Goal: Use online tool/utility: Utilize a website feature to perform a specific function

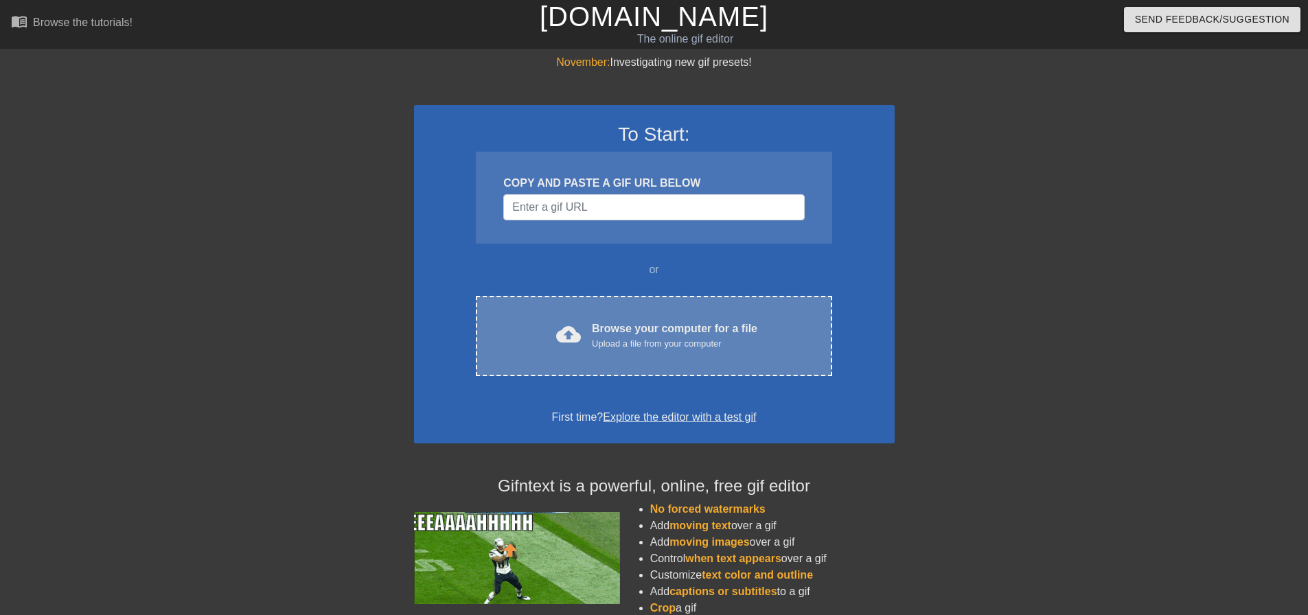
click at [603, 321] on div "Browse your computer for a file Upload a file from your computer" at bounding box center [674, 336] width 165 height 30
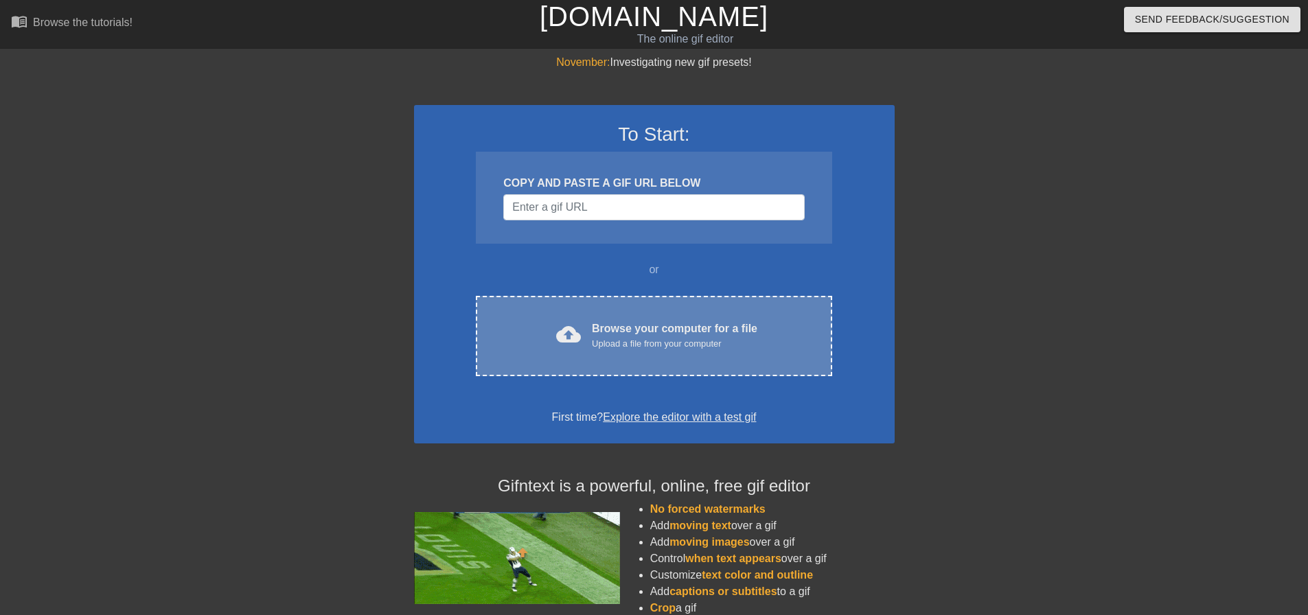
click at [698, 332] on div "Browse your computer for a file Upload a file from your computer" at bounding box center [674, 336] width 165 height 30
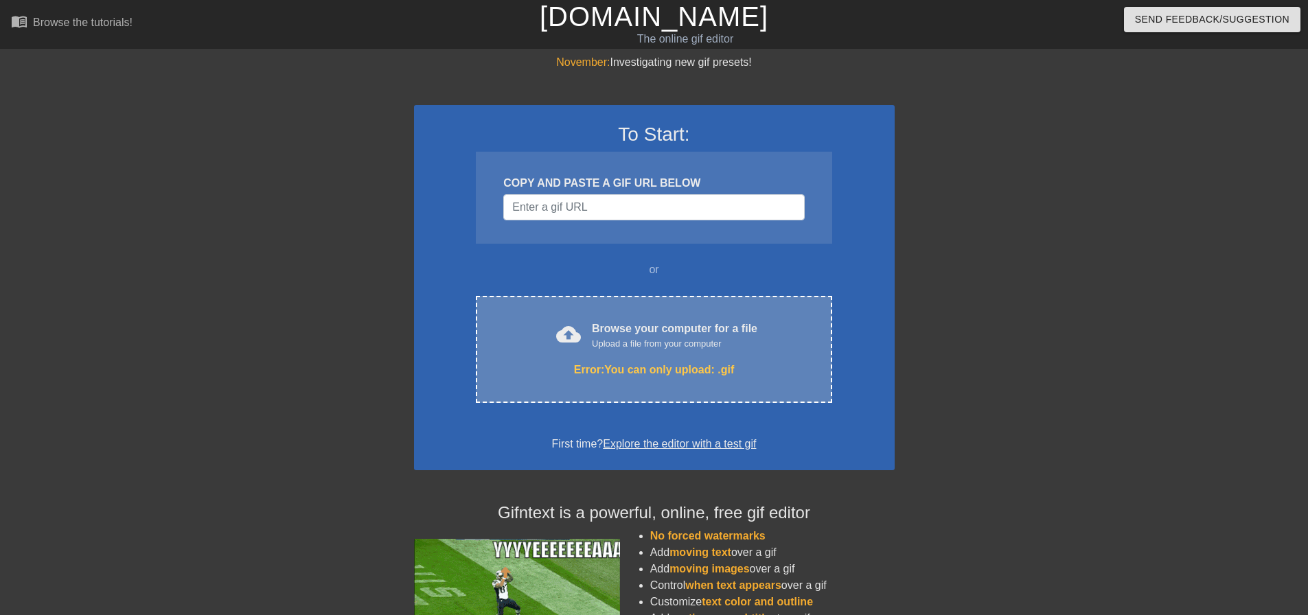
click at [612, 312] on div "cloud_upload Browse your computer for a file Upload a file from your computer E…" at bounding box center [654, 349] width 356 height 107
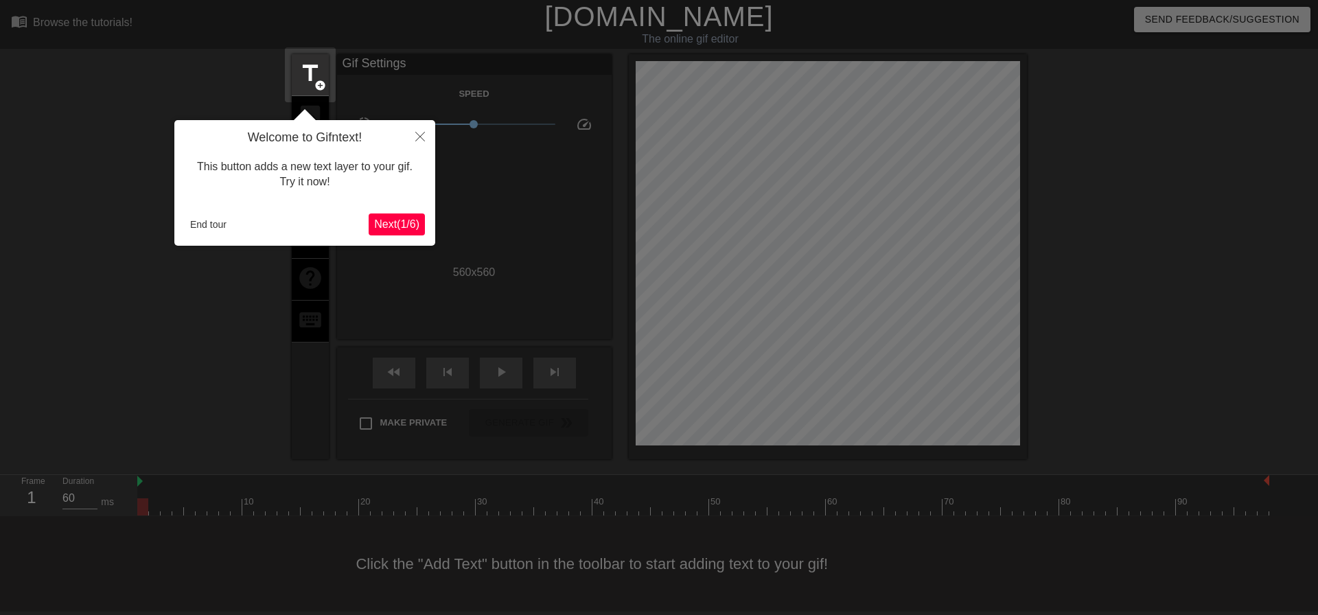
click at [386, 214] on button "Next ( 1 / 6 )" at bounding box center [397, 225] width 56 height 22
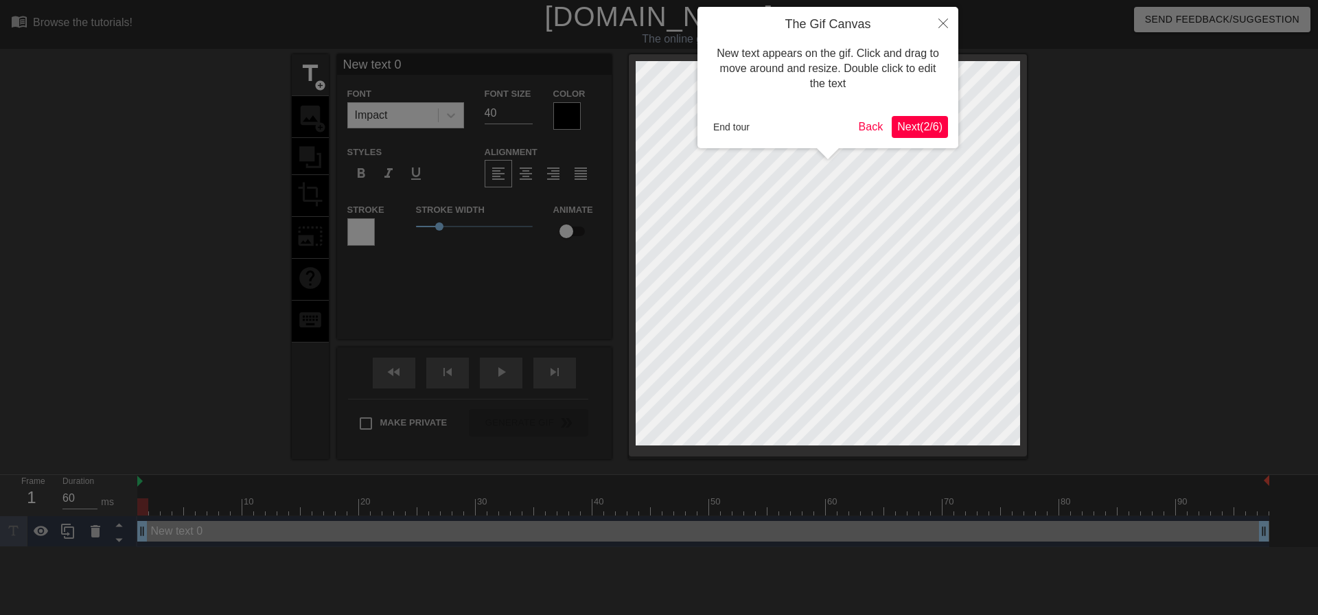
click at [386, 214] on div at bounding box center [659, 307] width 1318 height 615
click at [915, 130] on span "Next ( 2 / 6 )" at bounding box center [919, 127] width 45 height 12
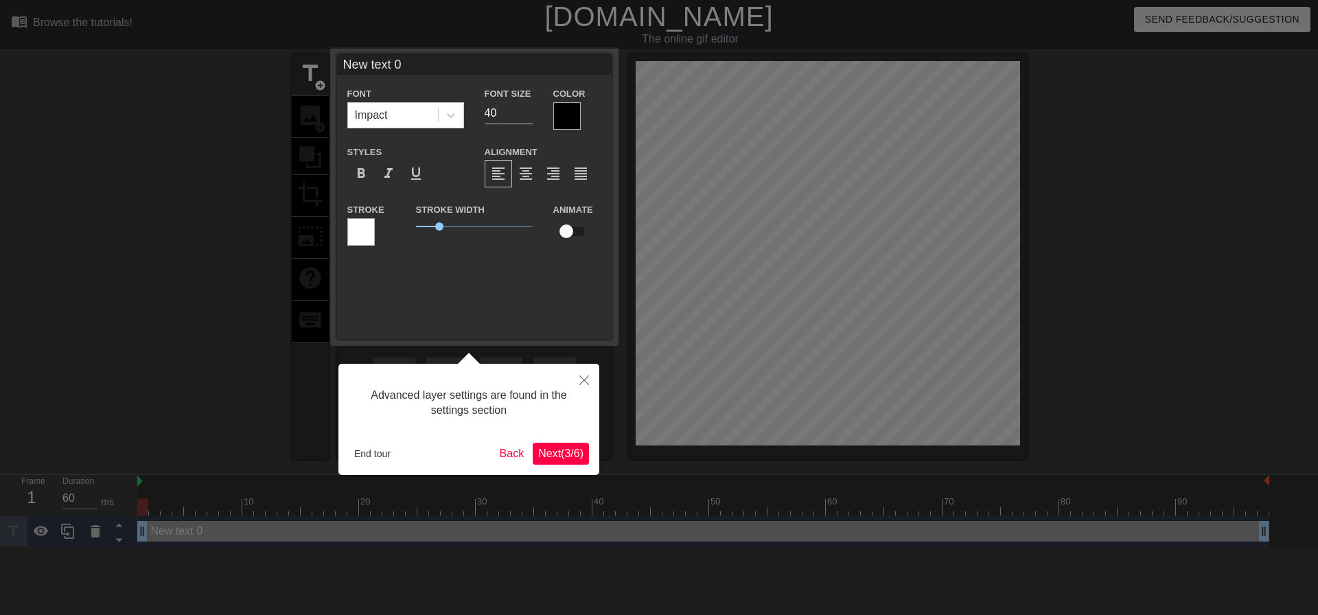
click at [915, 130] on div at bounding box center [659, 307] width 1318 height 615
click at [573, 452] on span "Next ( 3 / 6 )" at bounding box center [560, 454] width 45 height 12
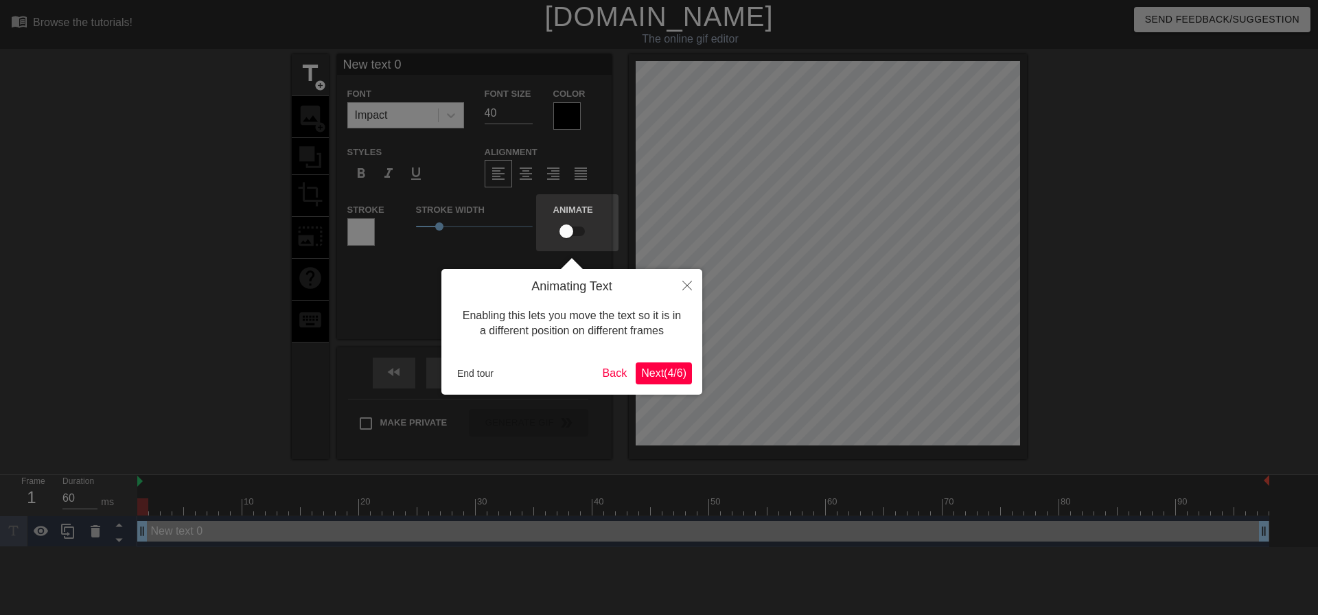
click at [675, 369] on span "Next ( 4 / 6 )" at bounding box center [663, 373] width 45 height 12
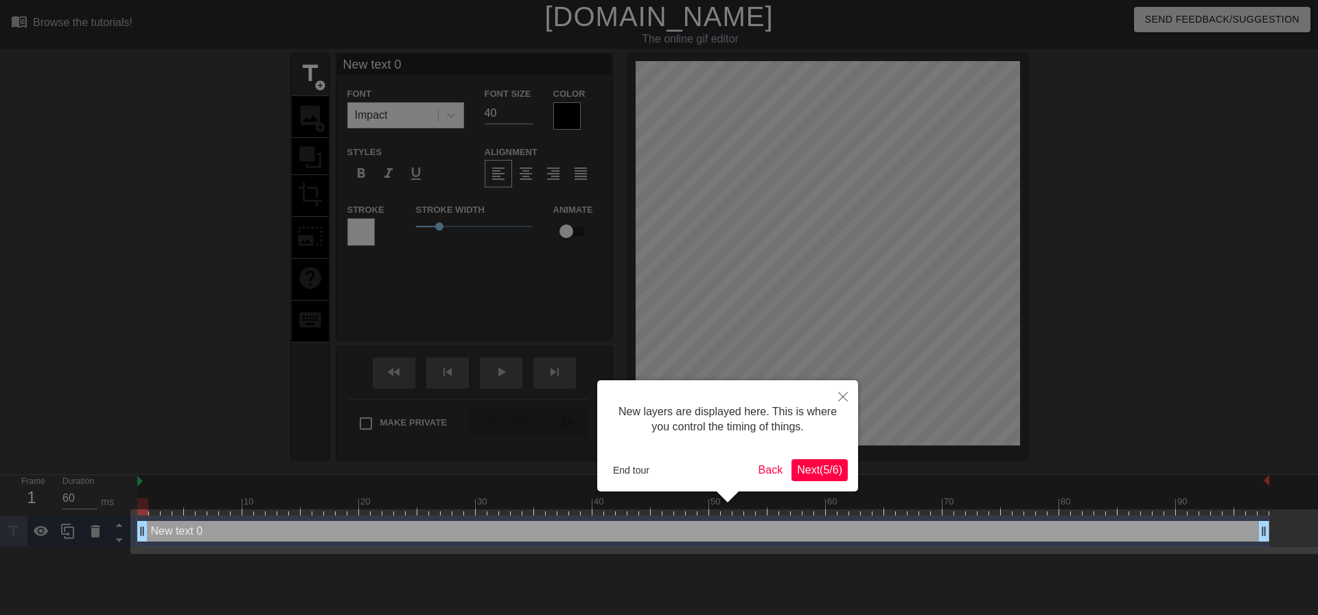
click at [805, 464] on span "Next ( 5 / 6 )" at bounding box center [819, 470] width 45 height 12
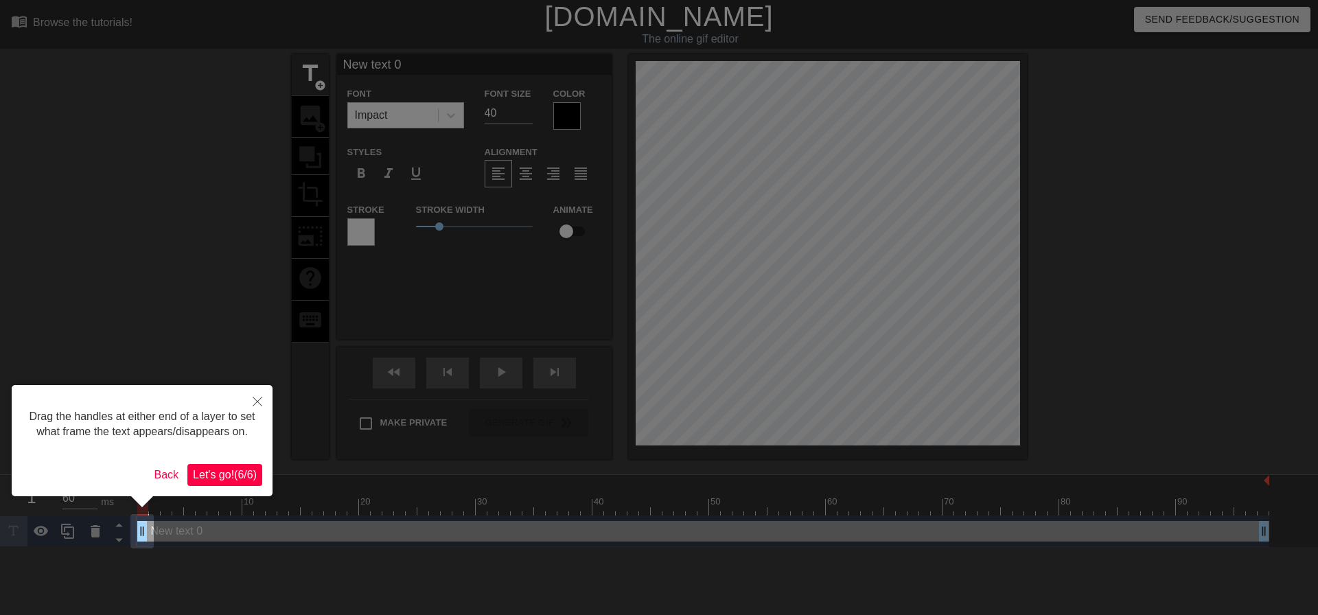
click at [251, 474] on span "Let's go! ( 6 / 6 )" at bounding box center [225, 475] width 64 height 12
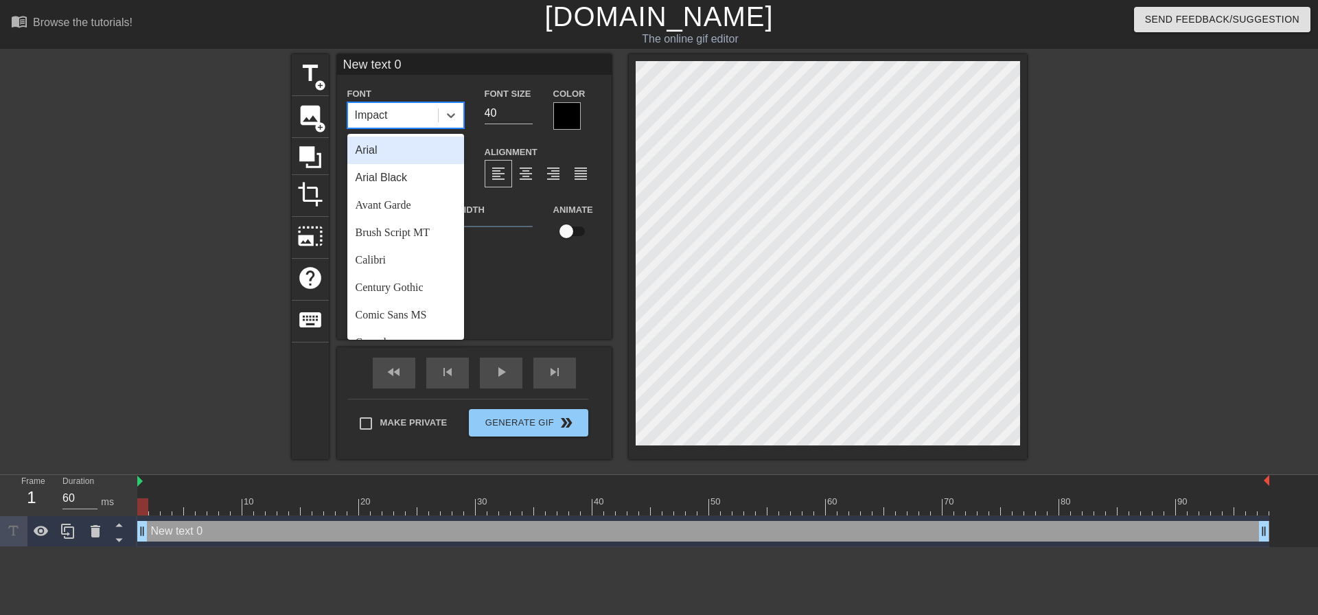
click at [406, 119] on div "Impact" at bounding box center [393, 115] width 90 height 25
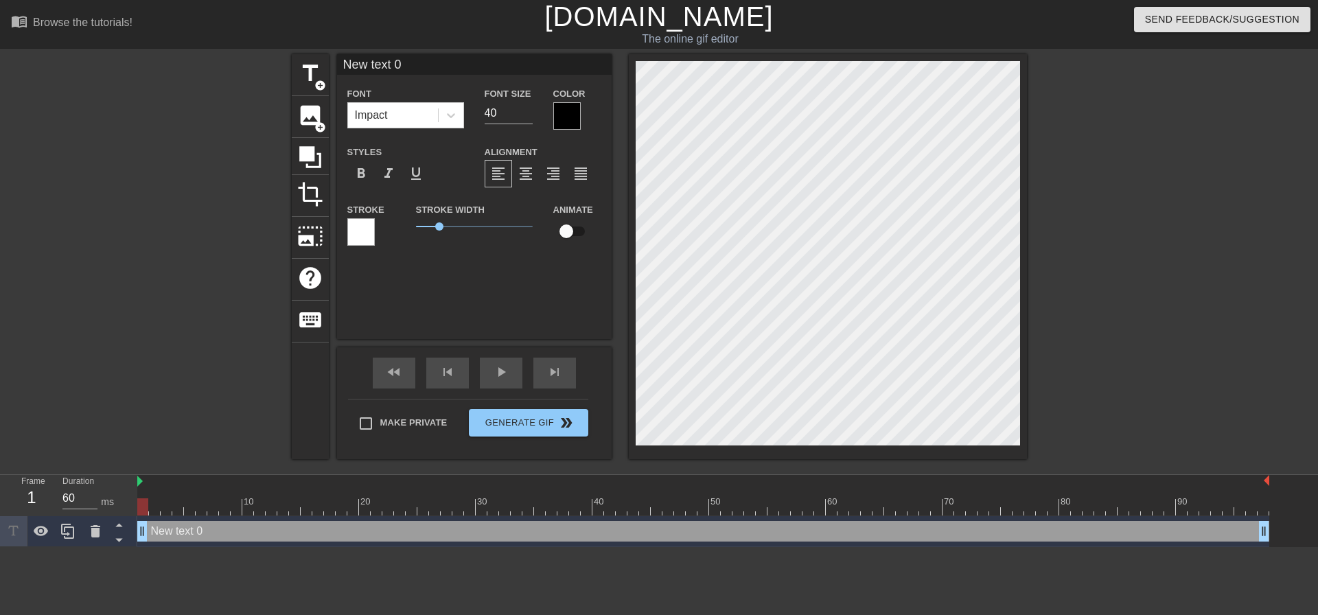
scroll to position [2, 3]
type input "F"
type textarea "F"
type input "FR"
type textarea "FR"
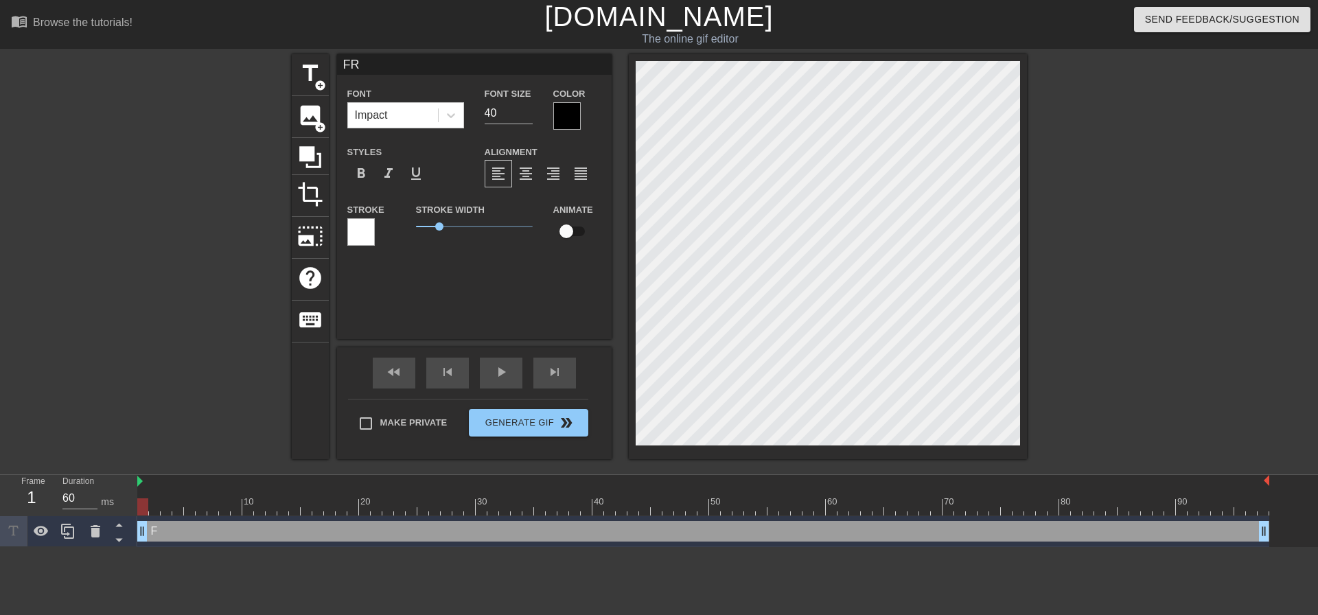
type input "FRI"
type textarea "FRI"
type input "FRIE"
type textarea "FRIE"
type input "FRIEN"
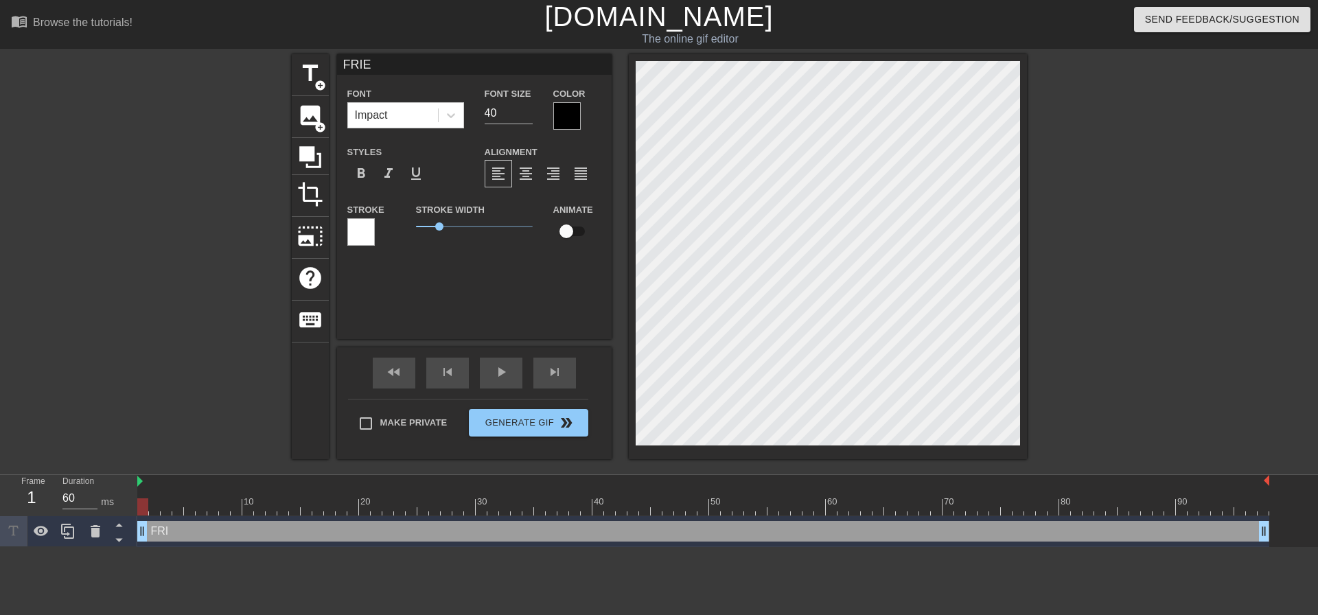
type textarea "FRIEN"
type input "FRIEND"
type textarea "FRIEND"
click at [360, 229] on div at bounding box center [360, 231] width 27 height 27
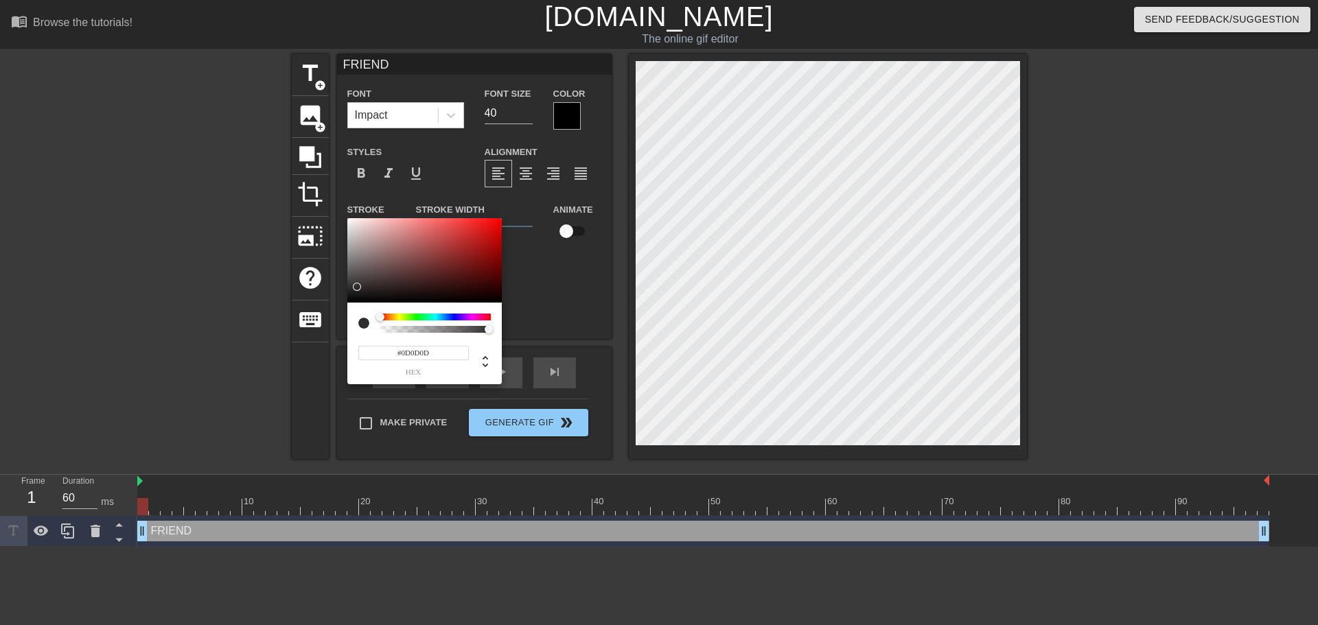
type input "#000000"
drag, startPoint x: 356, startPoint y: 287, endPoint x: 340, endPoint y: 312, distance: 29.3
click at [340, 312] on div "#000000 hex" at bounding box center [659, 312] width 1318 height 625
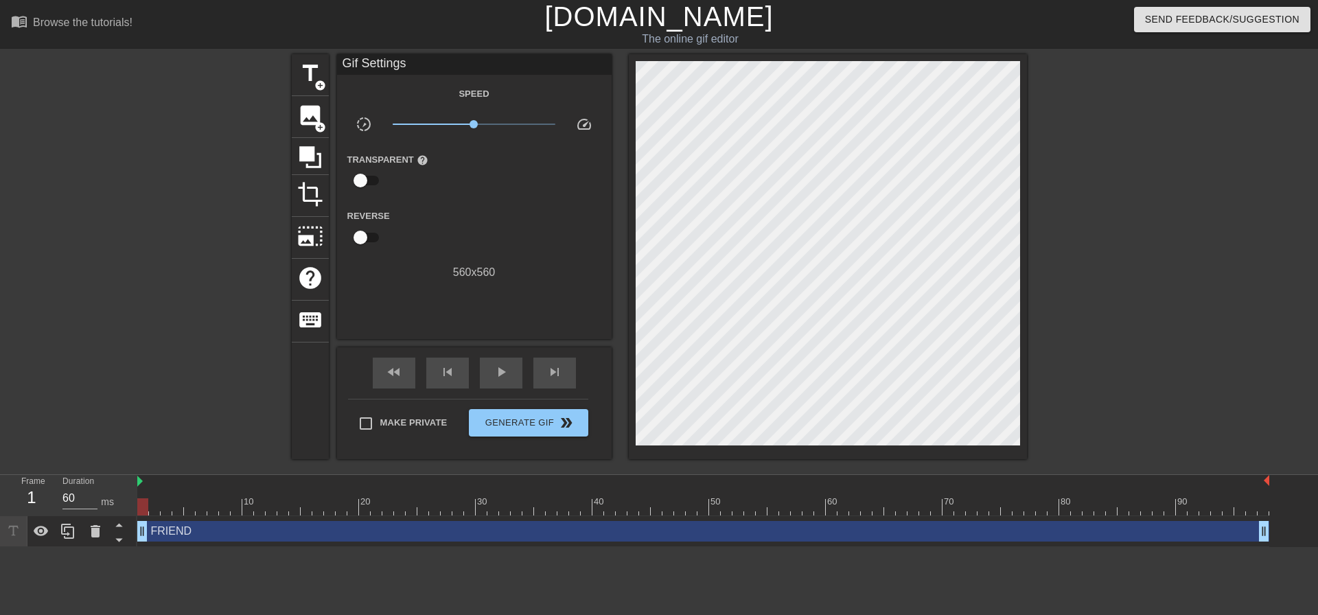
click at [377, 98] on div "Speed" at bounding box center [474, 93] width 275 height 17
click at [308, 80] on span "title" at bounding box center [310, 73] width 26 height 26
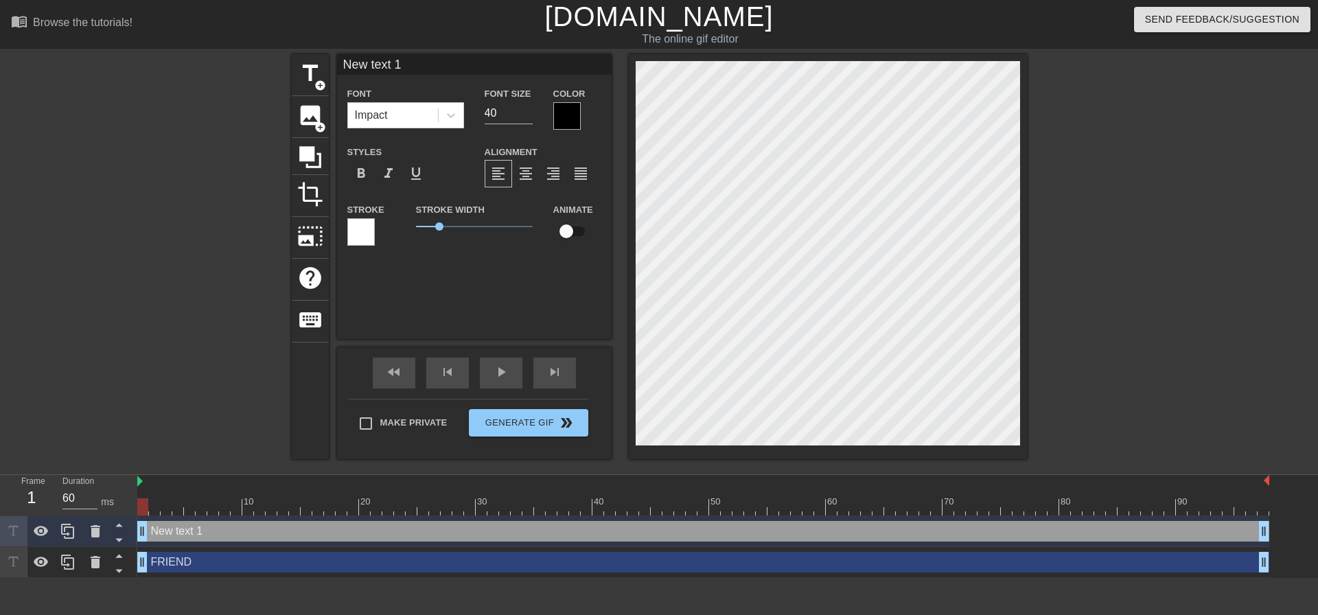
type input "New tet 1"
type textarea "New tet 1"
drag, startPoint x: 634, startPoint y: 117, endPoint x: 562, endPoint y: 274, distance: 172.3
click at [562, 274] on div "New tet 1 Font Impact Font Size 40 Color Styles format_bold format_italic forma…" at bounding box center [474, 196] width 275 height 285
click at [1262, 501] on div "menu_book Browse the tutorials! [DOMAIN_NAME] The online gif editor Send Feedba…" at bounding box center [659, 289] width 1318 height 578
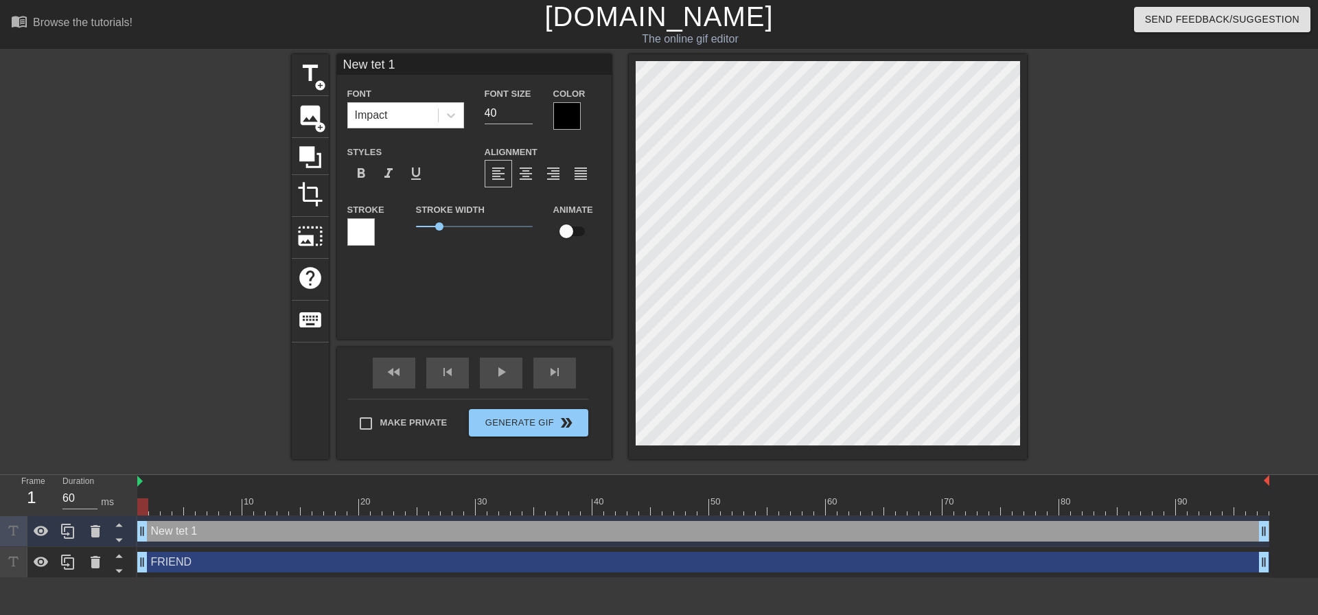
type input "FRIEND"
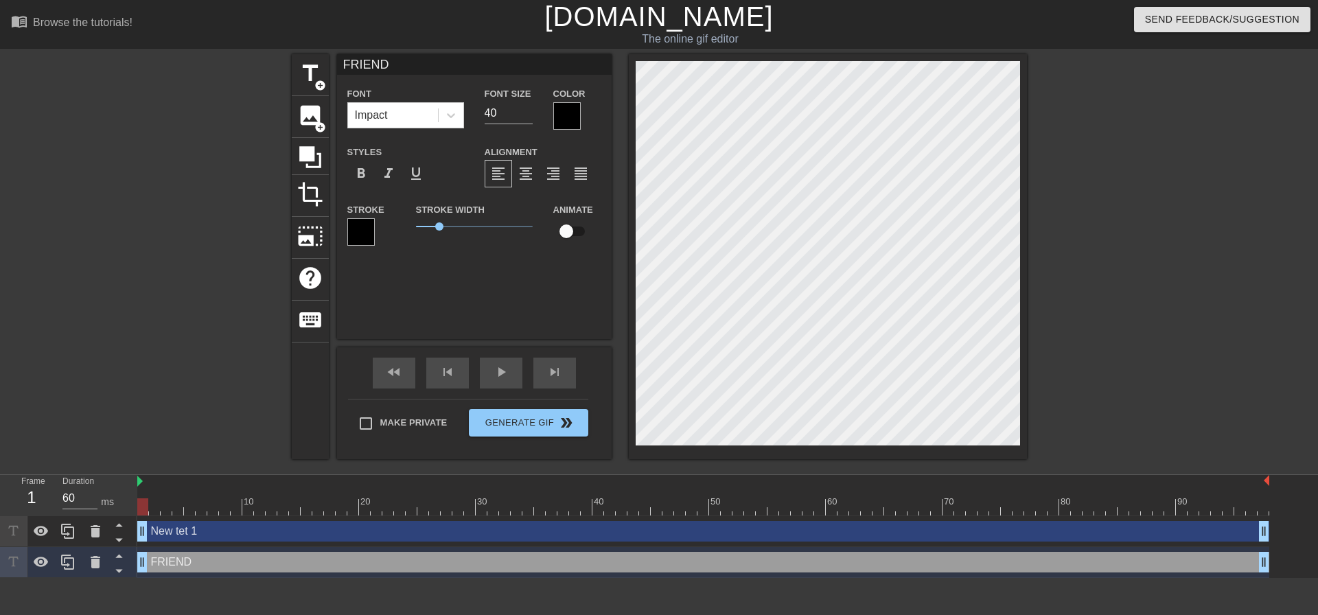
click at [557, 111] on div at bounding box center [566, 115] width 27 height 27
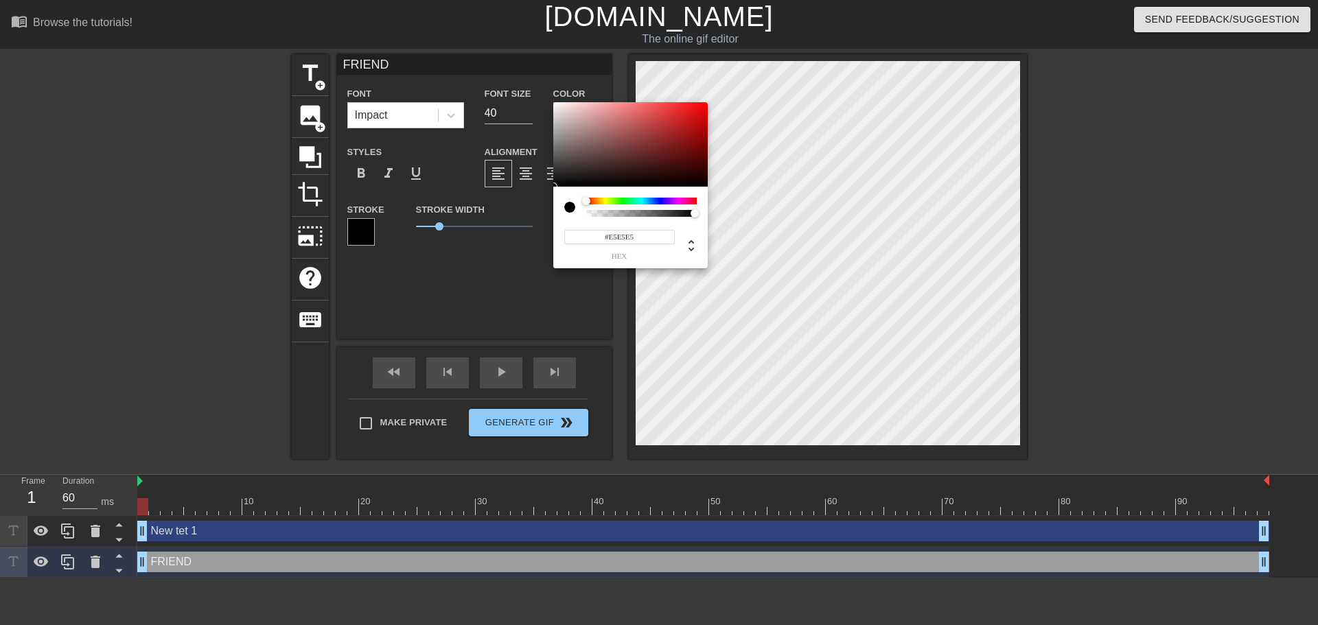
type input "#FFFFFF"
drag, startPoint x: 595, startPoint y: 143, endPoint x: 505, endPoint y: 71, distance: 115.3
click at [505, 71] on div "#FFFFFF hex" at bounding box center [659, 312] width 1318 height 625
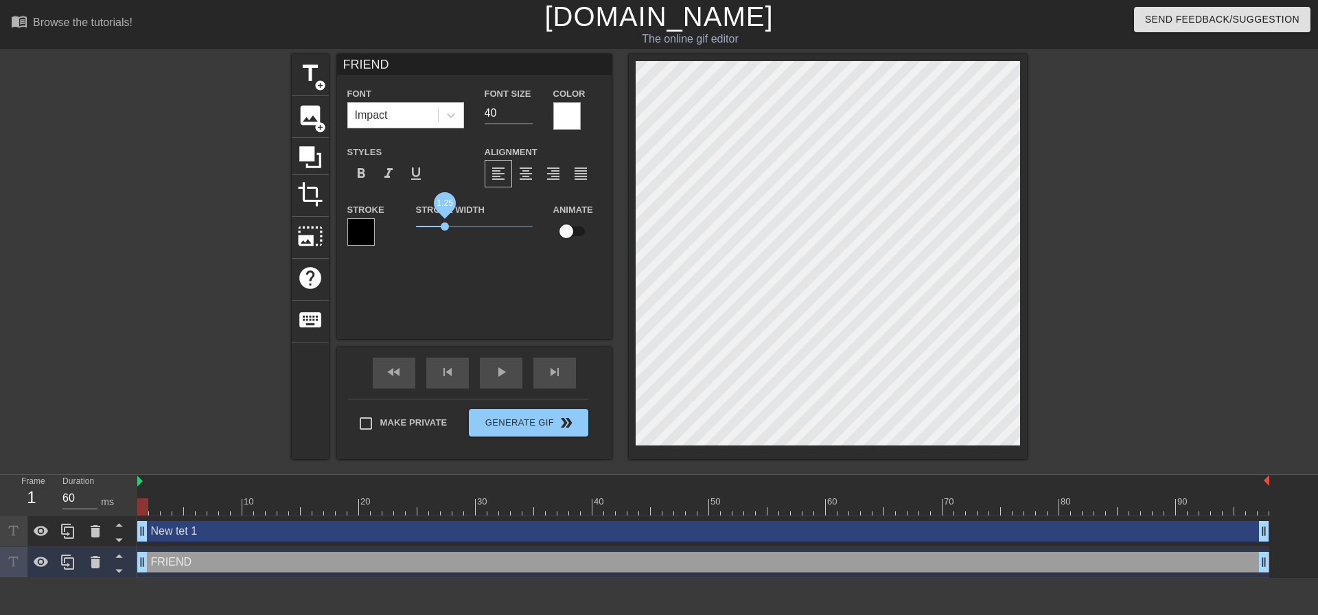
drag, startPoint x: 436, startPoint y: 223, endPoint x: 445, endPoint y: 223, distance: 8.9
click at [445, 223] on span "1.25" at bounding box center [445, 226] width 8 height 8
drag, startPoint x: 146, startPoint y: 507, endPoint x: 428, endPoint y: 496, distance: 282.4
click at [428, 496] on div "10 20 30 40 50 60 70 80 90" at bounding box center [703, 495] width 1132 height 41
click at [424, 505] on div at bounding box center [422, 506] width 11 height 17
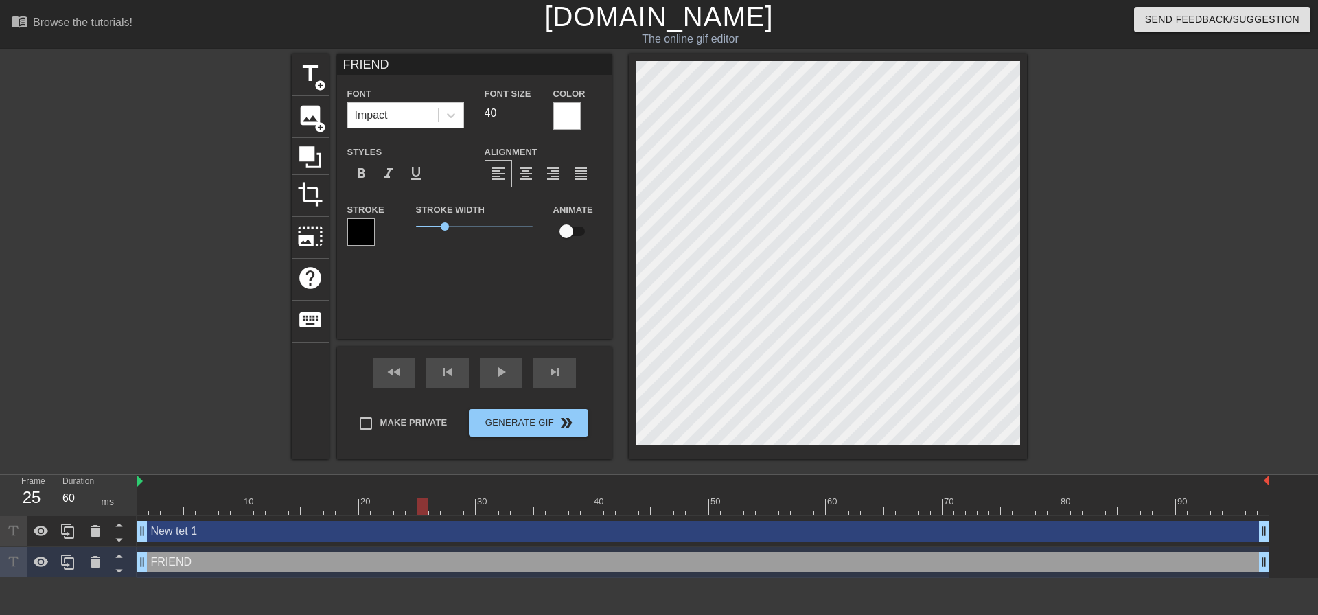
click at [427, 510] on div at bounding box center [422, 506] width 11 height 17
click at [426, 510] on div at bounding box center [422, 506] width 11 height 17
click at [425, 514] on div at bounding box center [422, 506] width 11 height 17
click at [421, 507] on div at bounding box center [422, 506] width 11 height 17
drag, startPoint x: 145, startPoint y: 538, endPoint x: 135, endPoint y: 536, distance: 10.5
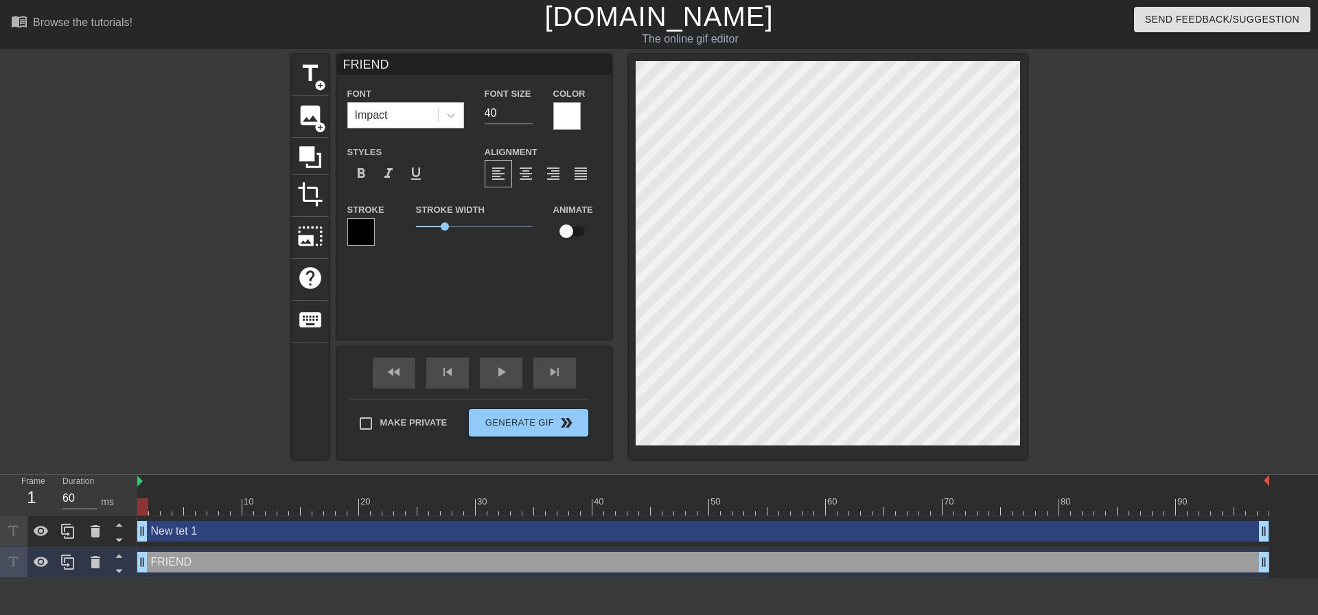
click at [135, 536] on div "Frame 1 Duration 60 ms 10 20 30 40 50 60 70 80 90 New tet 1 drag_handle drag_ha…" at bounding box center [659, 526] width 1318 height 103
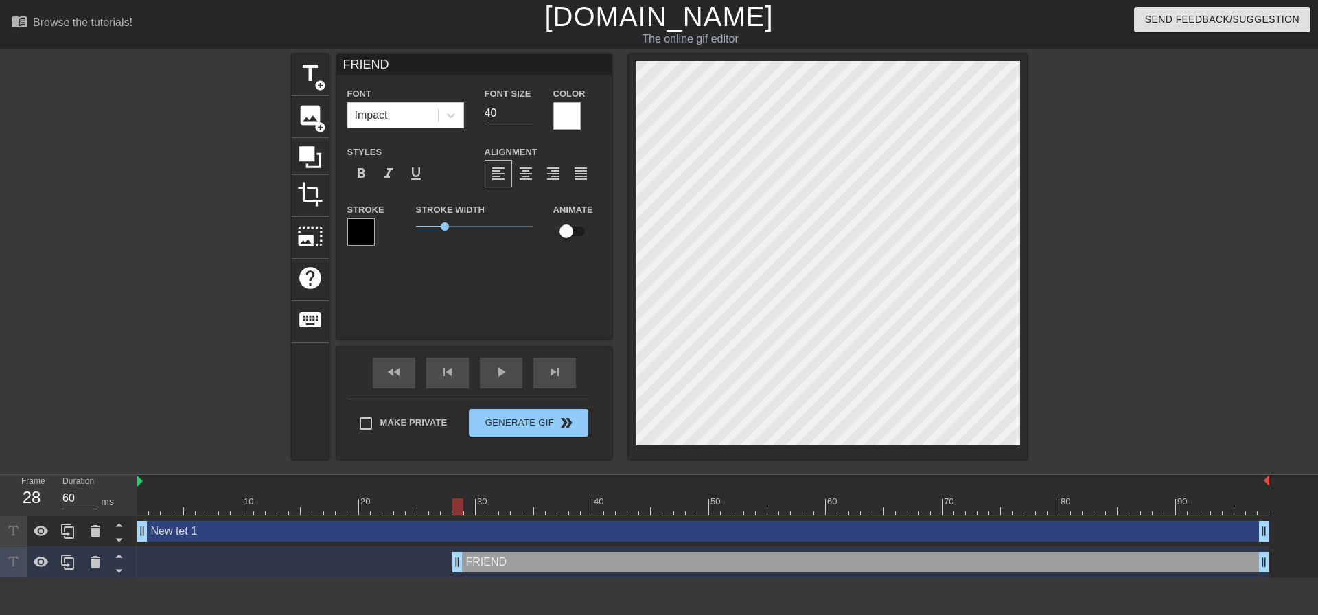
drag, startPoint x: 143, startPoint y: 563, endPoint x: 452, endPoint y: 573, distance: 309.8
click at [452, 573] on div "FRIEND drag_handle drag_handle" at bounding box center [703, 562] width 1132 height 31
click at [469, 558] on div "FRIEND drag_handle drag_handle" at bounding box center [860, 562] width 817 height 21
drag, startPoint x: 600, startPoint y: 507, endPoint x: 428, endPoint y: 514, distance: 172.5
click at [428, 514] on div at bounding box center [703, 506] width 1132 height 17
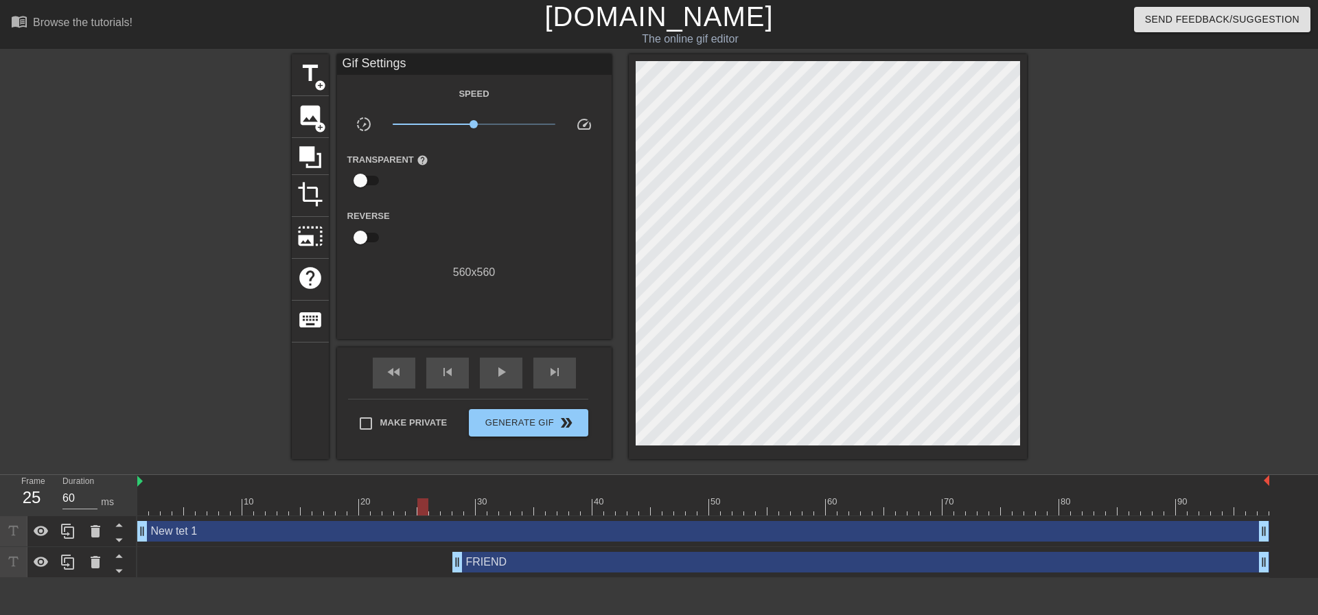
click at [475, 560] on div "FRIEND drag_handle drag_handle" at bounding box center [703, 562] width 1132 height 31
click at [476, 562] on div "FRIEND drag_handle drag_handle" at bounding box center [860, 562] width 817 height 21
click at [520, 562] on div "FRIEND drag_handle drag_handle" at bounding box center [860, 562] width 817 height 21
click at [454, 509] on div at bounding box center [703, 506] width 1132 height 17
drag, startPoint x: 454, startPoint y: 562, endPoint x: 413, endPoint y: 567, distance: 40.8
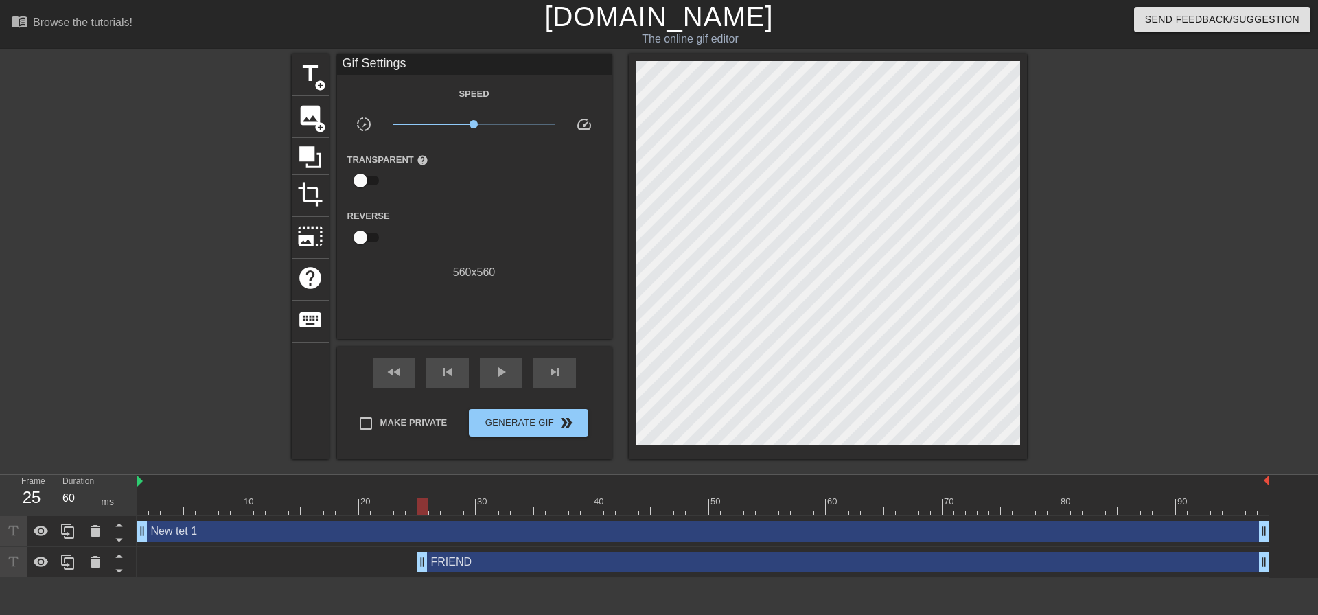
click at [413, 567] on div "FRIEND drag_handle drag_handle" at bounding box center [703, 562] width 1132 height 21
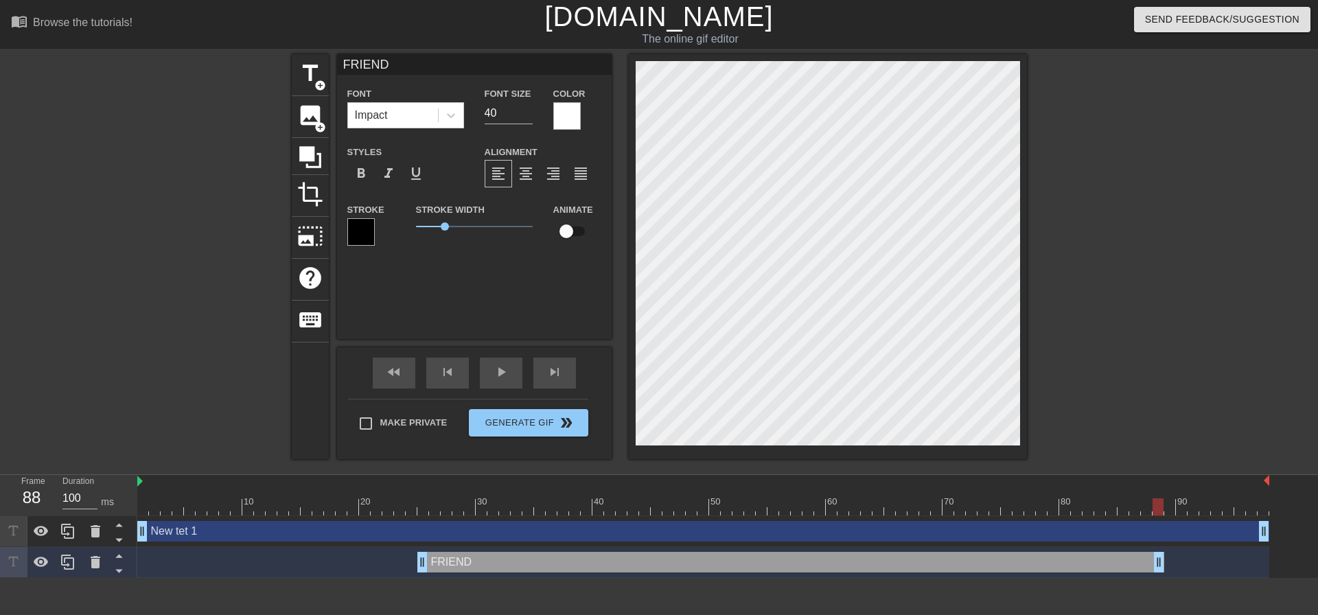
type input "60"
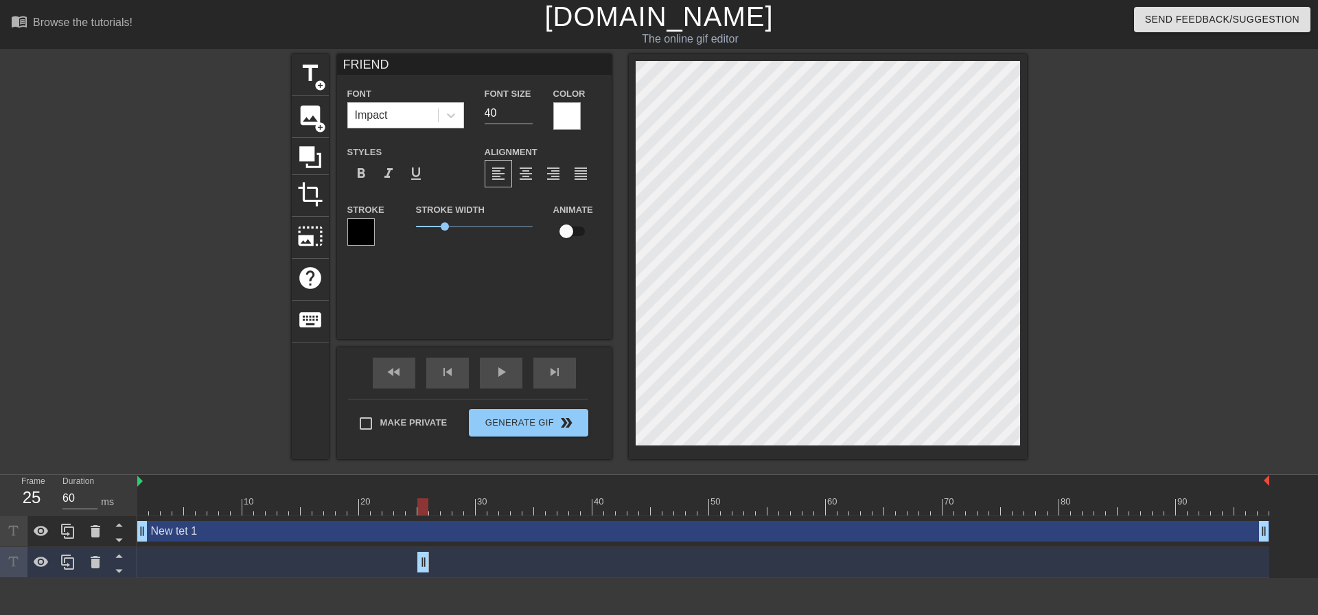
drag, startPoint x: 1263, startPoint y: 562, endPoint x: 427, endPoint y: 598, distance: 836.3
click at [427, 578] on html "menu_book Browse the tutorials! [DOMAIN_NAME] The online gif editor Send Feedba…" at bounding box center [659, 289] width 1318 height 578
click at [433, 510] on div at bounding box center [703, 506] width 1132 height 17
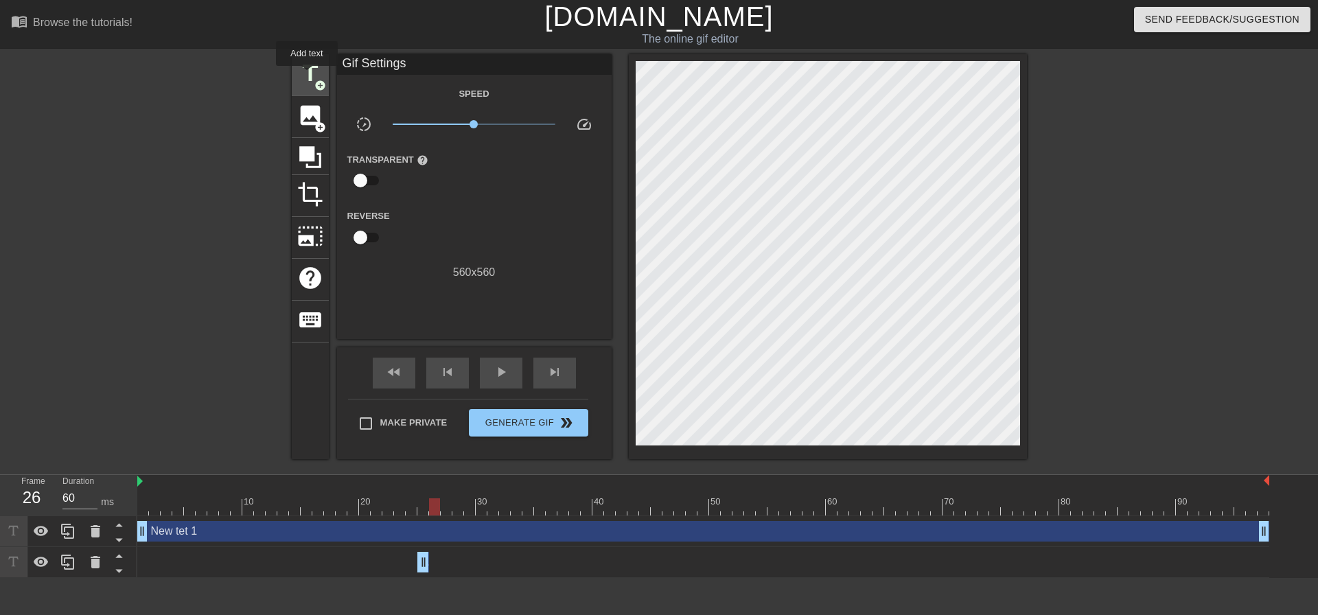
click at [307, 76] on span "title" at bounding box center [310, 73] width 26 height 26
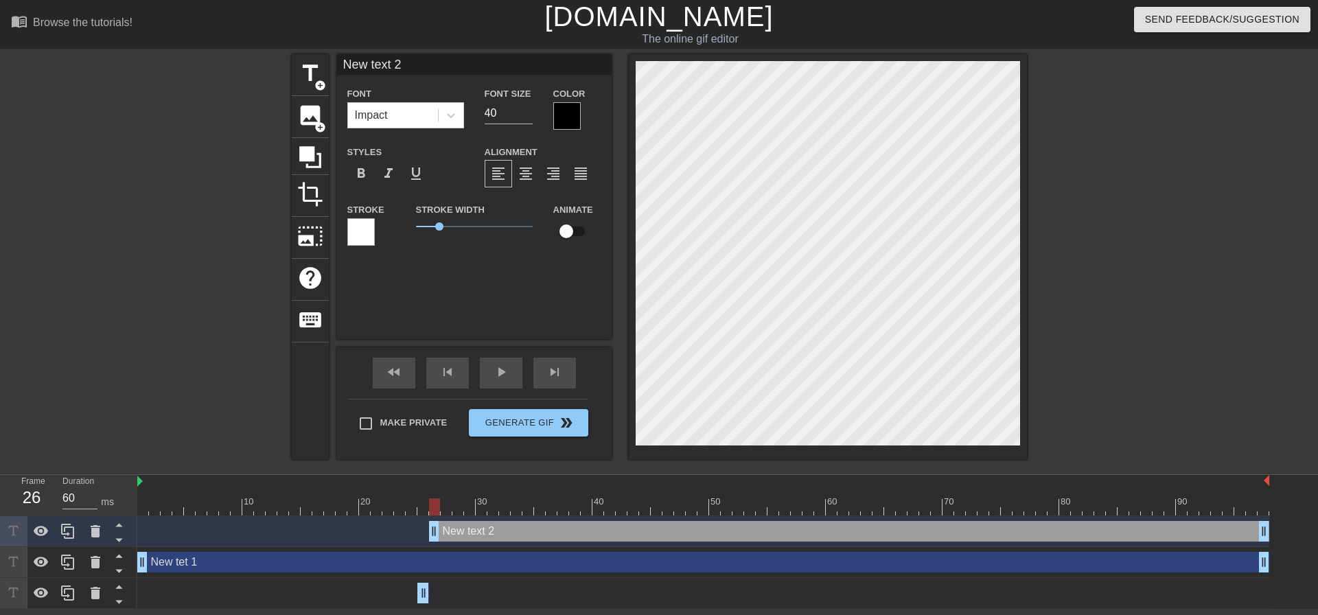
type input "New tex 2"
type textarea "New tex 2"
type input "F"
type textarea "F"
type input "FR"
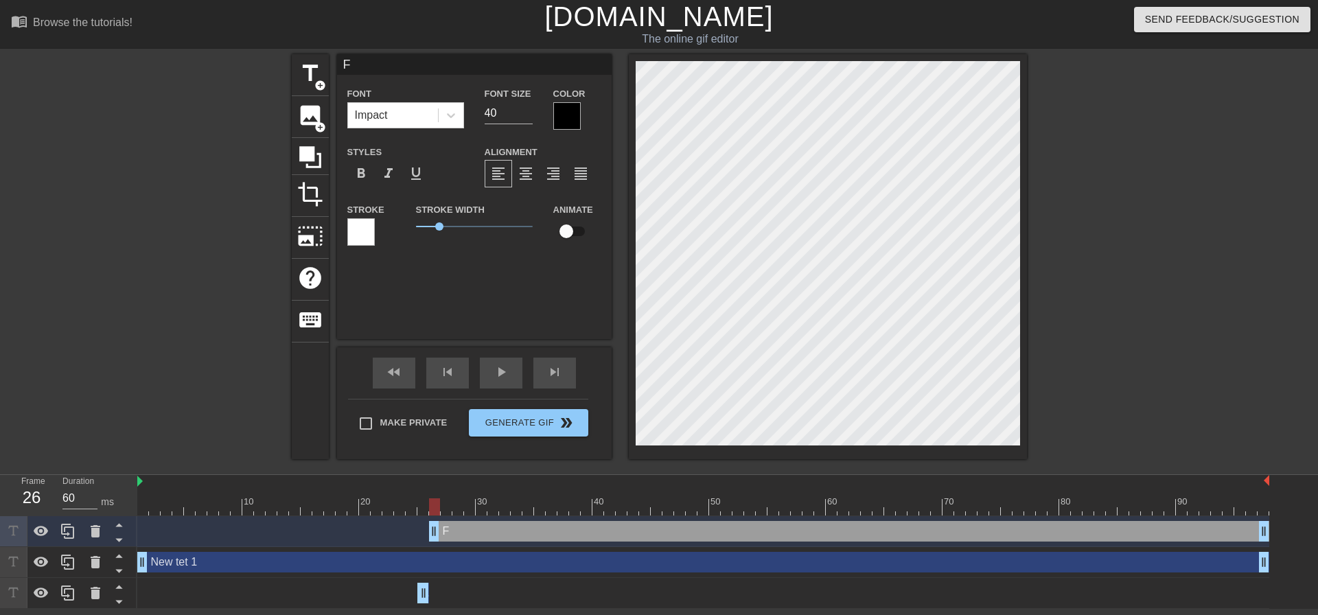
type textarea "FR"
type input "FRI"
type textarea "FRI"
type input "FRIE"
type textarea "FRIE"
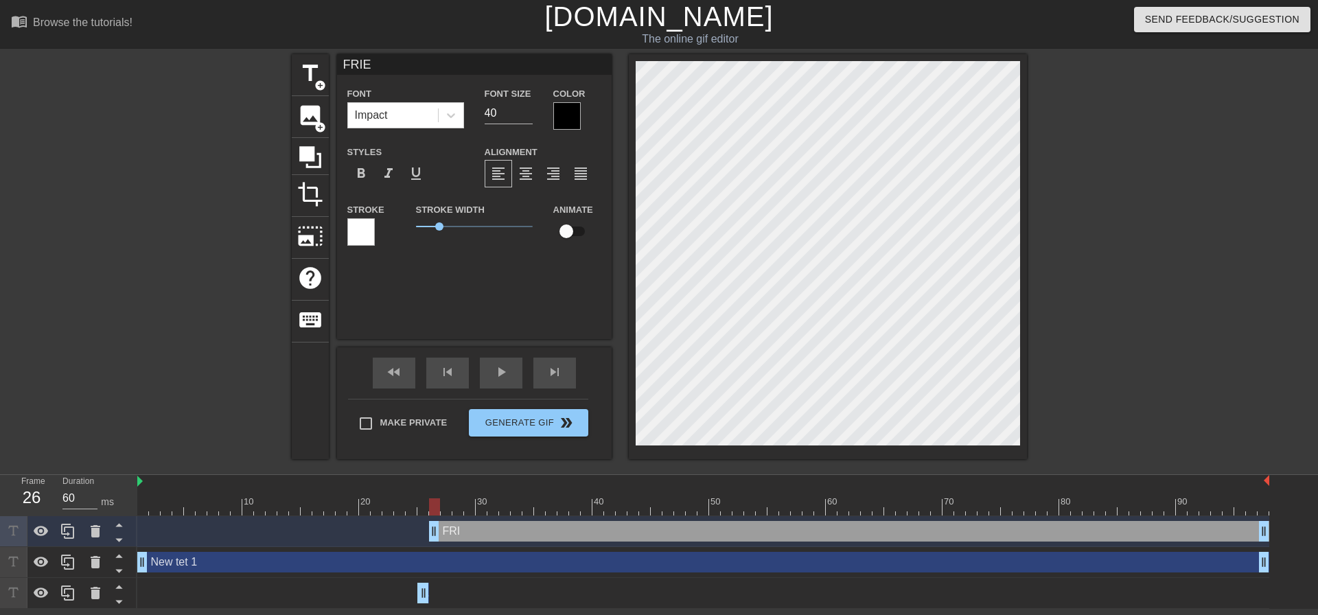
type input "FRIEN"
type textarea "FRIEN"
type input "FRIEND"
type textarea "FRIEND"
click at [558, 108] on div at bounding box center [566, 115] width 27 height 27
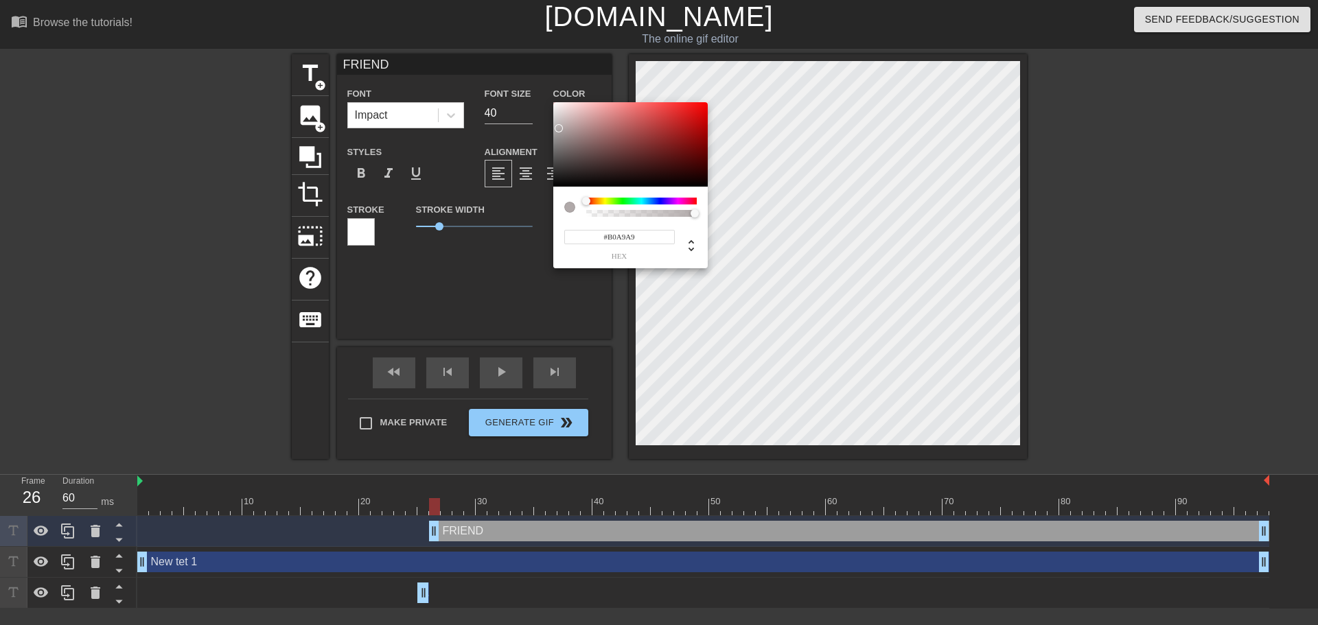
type input "#FFFFFF"
drag, startPoint x: 577, startPoint y: 149, endPoint x: 500, endPoint y: 86, distance: 99.0
click at [503, 89] on div "#FFFFFF hex" at bounding box center [659, 312] width 1318 height 625
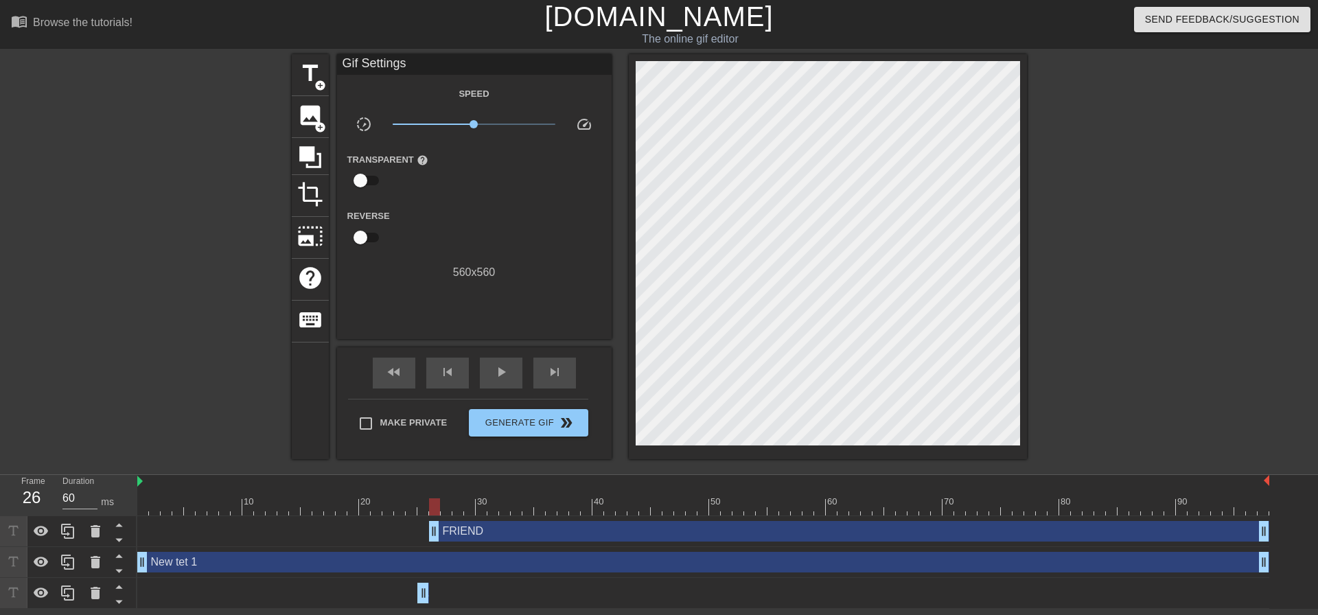
click at [358, 237] on input "checkbox" at bounding box center [360, 237] width 78 height 26
checkbox input "true"
type input "100"
click at [358, 237] on input "checkbox" at bounding box center [373, 237] width 78 height 26
checkbox input "false"
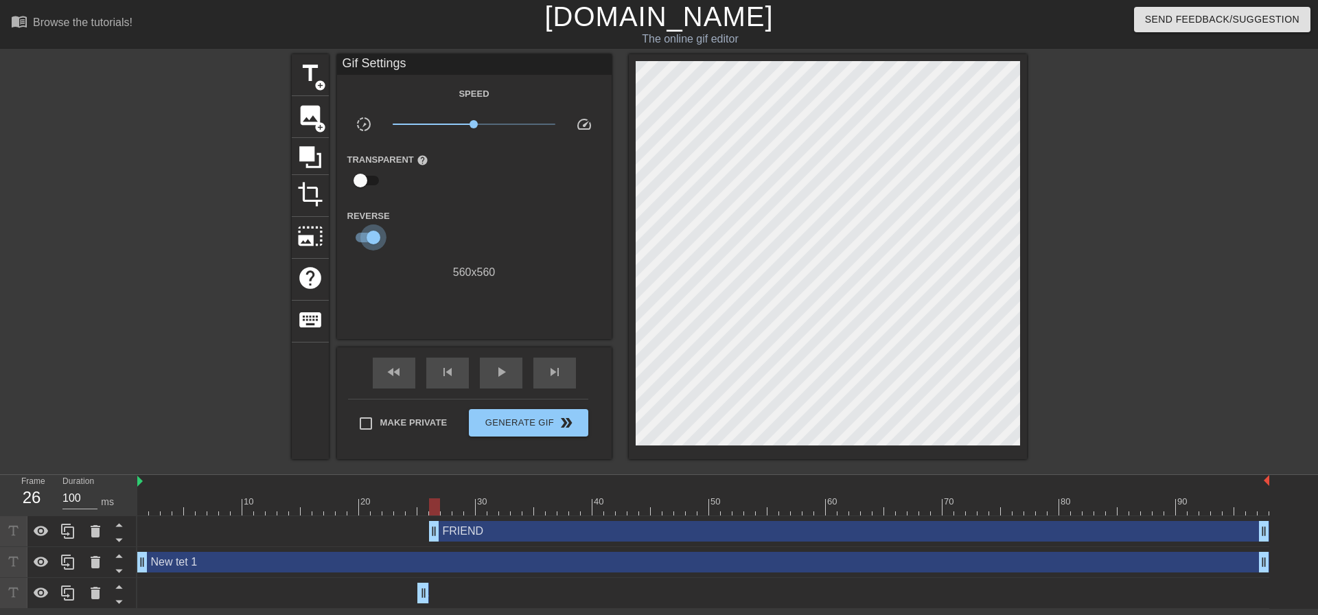
type input "60"
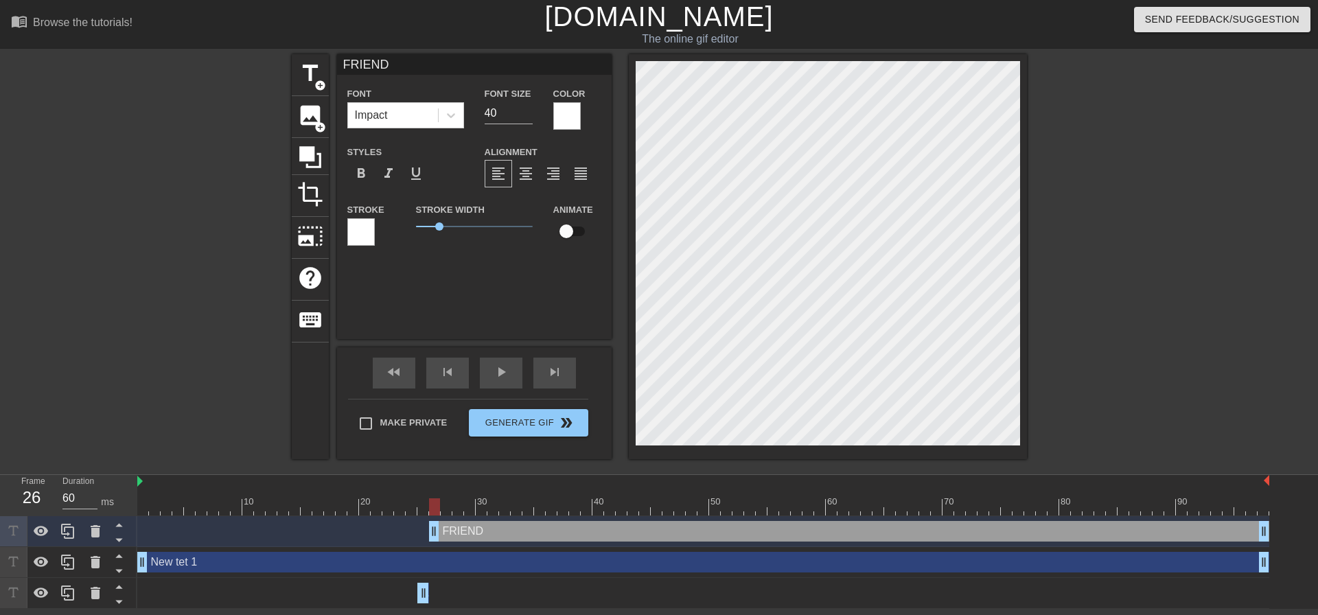
click at [363, 227] on div at bounding box center [360, 231] width 27 height 27
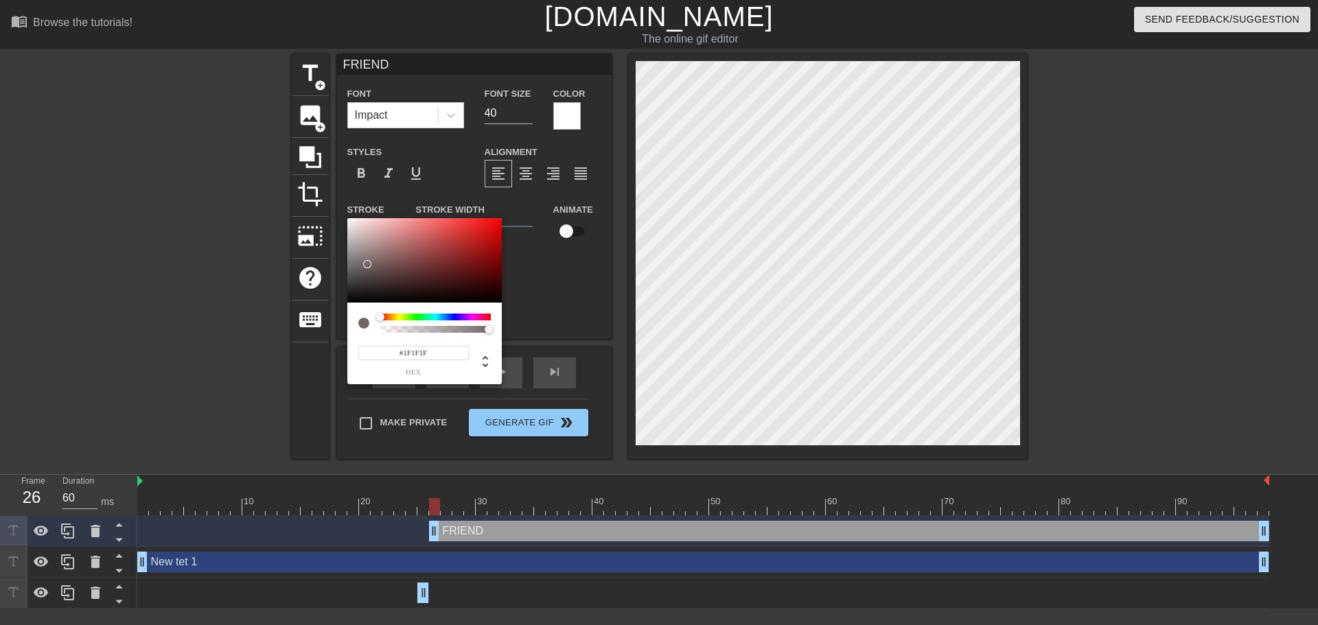
type input "#000000"
drag, startPoint x: 362, startPoint y: 268, endPoint x: 295, endPoint y: 356, distance: 111.1
click at [295, 355] on div "#000000 hex" at bounding box center [659, 312] width 1318 height 625
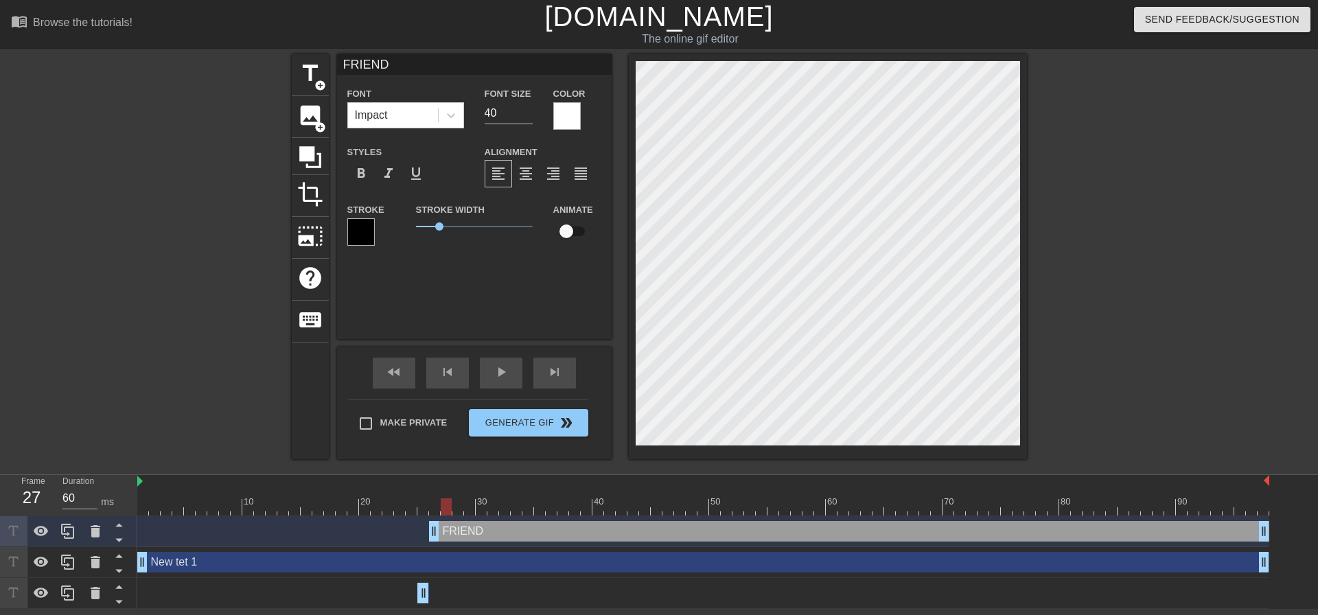
click at [446, 511] on div at bounding box center [703, 506] width 1132 height 17
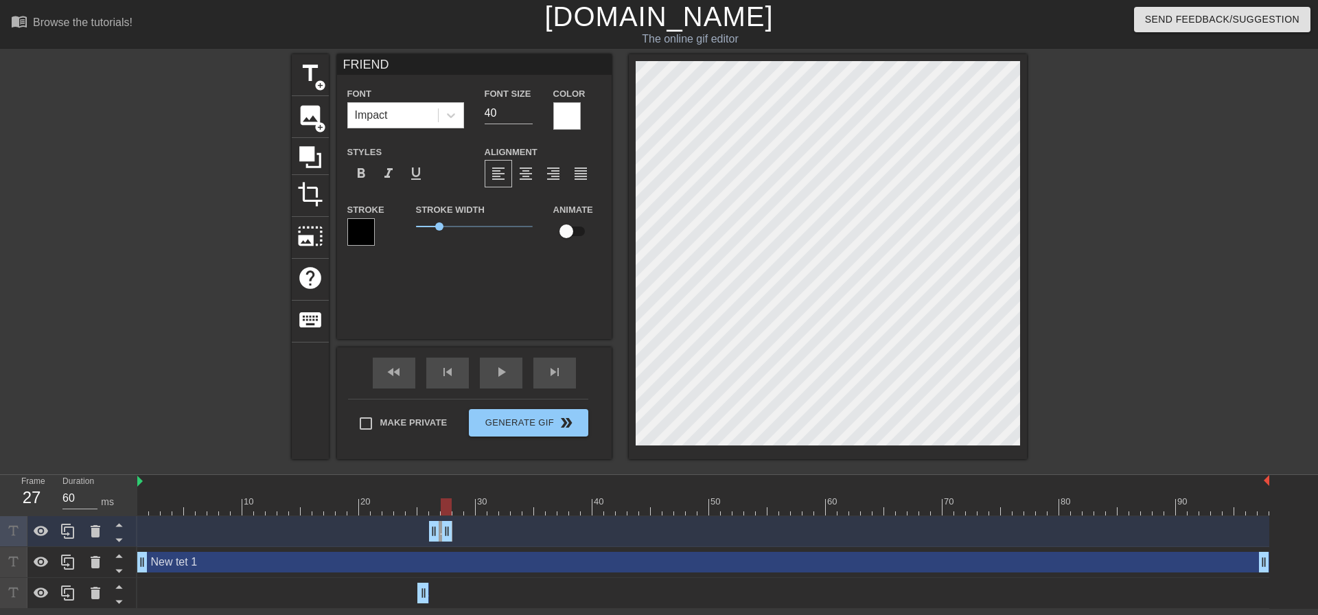
drag, startPoint x: 1263, startPoint y: 534, endPoint x: 447, endPoint y: 561, distance: 816.0
click at [447, 561] on div "FRIEND drag_handle drag_handle New tet 1 drag_handle drag_handle FRIEND drag_ha…" at bounding box center [727, 562] width 1181 height 93
click at [438, 505] on div at bounding box center [703, 506] width 1132 height 17
drag, startPoint x: 436, startPoint y: 507, endPoint x: 445, endPoint y: 511, distance: 9.8
click at [445, 511] on div at bounding box center [703, 506] width 1132 height 17
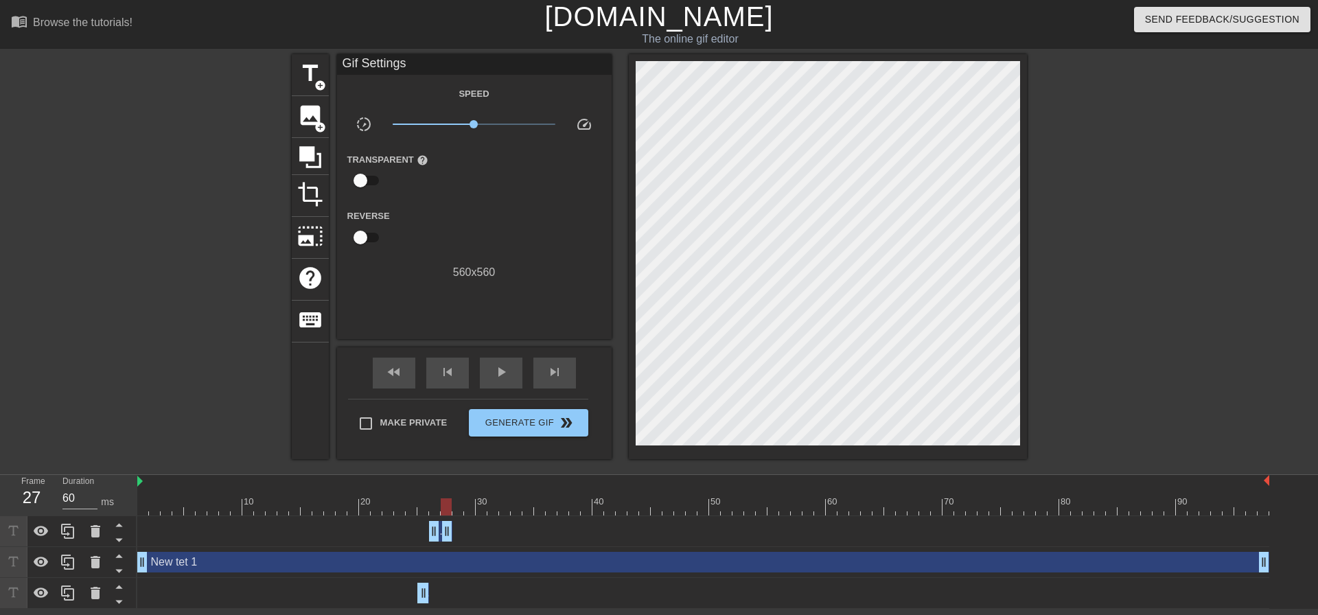
click at [449, 542] on div "FRIEND drag_handle drag_handle" at bounding box center [703, 531] width 1132 height 31
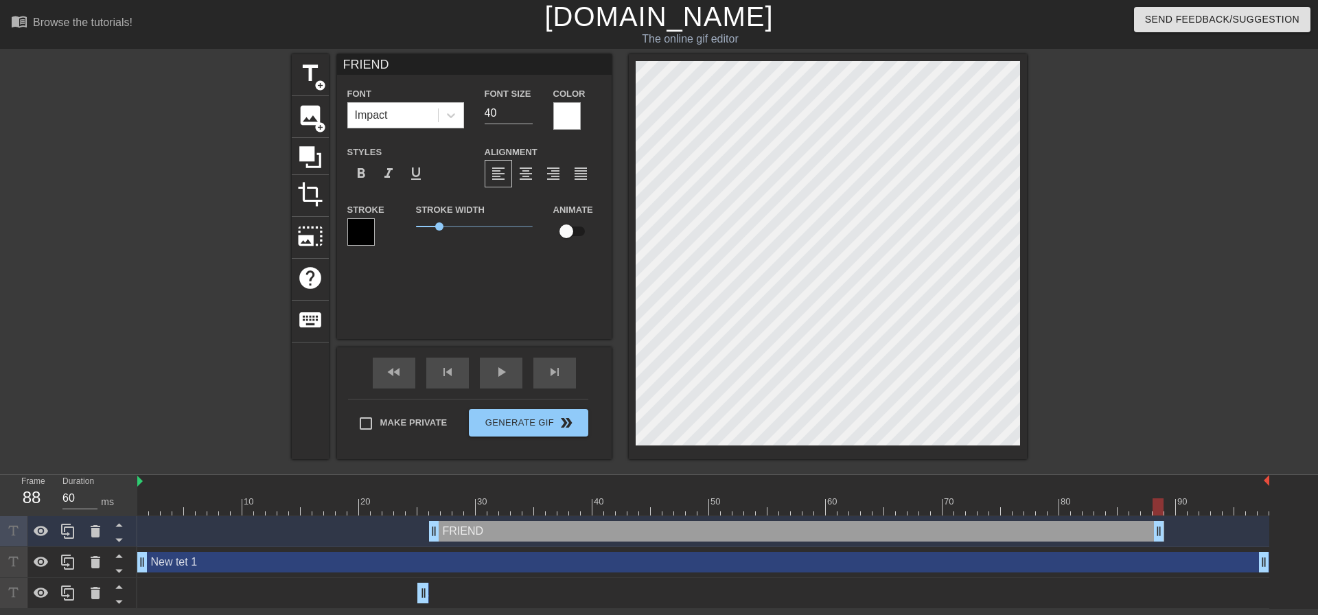
drag, startPoint x: 450, startPoint y: 532, endPoint x: 1179, endPoint y: 507, distance: 729.5
click at [1179, 507] on div "10 20 30 40 50 60 70 80 90 FRIEND drag_handle drag_handle New tet 1 drag_handle…" at bounding box center [727, 542] width 1181 height 134
click at [386, 504] on div at bounding box center [703, 506] width 1132 height 17
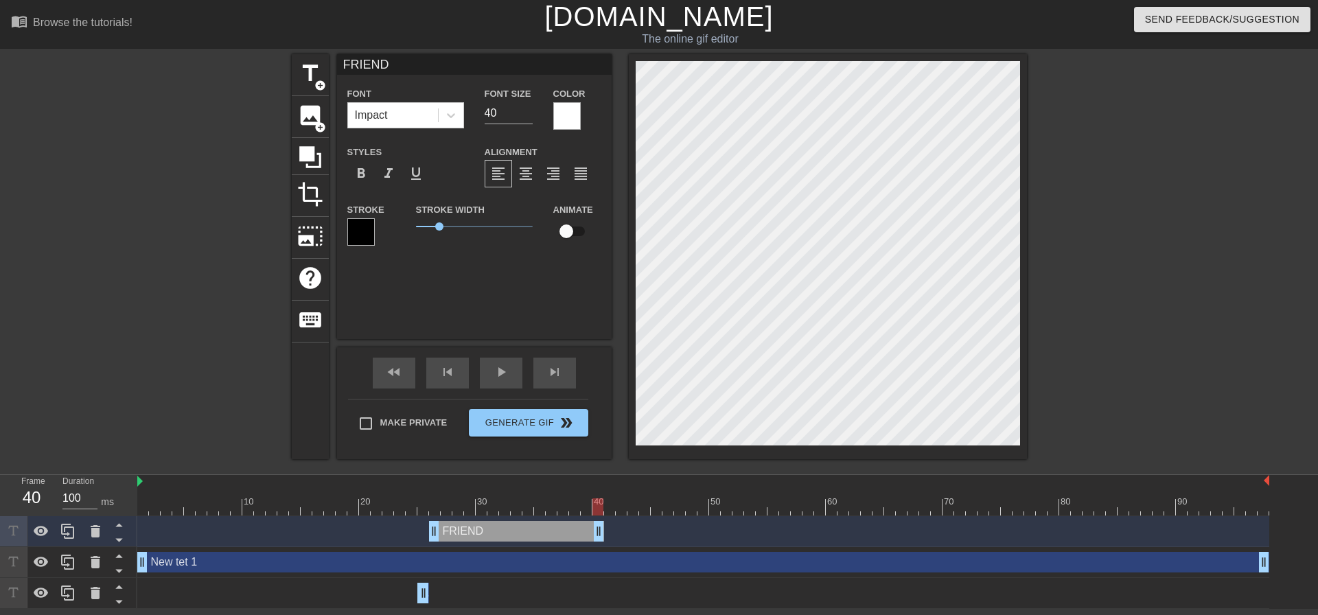
type input "60"
drag, startPoint x: 1172, startPoint y: 535, endPoint x: 558, endPoint y: 554, distance: 614.1
click at [558, 554] on div "FRIEND drag_handle drag_handle New tet 1 drag_handle drag_handle FRIEND drag_ha…" at bounding box center [727, 562] width 1181 height 93
click at [560, 508] on div at bounding box center [703, 506] width 1132 height 17
click at [313, 67] on span "title" at bounding box center [310, 73] width 26 height 26
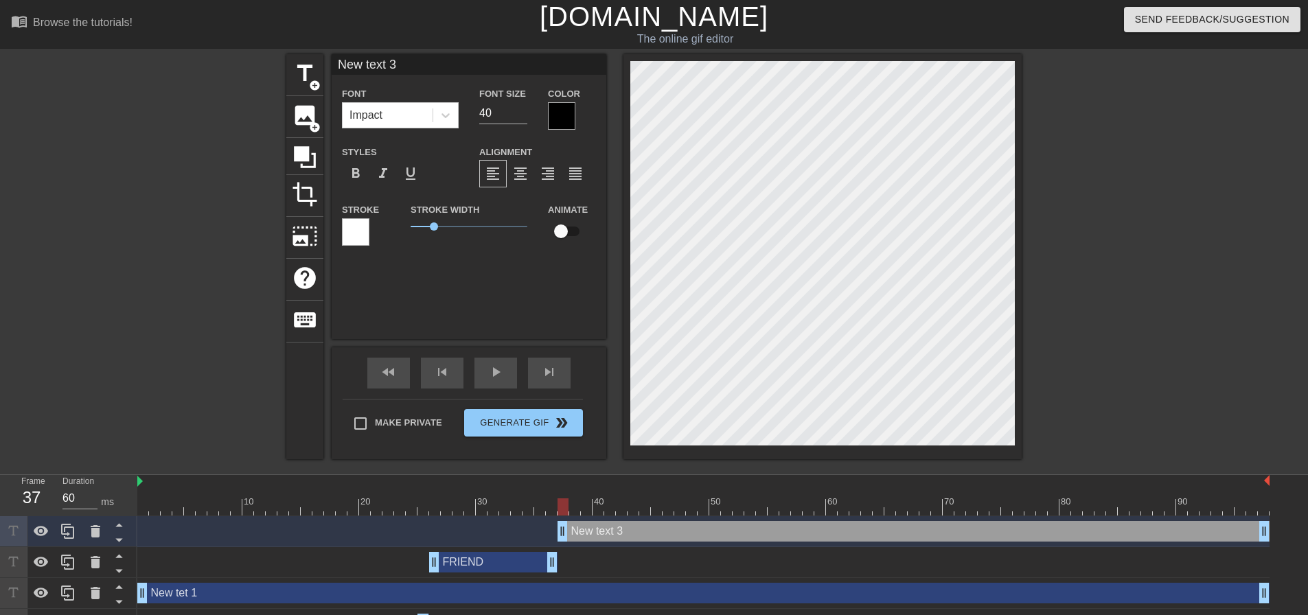
type input "F"
type textarea "F"
type input "FR"
type textarea "FR"
type input "FRI"
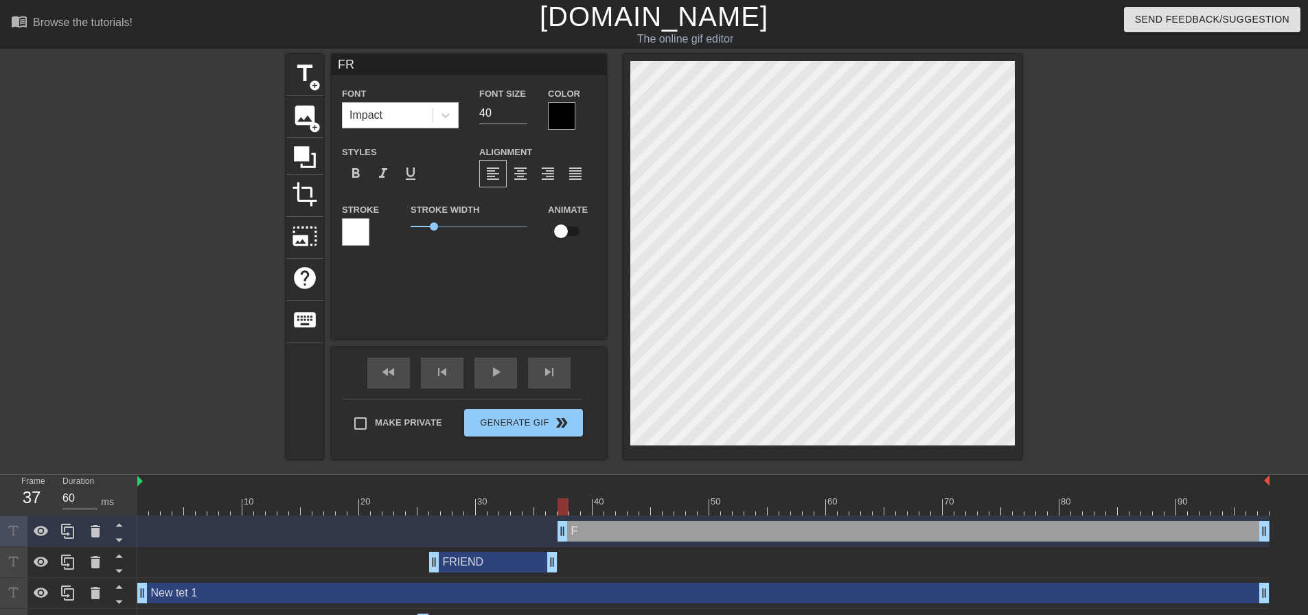
type textarea "FRI"
type input "FRIE"
type textarea "FRIE"
type input "FRIEN"
type textarea "FRIEN"
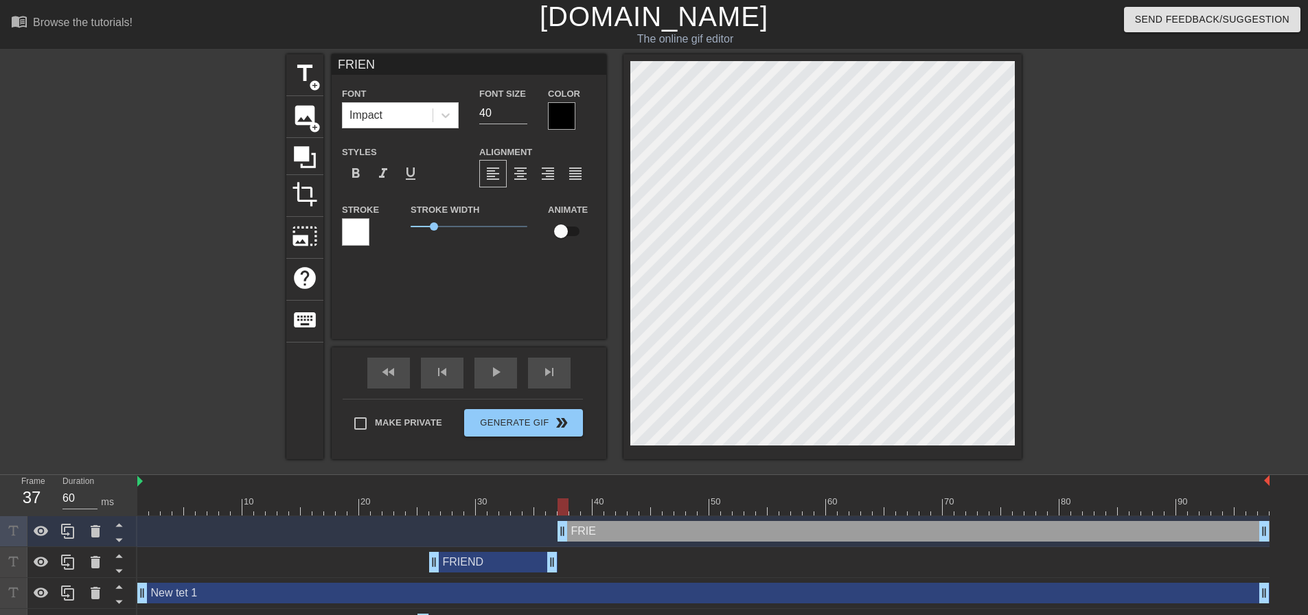
type input "FRIEND"
type textarea "FRIEND"
click at [573, 106] on div at bounding box center [561, 115] width 27 height 27
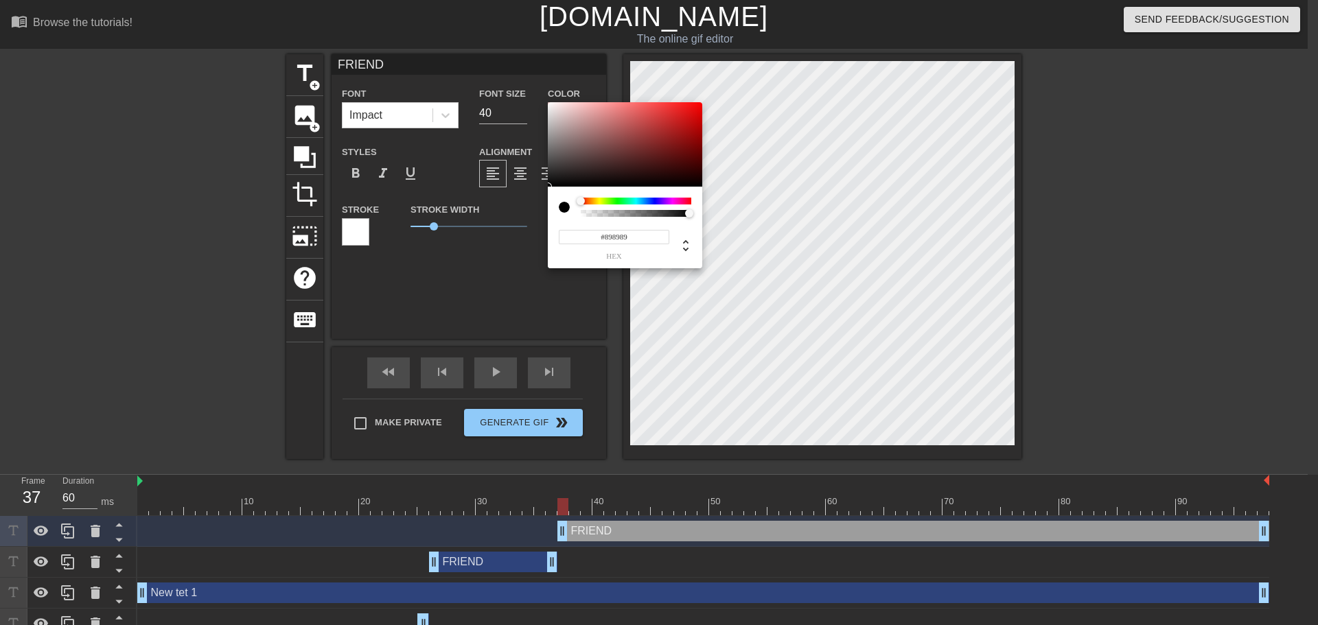
type input "#FFFFFF"
drag, startPoint x: 568, startPoint y: 147, endPoint x: 505, endPoint y: 85, distance: 88.4
click at [505, 85] on div "#FFFFFF hex" at bounding box center [659, 312] width 1318 height 625
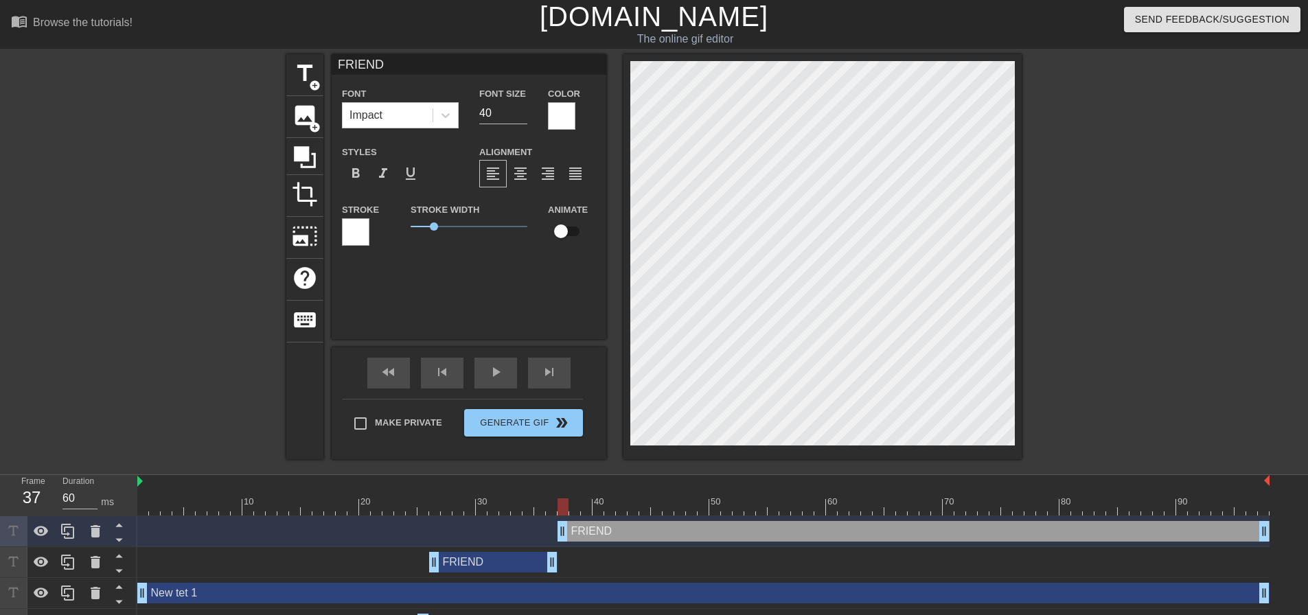
click at [344, 227] on div at bounding box center [355, 231] width 27 height 27
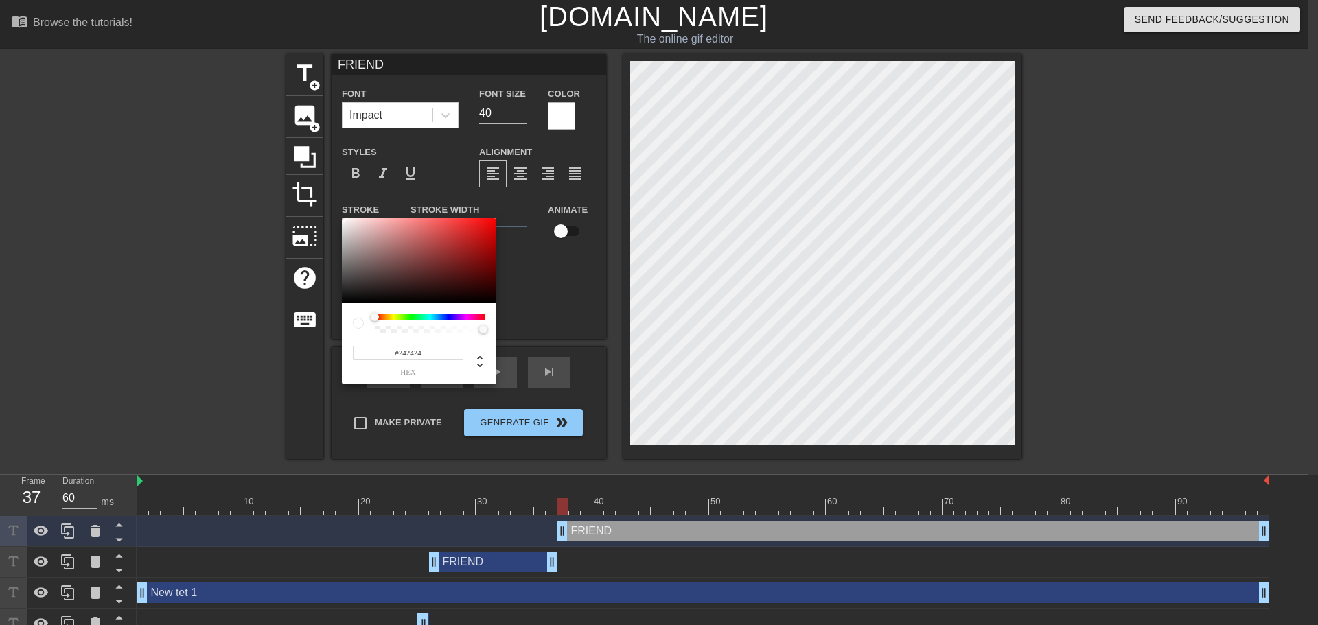
type input "#000000"
drag, startPoint x: 391, startPoint y: 266, endPoint x: 227, endPoint y: 362, distance: 190.5
click at [227, 362] on div "#000000 hex" at bounding box center [659, 312] width 1318 height 625
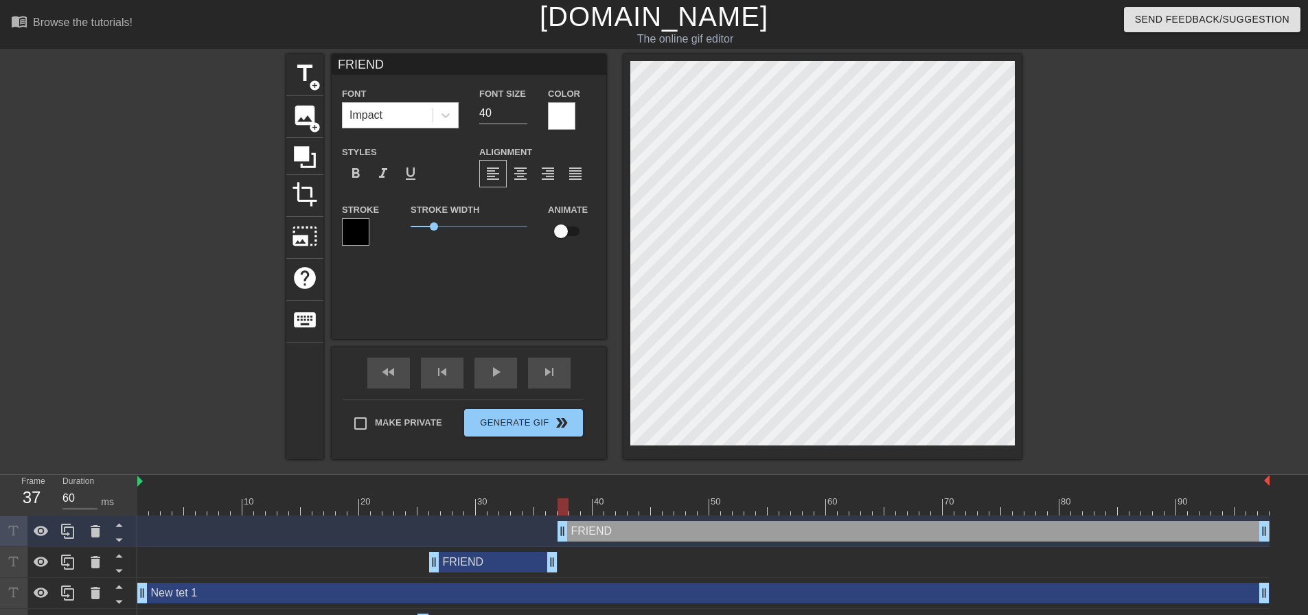
click at [564, 508] on div at bounding box center [562, 506] width 11 height 17
drag, startPoint x: 597, startPoint y: 507, endPoint x: 755, endPoint y: 518, distance: 158.2
click at [755, 518] on div "10 20 30 40 50 60 70 80 90 FRIEND drag_handle drag_handle FRIEND drag_handle dr…" at bounding box center [722, 557] width 1171 height 165
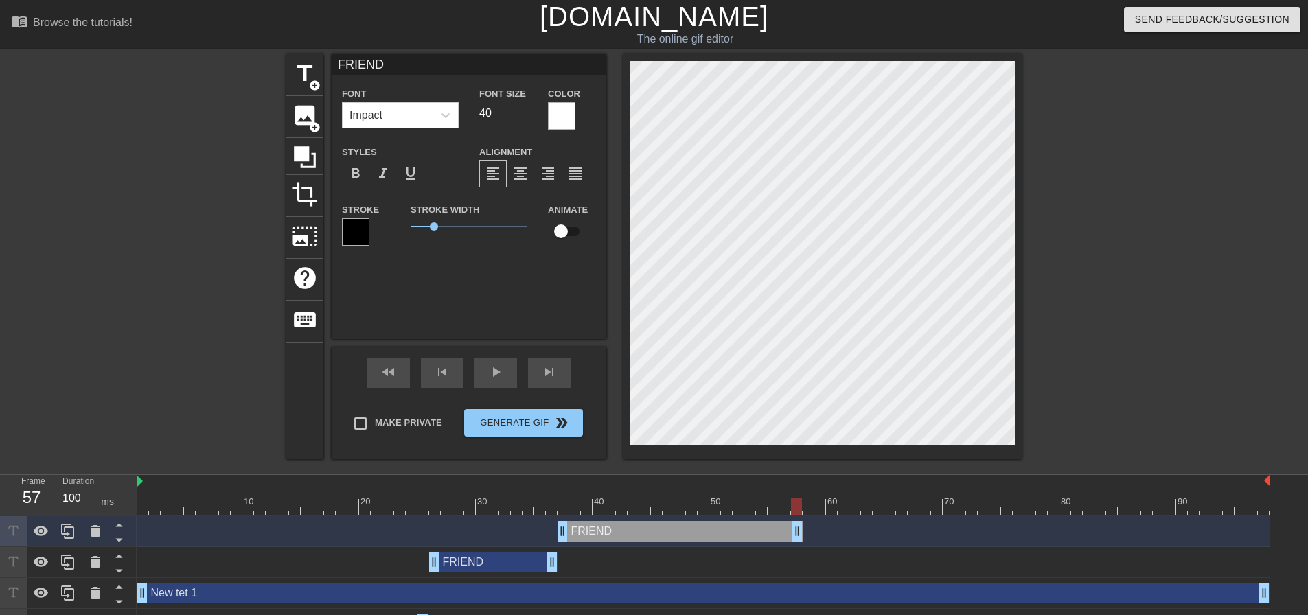
type input "60"
drag, startPoint x: 1268, startPoint y: 538, endPoint x: 744, endPoint y: 557, distance: 524.8
click at [744, 557] on div "FRIEND drag_handle drag_handle FRIEND drag_handle drag_handle New tet 1 drag_ha…" at bounding box center [722, 578] width 1171 height 124
click at [748, 505] on div at bounding box center [703, 506] width 1132 height 17
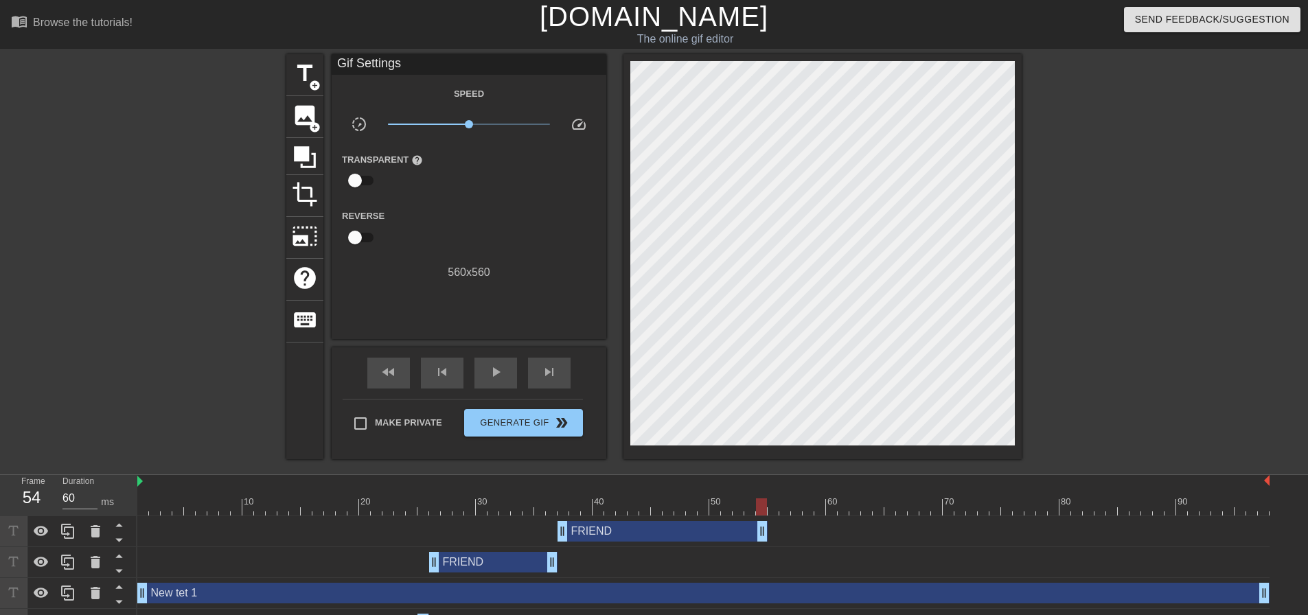
drag, startPoint x: 744, startPoint y: 524, endPoint x: 768, endPoint y: 534, distance: 26.8
click at [768, 534] on div "FRIEND drag_handle drag_handle" at bounding box center [703, 531] width 1132 height 21
click at [774, 511] on div at bounding box center [703, 506] width 1132 height 17
click at [294, 71] on span "title" at bounding box center [305, 73] width 26 height 26
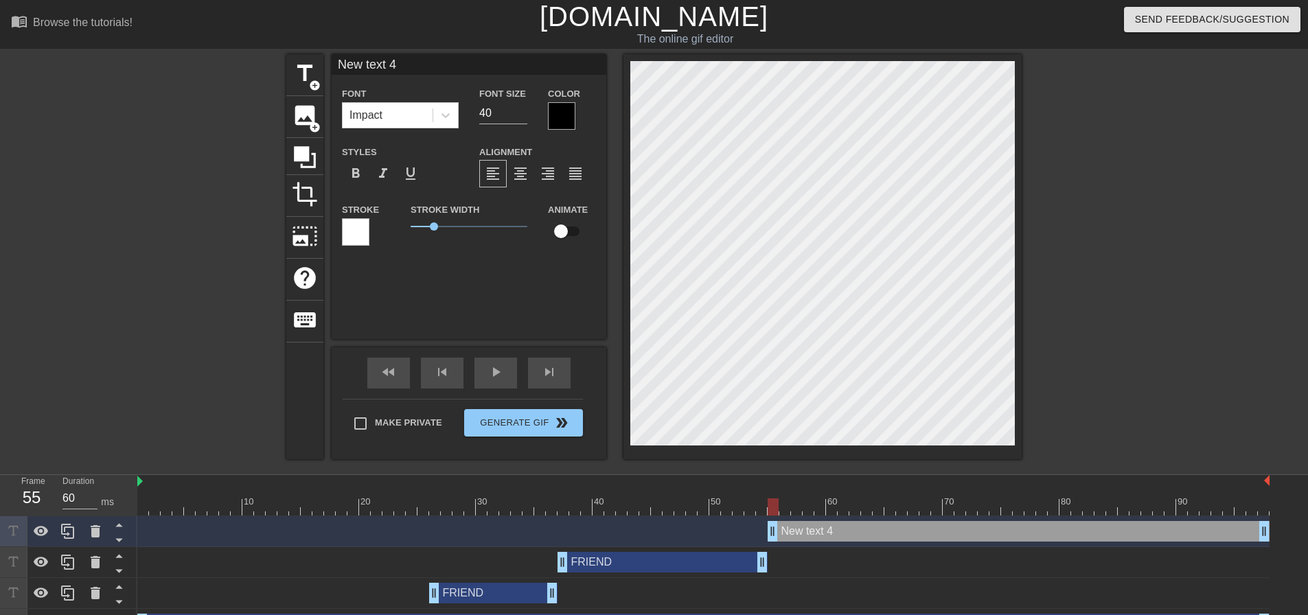
scroll to position [2, 3]
drag, startPoint x: 715, startPoint y: 558, endPoint x: 690, endPoint y: 573, distance: 29.6
click at [690, 573] on div "FRIEND drag_handle drag_handle" at bounding box center [703, 562] width 1132 height 31
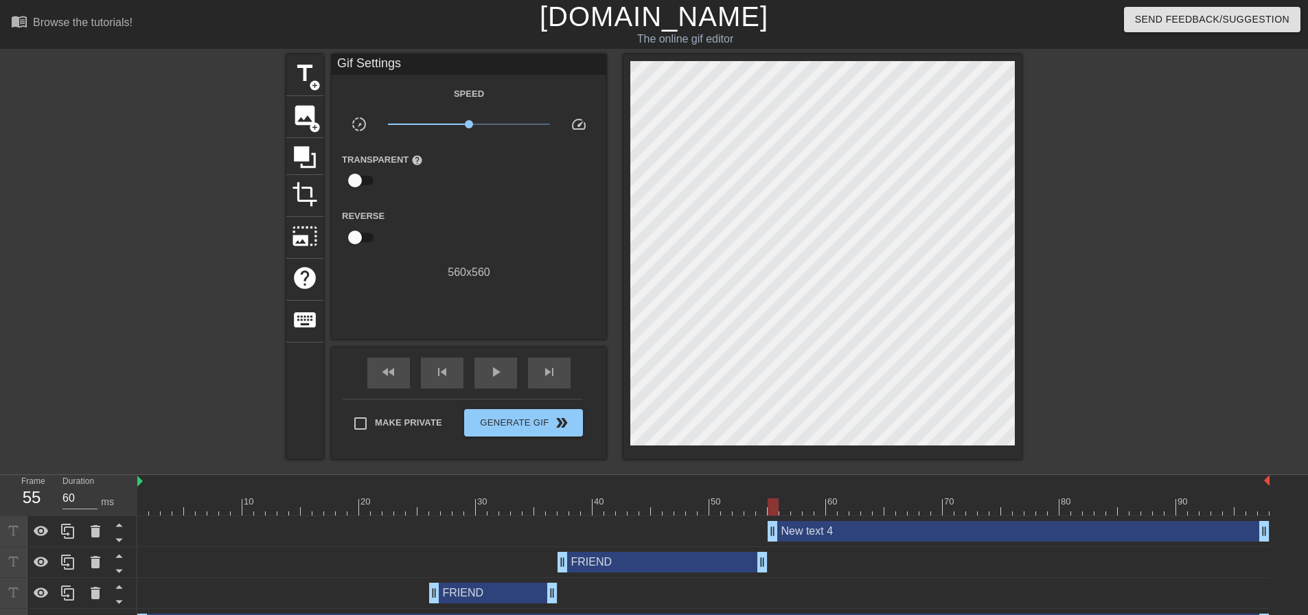
click at [690, 567] on div "FRIEND drag_handle drag_handle" at bounding box center [662, 562] width 210 height 21
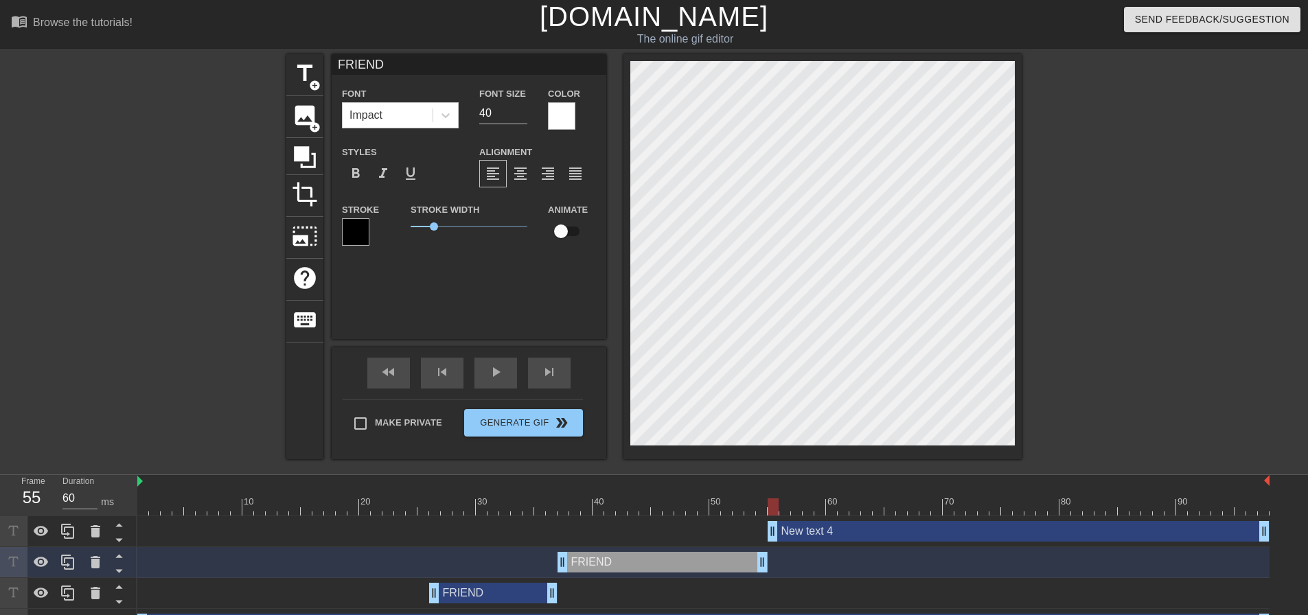
click at [807, 529] on div "New text 4 drag_handle drag_handle" at bounding box center [1019, 531] width 502 height 21
type input "New text 4"
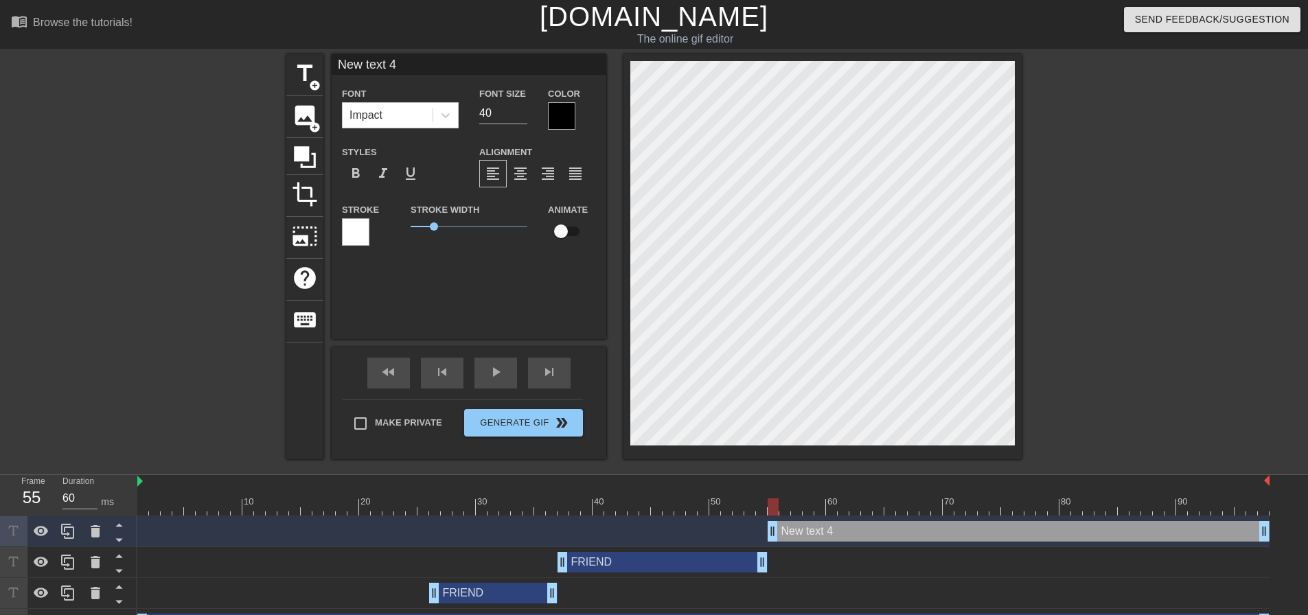
type textarea "F"
type input "F"
type textarea "FR"
type input "FR"
type textarea "FRI"
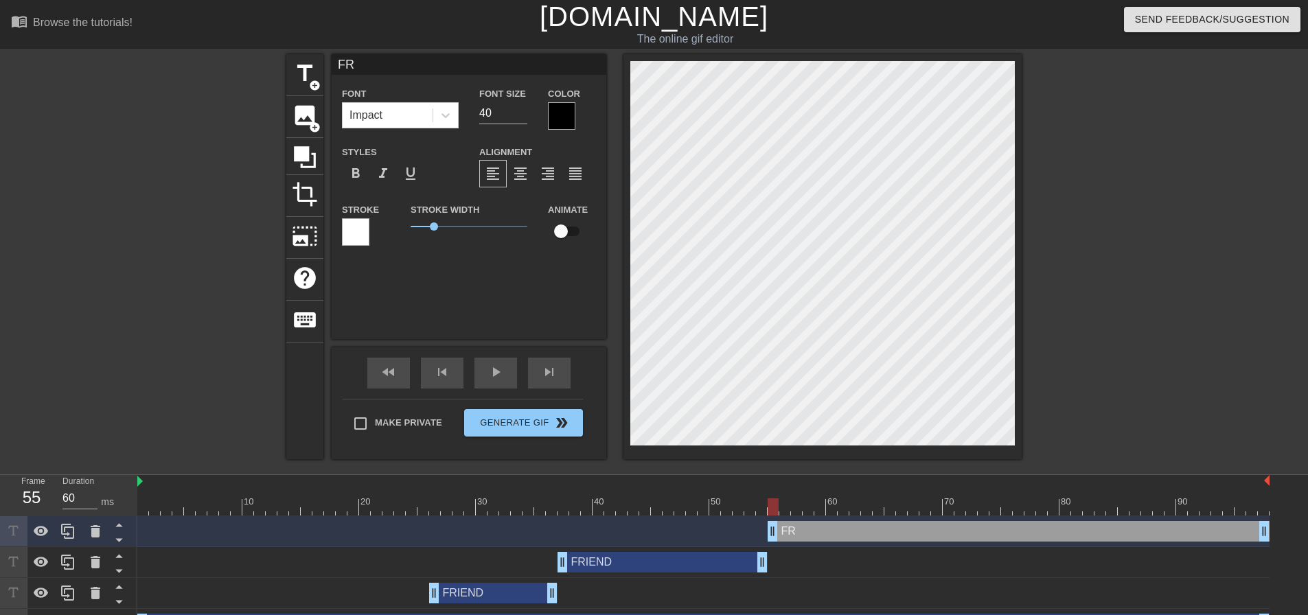
type input "FRI"
type textarea "FRIE"
type input "FRIE"
type textarea "FRIEN"
type input "FRIEN"
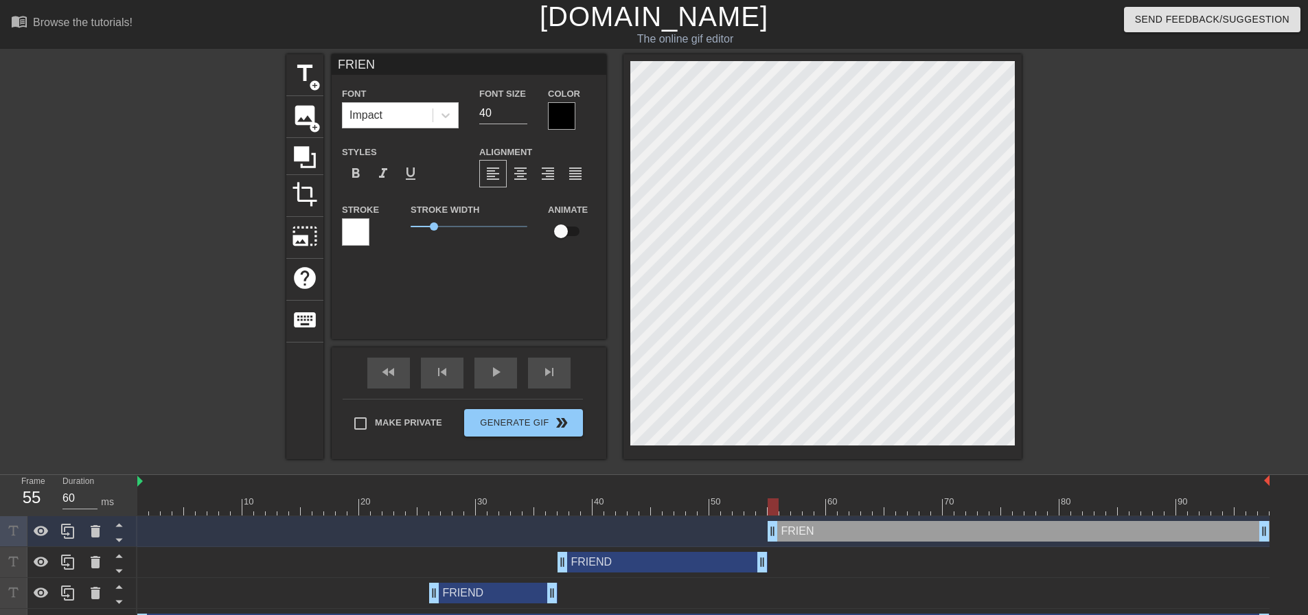
type textarea "FRIEND"
type input "FRIEND"
type textarea "FRIEND"
click at [350, 233] on div at bounding box center [355, 231] width 27 height 27
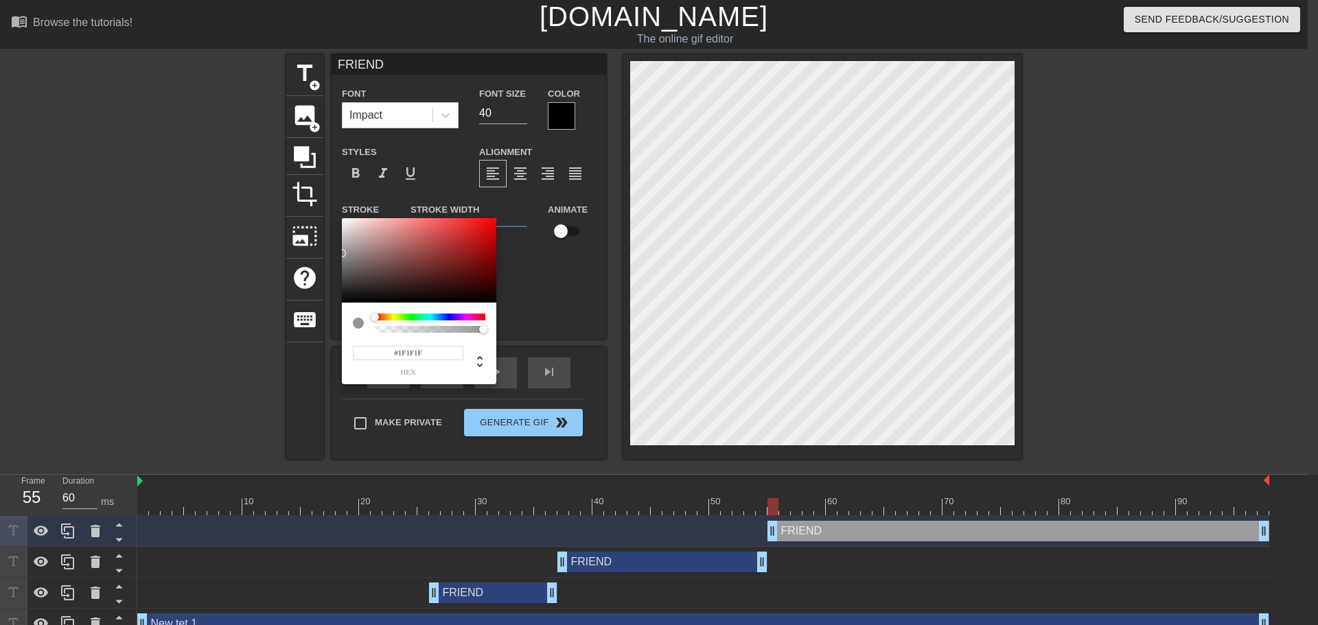
type input "#000000"
drag, startPoint x: 380, startPoint y: 271, endPoint x: 288, endPoint y: 328, distance: 108.2
click at [288, 328] on div "#000000 hex" at bounding box center [659, 312] width 1318 height 625
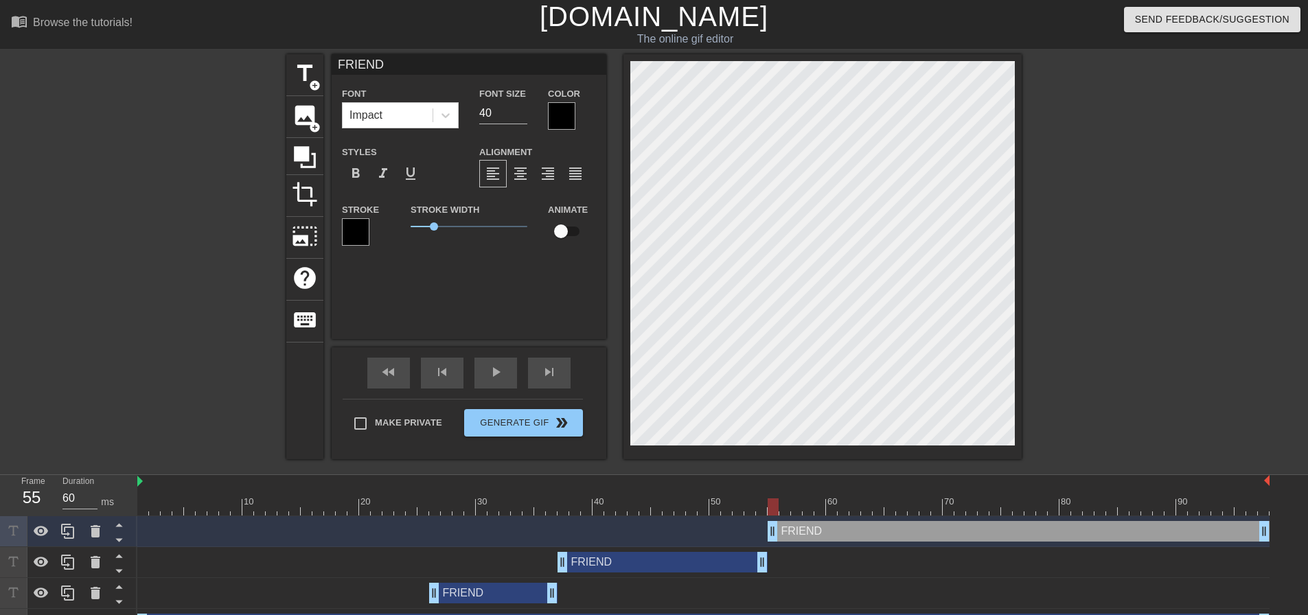
click at [562, 108] on div at bounding box center [561, 115] width 27 height 27
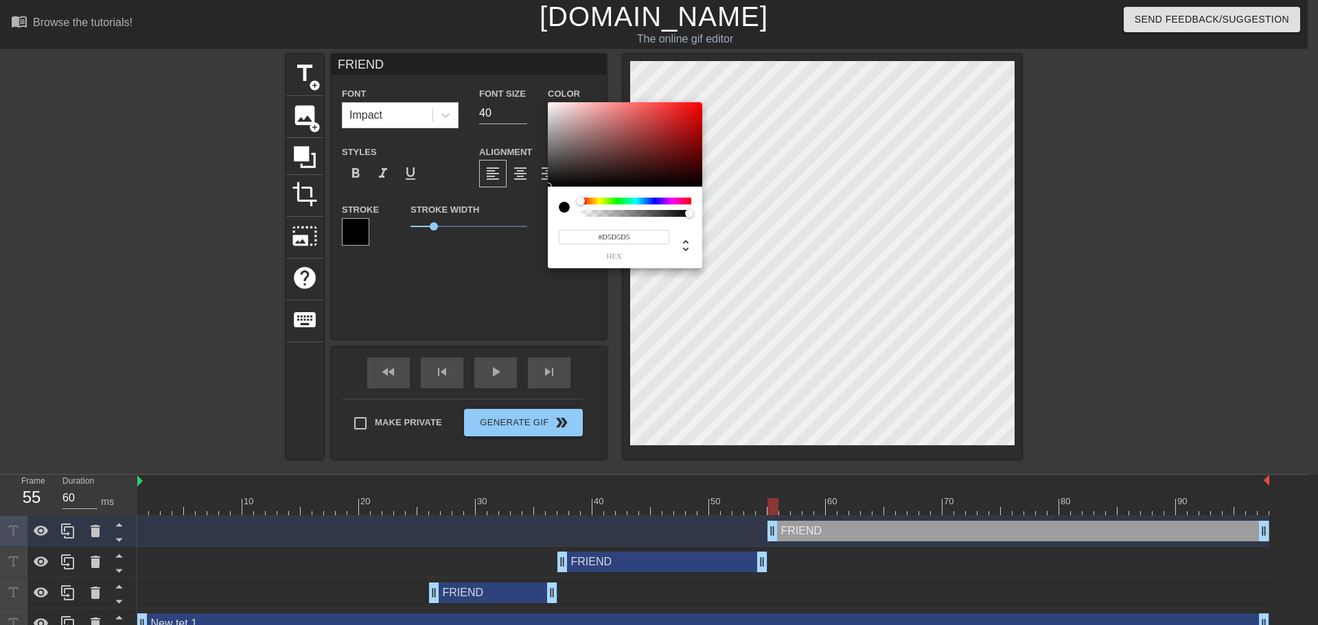
type input "#FFFFFF"
drag, startPoint x: 560, startPoint y: 143, endPoint x: 484, endPoint y: 47, distance: 123.2
click at [484, 47] on div "#FFFFFF hex" at bounding box center [659, 312] width 1318 height 625
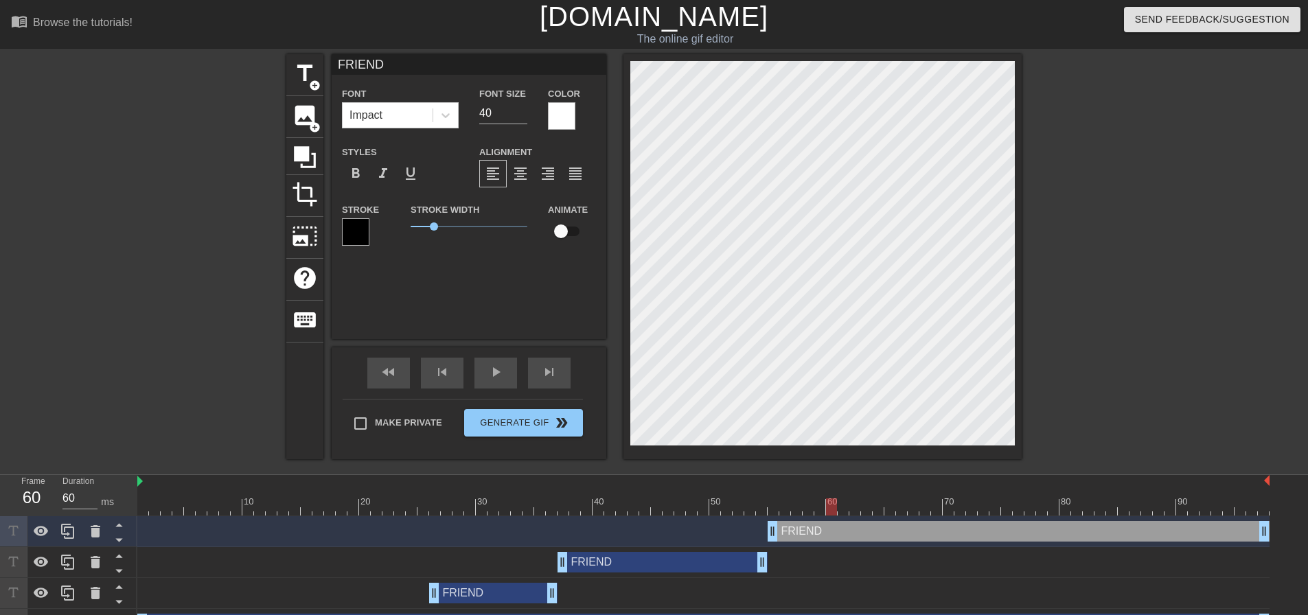
drag, startPoint x: 779, startPoint y: 509, endPoint x: 809, endPoint y: 450, distance: 66.6
click at [830, 510] on div at bounding box center [703, 506] width 1132 height 17
click at [629, 218] on div at bounding box center [822, 256] width 398 height 405
drag, startPoint x: 787, startPoint y: 509, endPoint x: 849, endPoint y: 517, distance: 62.2
click at [849, 517] on div "10 20 30 40 50 60 70 80 90 FRIEND drag_handle drag_handle FRIEND drag_handle dr…" at bounding box center [722, 573] width 1171 height 196
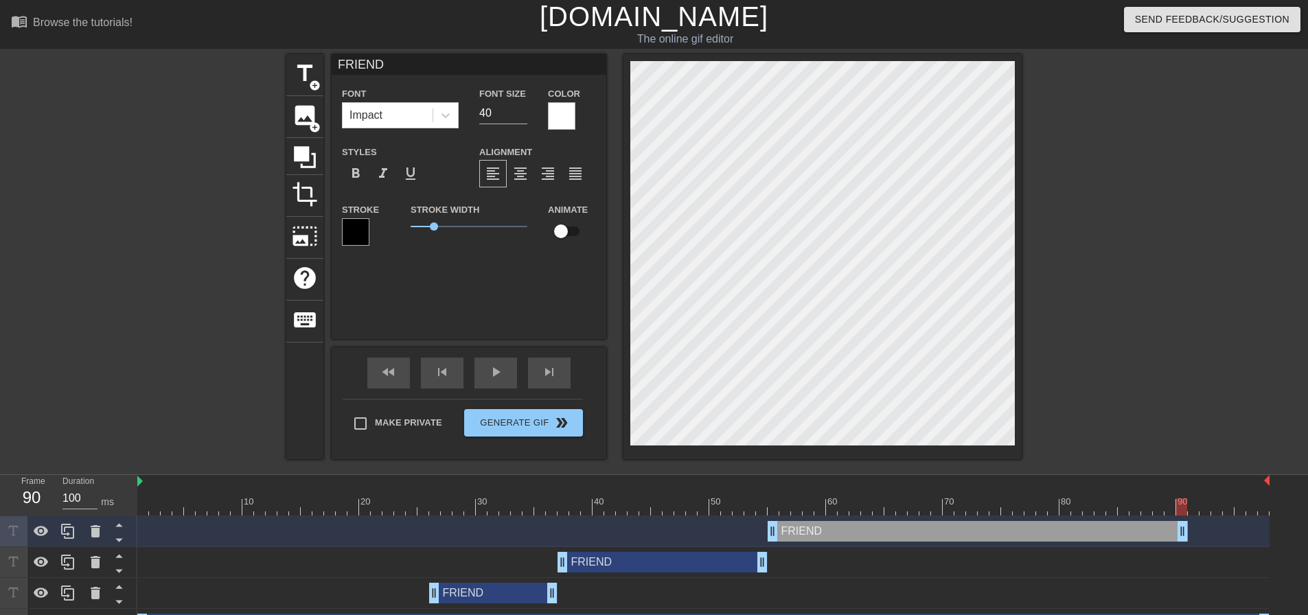
type input "60"
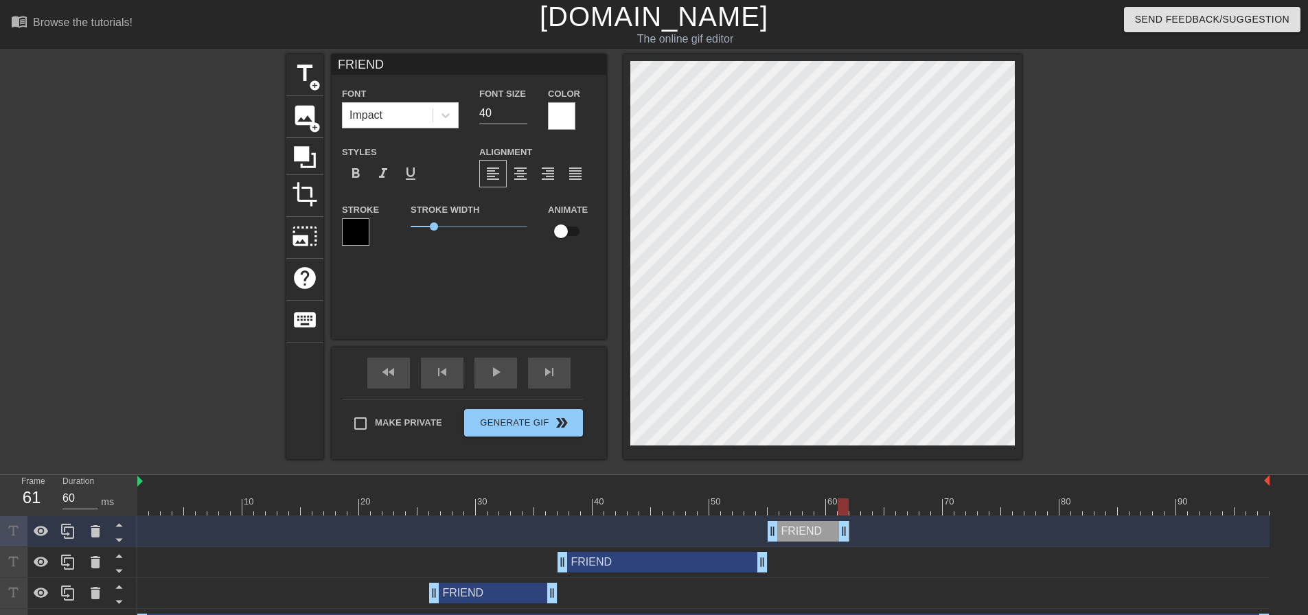
drag, startPoint x: 1263, startPoint y: 536, endPoint x: 847, endPoint y: 548, distance: 416.9
click at [847, 548] on div "FRIEND drag_handle drag_handle FRIEND drag_handle drag_handle FRIEND drag_handl…" at bounding box center [722, 593] width 1171 height 154
click at [855, 507] on div at bounding box center [703, 506] width 1132 height 17
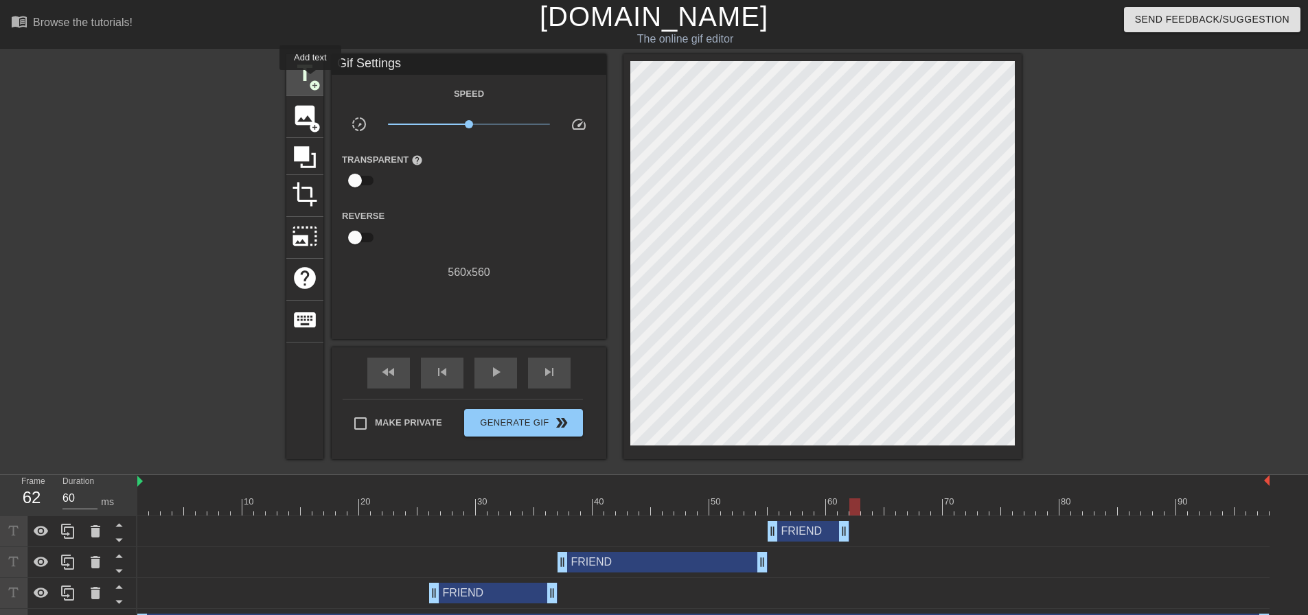
click at [310, 80] on span "add_circle" at bounding box center [315, 86] width 12 height 12
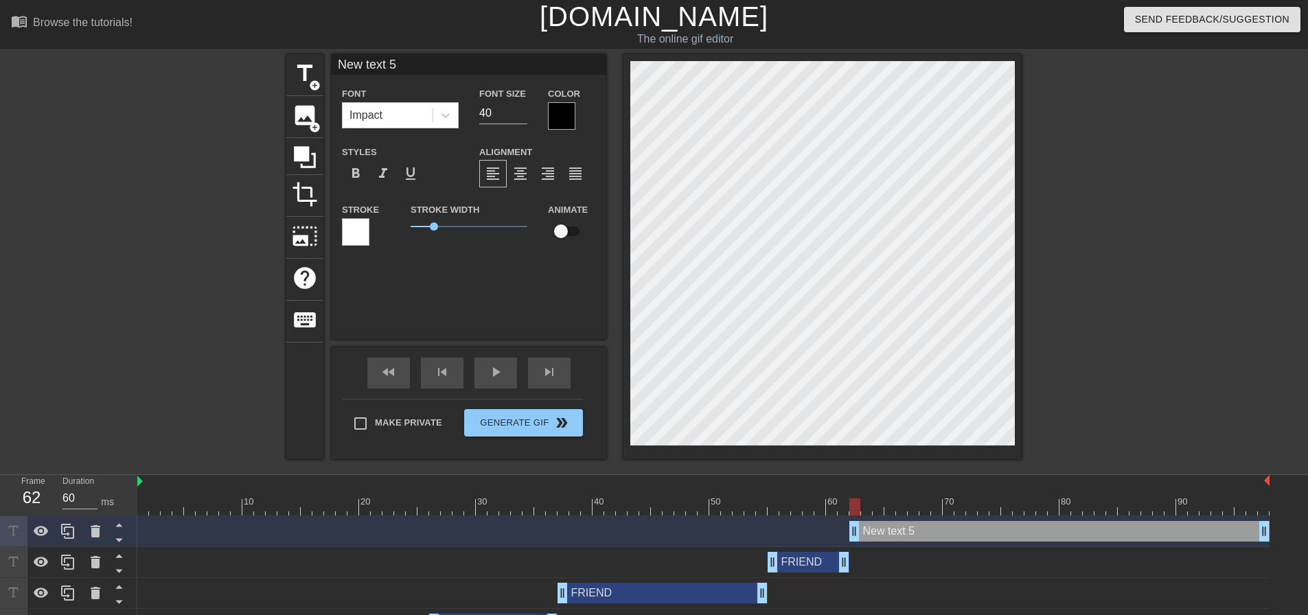
type input "F"
type textarea "F"
type input "FR"
type textarea "FR"
type input "FRI"
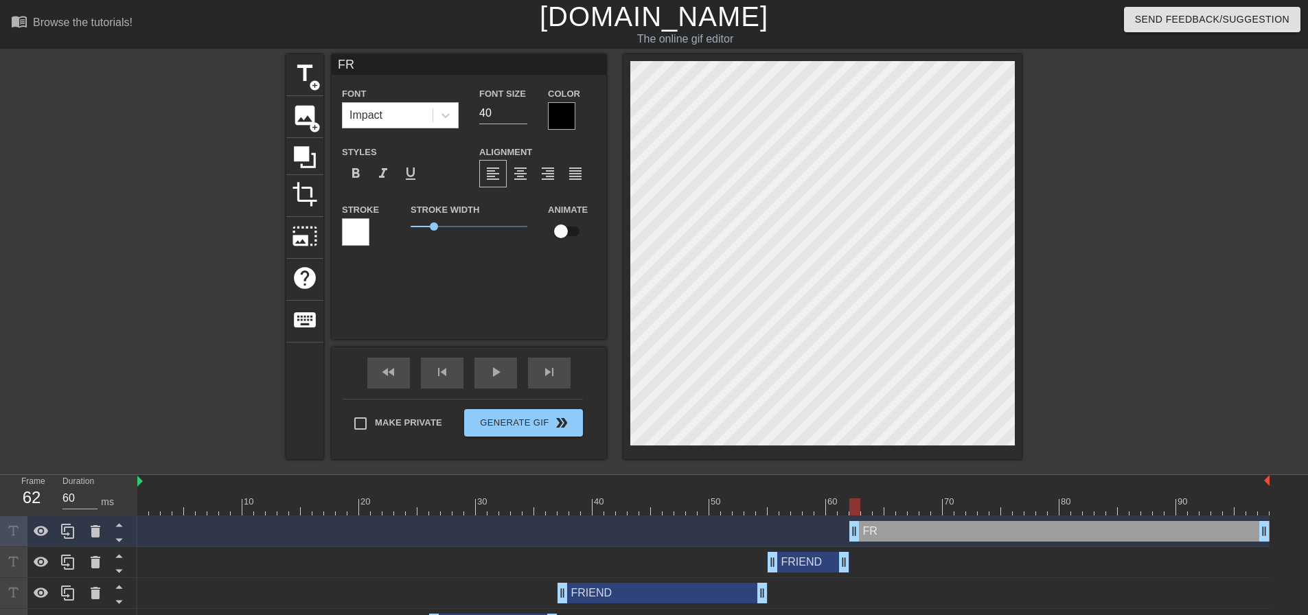
type textarea "FRI"
type input "FRIE"
type textarea "FRIE"
type input "FRIEN"
type textarea "FRIEN"
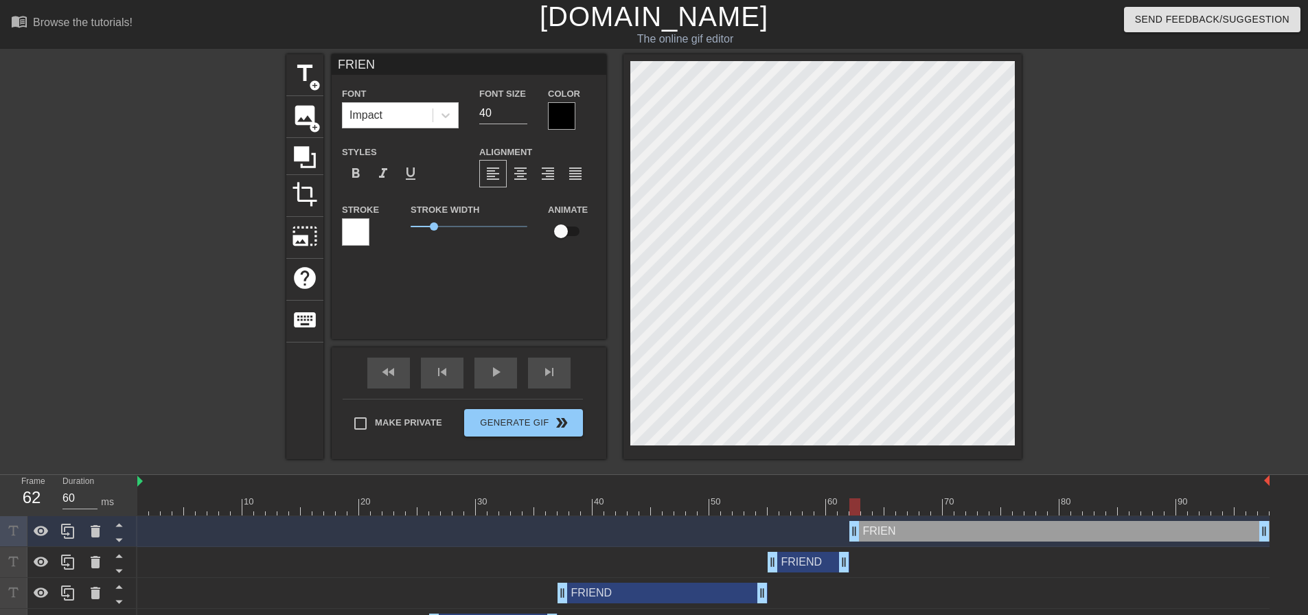
type input "FRIEND"
type textarea "FRIEND"
click at [562, 114] on div at bounding box center [561, 115] width 27 height 27
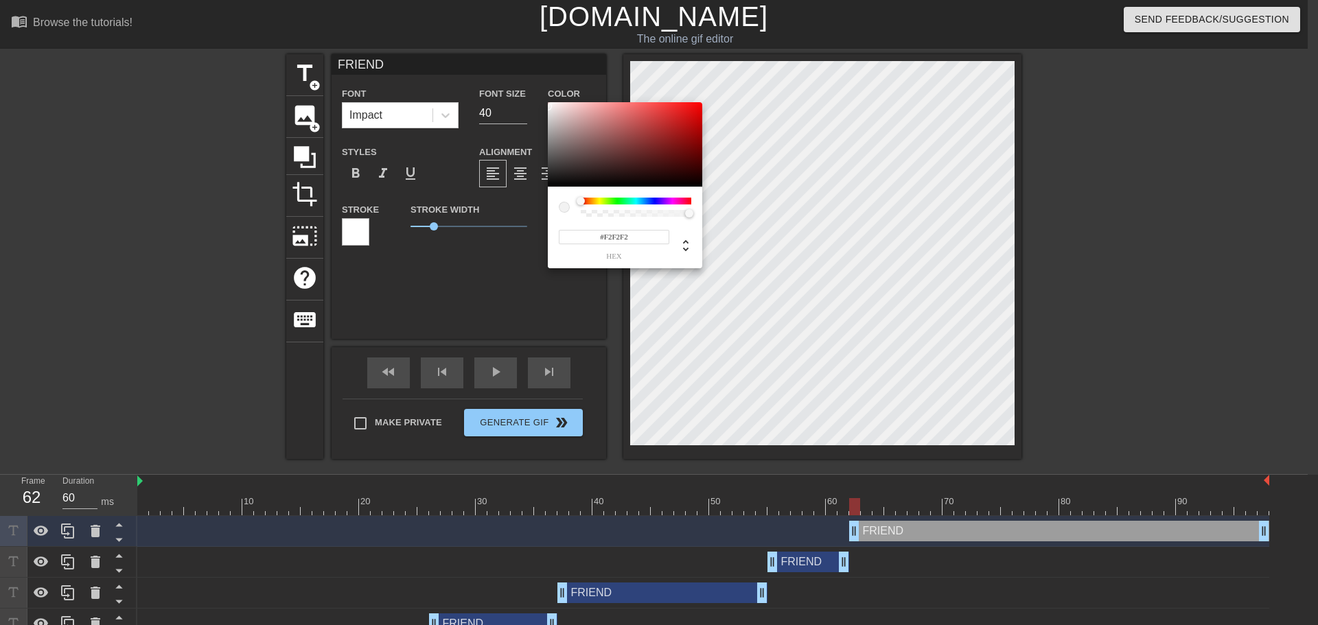
type input "#FFFFFF"
drag, startPoint x: 560, startPoint y: 157, endPoint x: 521, endPoint y: 85, distance: 82.0
click at [521, 85] on div "#FFFFFF hex" at bounding box center [659, 312] width 1318 height 625
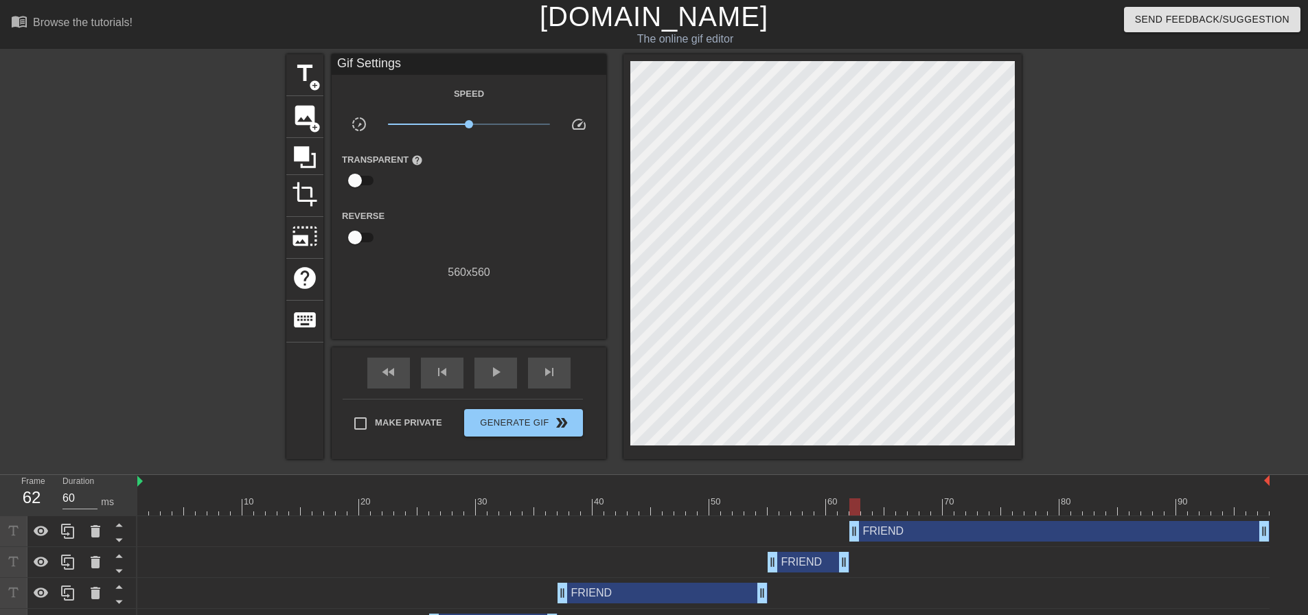
drag, startPoint x: 336, startPoint y: 219, endPoint x: 605, endPoint y: 262, distance: 271.8
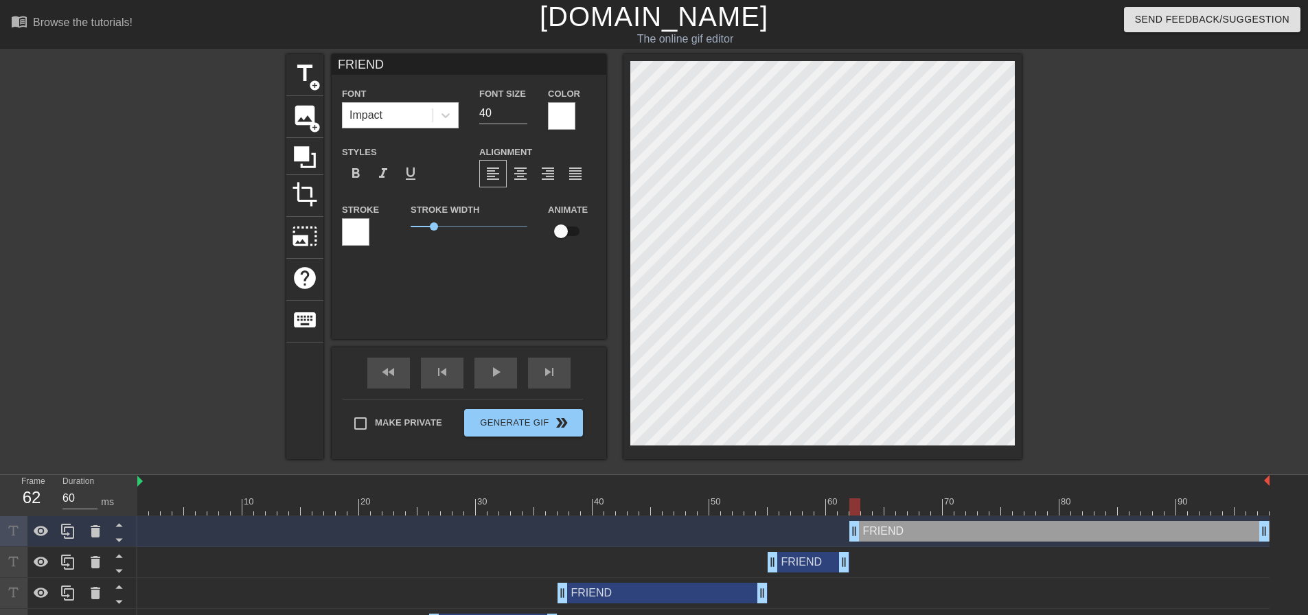
click at [345, 236] on div at bounding box center [355, 231] width 27 height 27
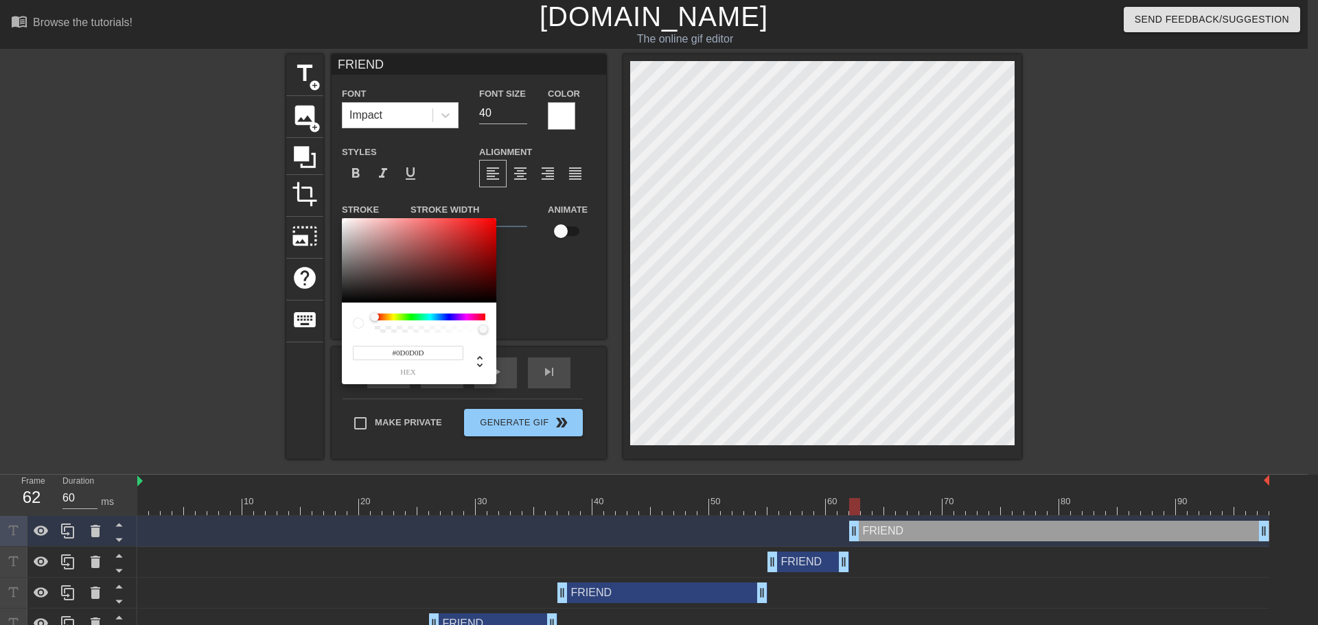
type input "#000000"
drag, startPoint x: 376, startPoint y: 238, endPoint x: 320, endPoint y: 312, distance: 92.1
click at [320, 312] on div "#000000 hex" at bounding box center [659, 312] width 1318 height 625
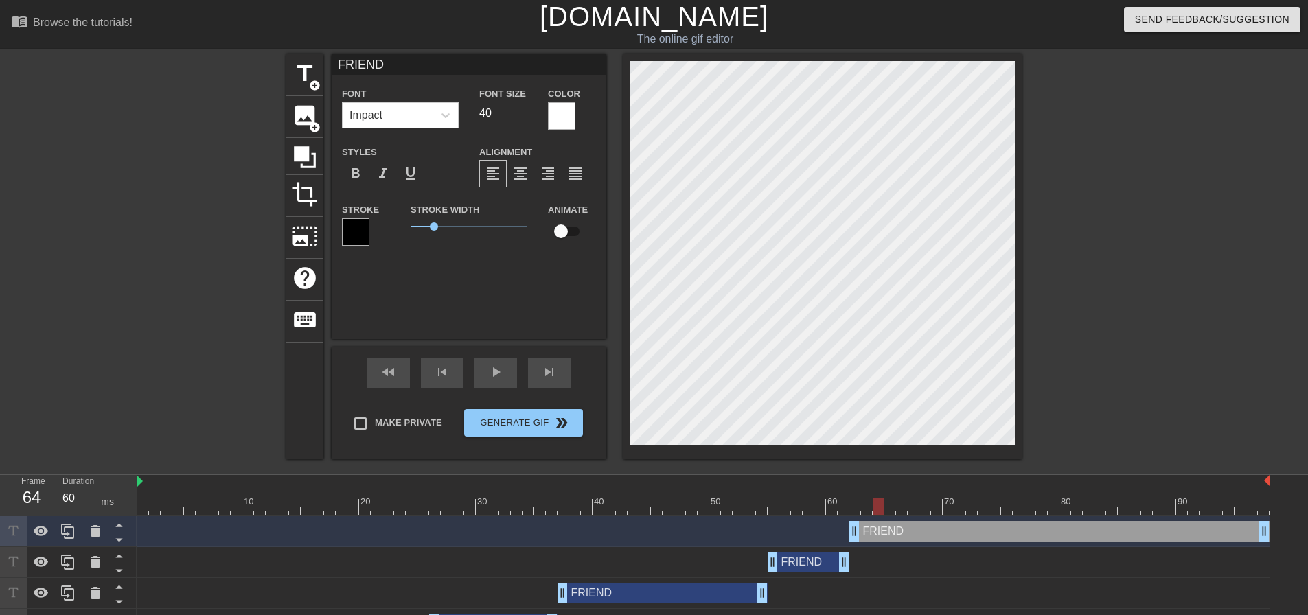
drag, startPoint x: 849, startPoint y: 507, endPoint x: 881, endPoint y: 507, distance: 32.3
click at [881, 507] on div at bounding box center [703, 506] width 1132 height 17
type input "60"
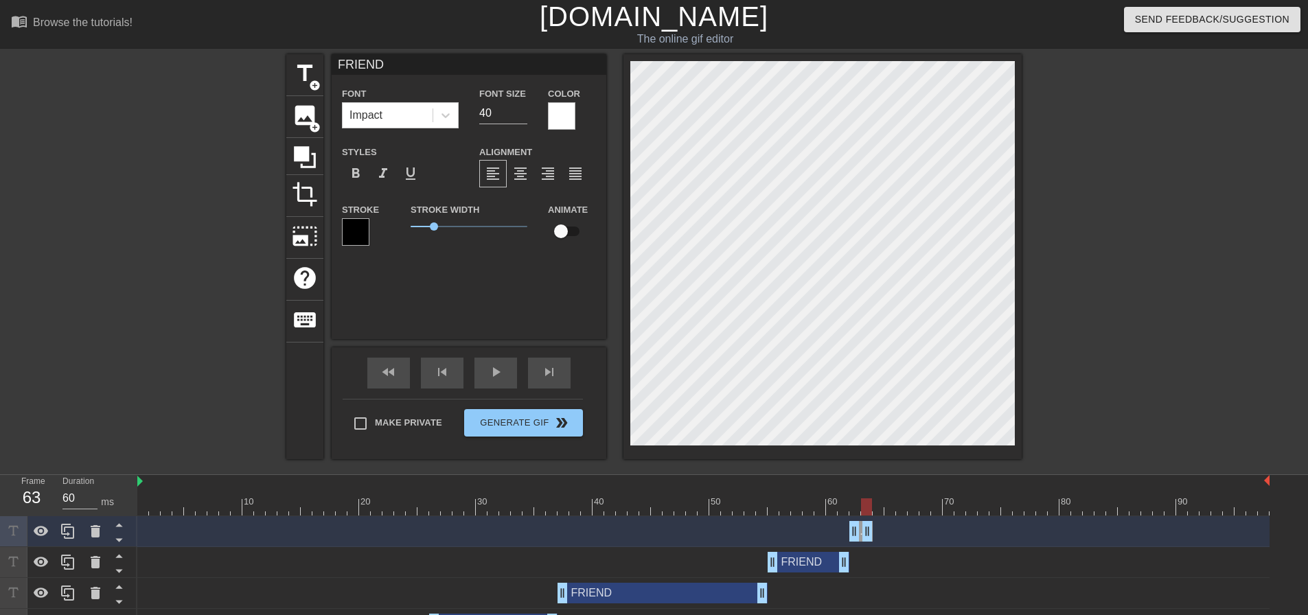
drag, startPoint x: 1260, startPoint y: 538, endPoint x: 868, endPoint y: 542, distance: 392.7
click at [868, 542] on div "FRIEND drag_handle drag_handle" at bounding box center [703, 531] width 1132 height 31
click at [875, 510] on div at bounding box center [703, 506] width 1132 height 17
click at [313, 84] on span "add_circle" at bounding box center [315, 86] width 12 height 12
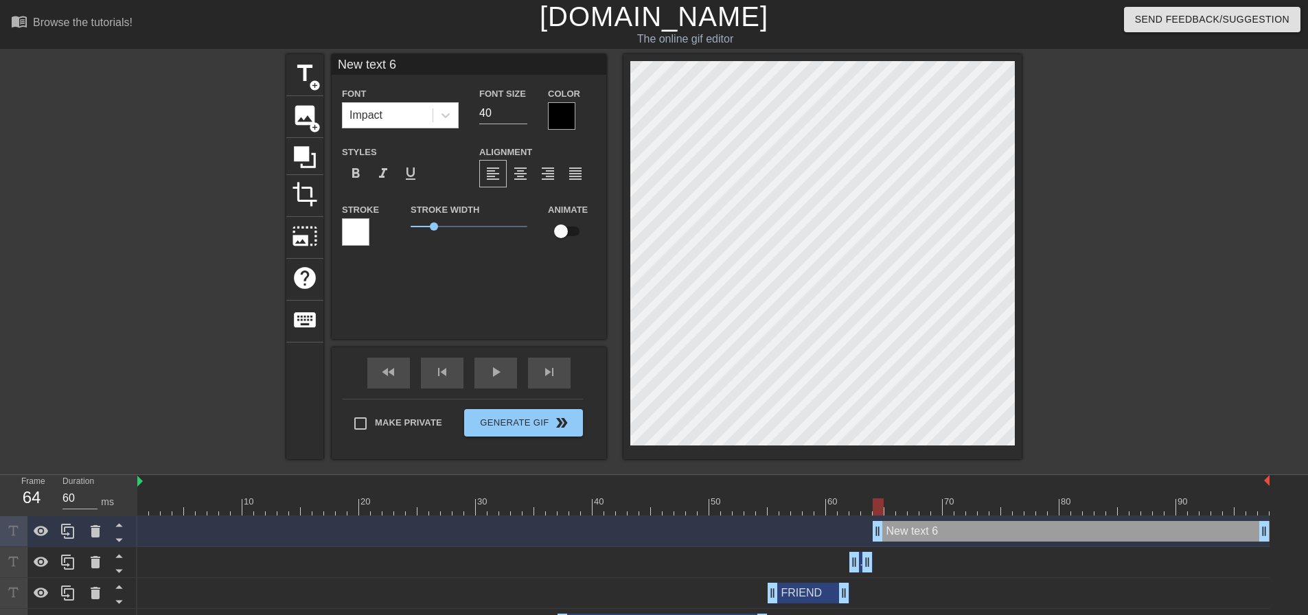
type input "F"
type textarea "F"
type input "FR"
type textarea "FR"
type input "FRI"
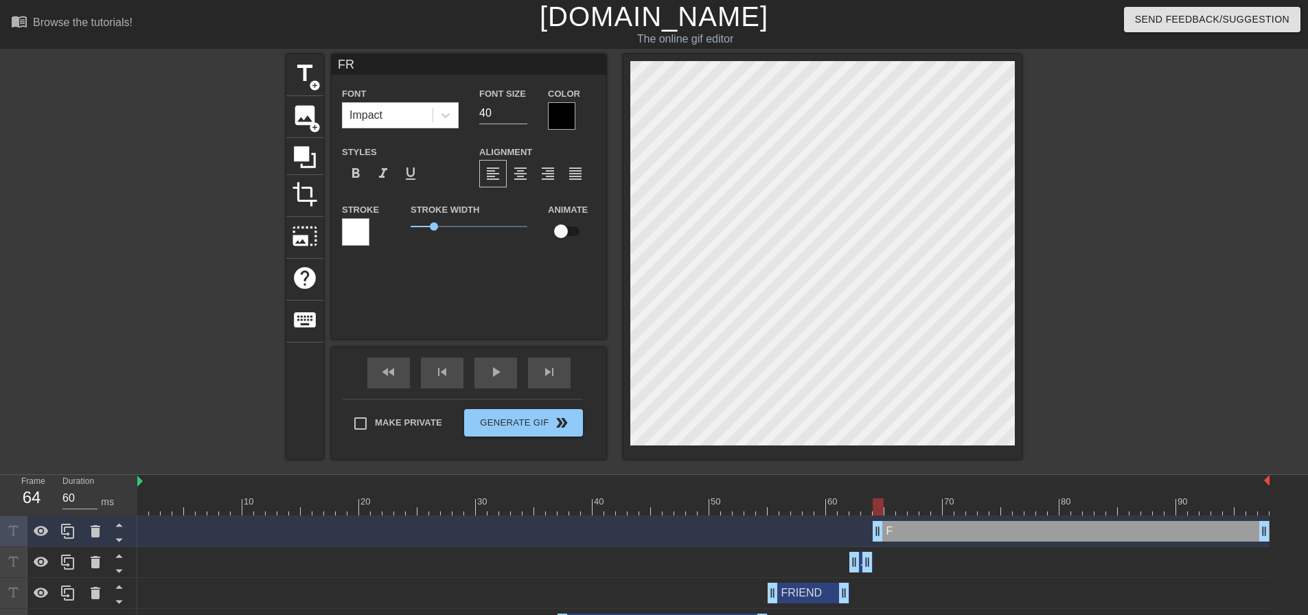
type textarea "FRI"
type input "FRIE"
type textarea "FRIE"
type input "FRIEN"
type textarea "FRIEN"
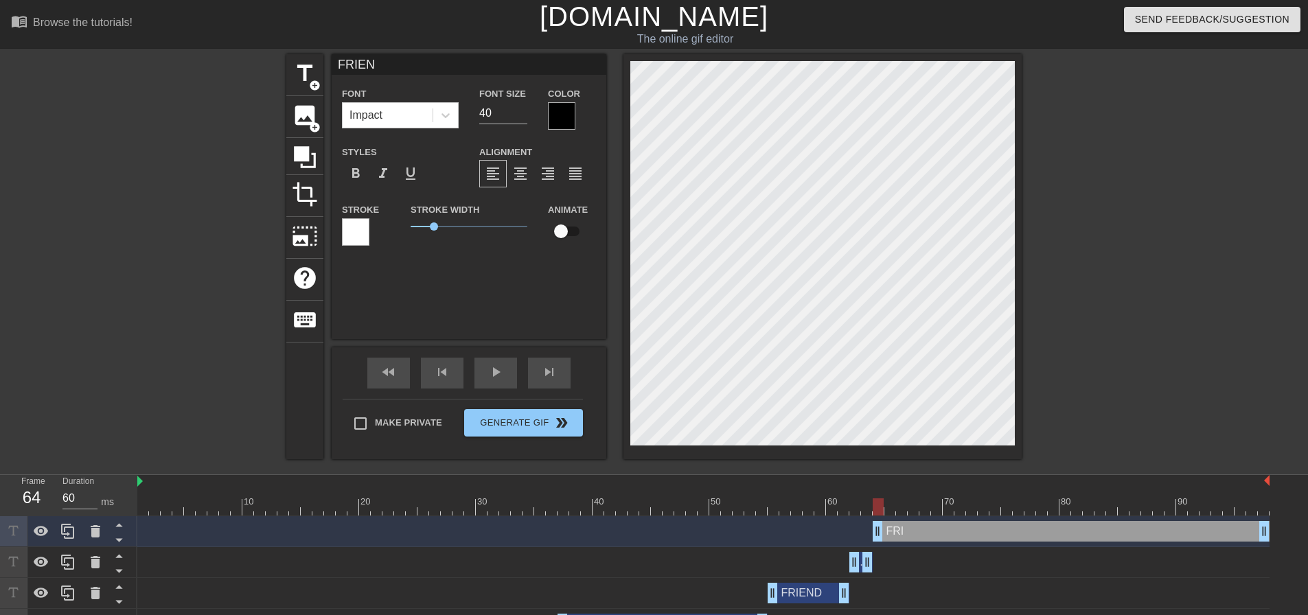
type input "FRIEND"
type textarea "FRIEND"
click at [547, 116] on div "Color" at bounding box center [572, 107] width 69 height 45
click at [549, 122] on div at bounding box center [561, 115] width 27 height 27
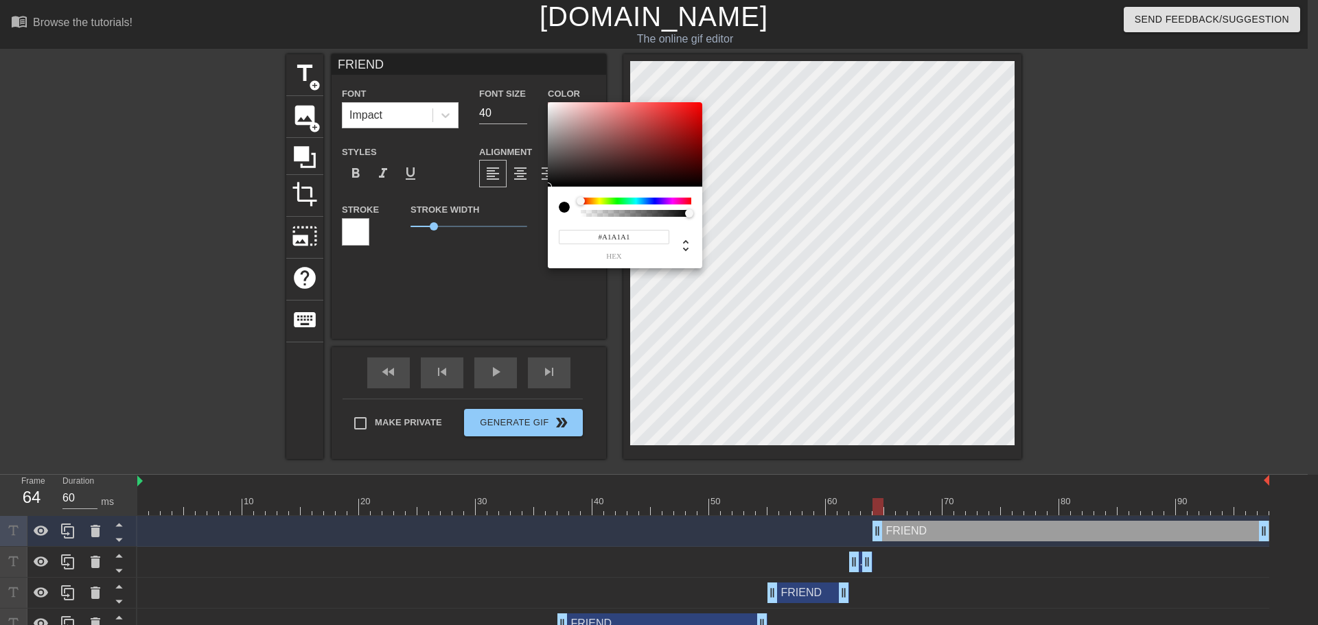
type input "#FFFFFF"
drag, startPoint x: 582, startPoint y: 164, endPoint x: 527, endPoint y: 61, distance: 116.7
click at [527, 61] on div "#FFFFFF hex" at bounding box center [659, 312] width 1318 height 625
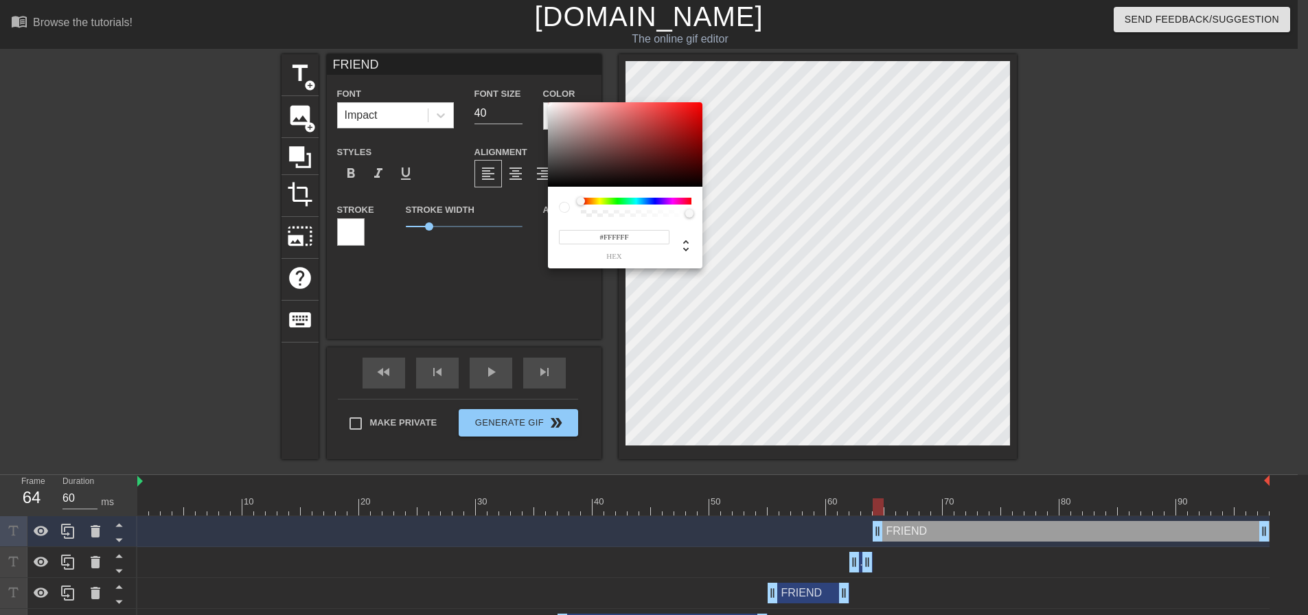
drag, startPoint x: 316, startPoint y: 240, endPoint x: 331, endPoint y: 238, distance: 15.2
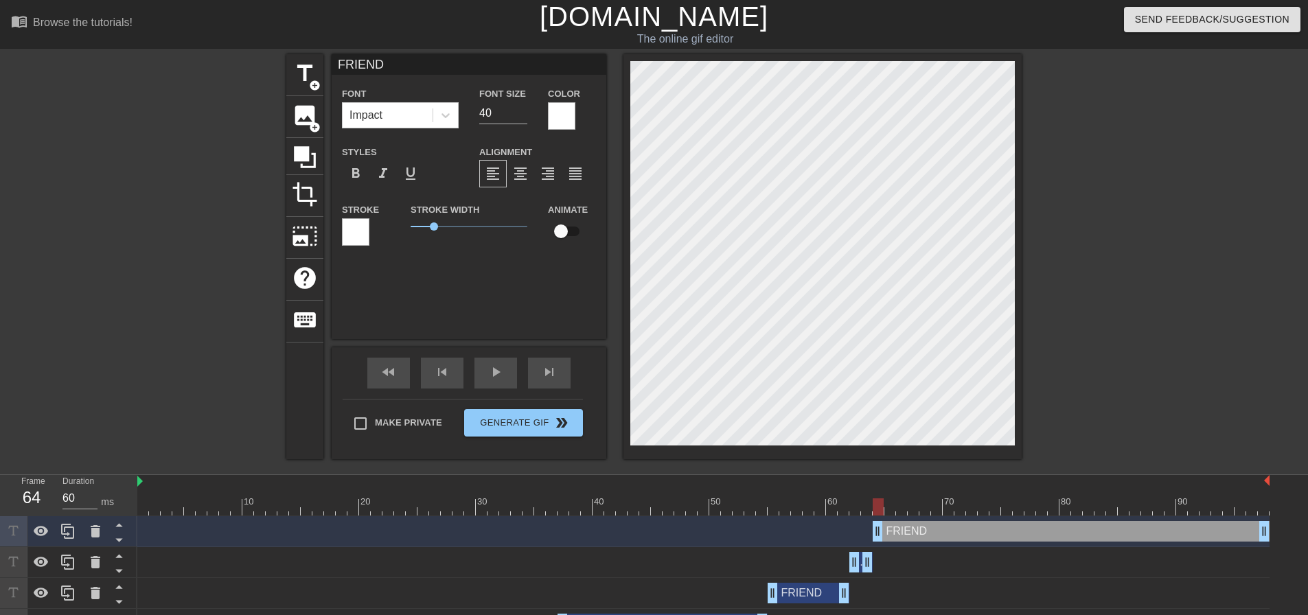
click at [354, 231] on div at bounding box center [355, 231] width 27 height 27
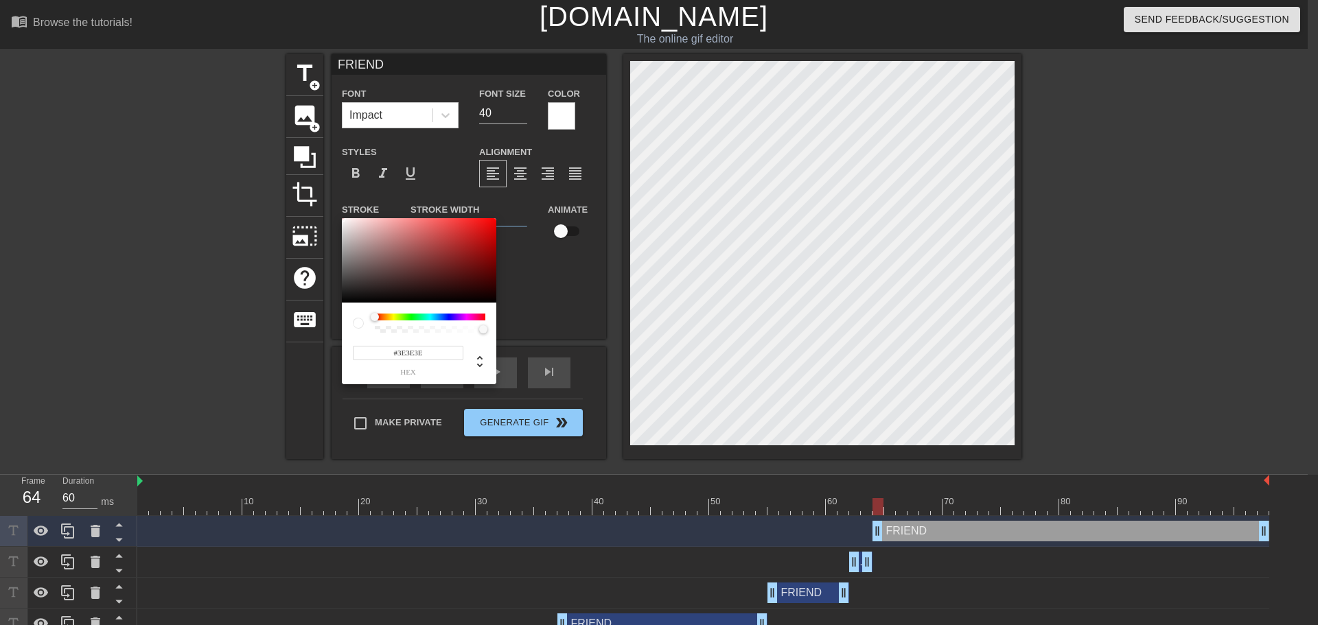
type input "#000000"
drag, startPoint x: 444, startPoint y: 250, endPoint x: 360, endPoint y: 324, distance: 111.3
click at [324, 340] on div "#000000 hex" at bounding box center [659, 312] width 1318 height 625
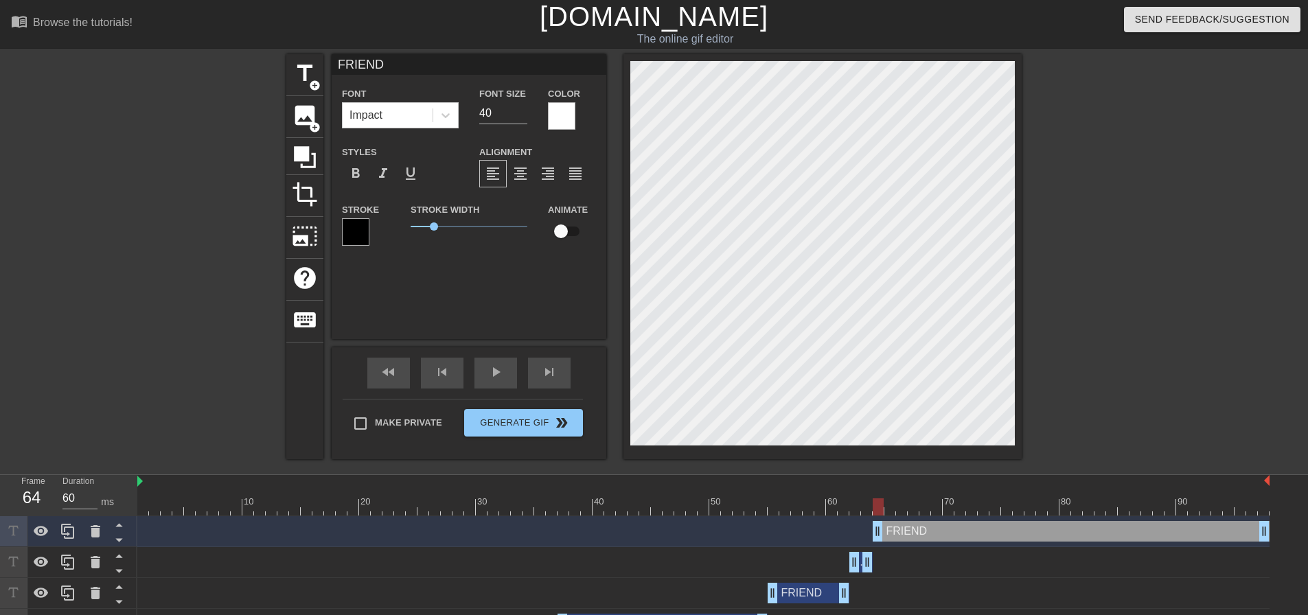
click at [878, 503] on div at bounding box center [878, 506] width 11 height 17
drag, startPoint x: 386, startPoint y: 503, endPoint x: 91, endPoint y: 524, distance: 295.9
click at [91, 524] on div "Frame 1 Duration 60 ms 10 20 30 40 50 60 70 80 90 FRIEND drag_handle drag_handl…" at bounding box center [654, 603] width 1308 height 257
drag, startPoint x: 1070, startPoint y: 507, endPoint x: 1022, endPoint y: 509, distance: 48.1
click at [1012, 509] on div at bounding box center [1006, 506] width 11 height 17
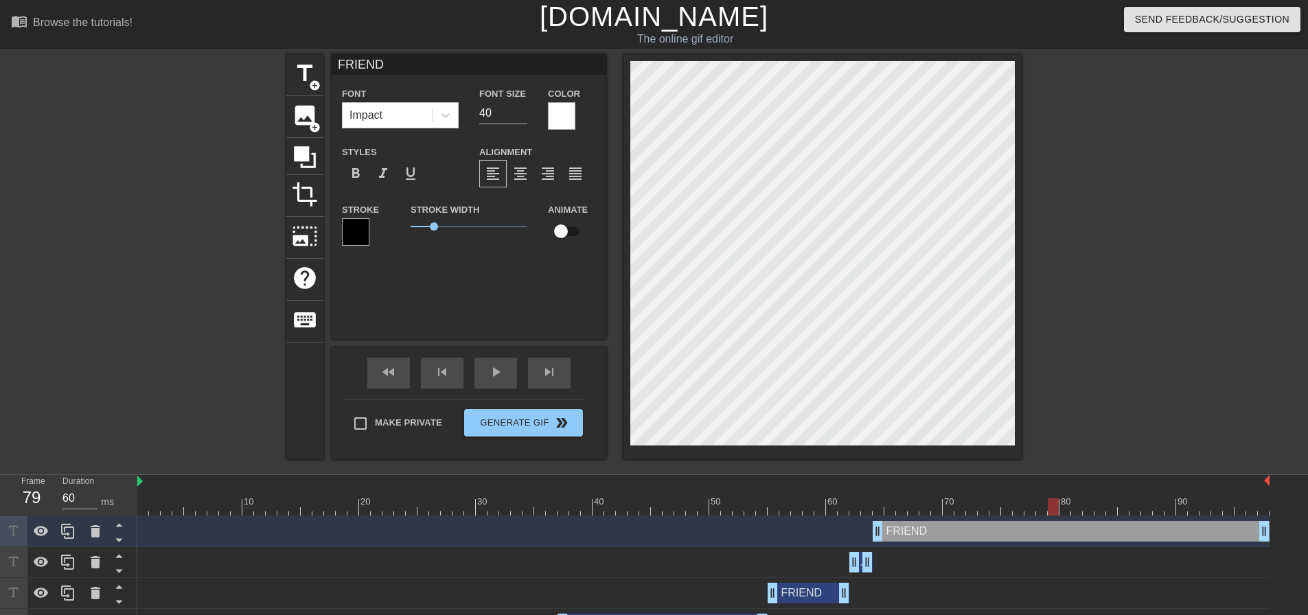
drag, startPoint x: 1160, startPoint y: 503, endPoint x: 1052, endPoint y: 520, distance: 108.5
click at [1052, 520] on div "10 20 30 40 50 60 70 80 90 FRIEND drag_handle drag_handle FRIEND drag_handle dr…" at bounding box center [722, 603] width 1171 height 257
click at [1045, 510] on div at bounding box center [703, 506] width 1132 height 17
click at [1038, 509] on div at bounding box center [1041, 506] width 11 height 17
drag, startPoint x: 1263, startPoint y: 538, endPoint x: 1044, endPoint y: 544, distance: 218.4
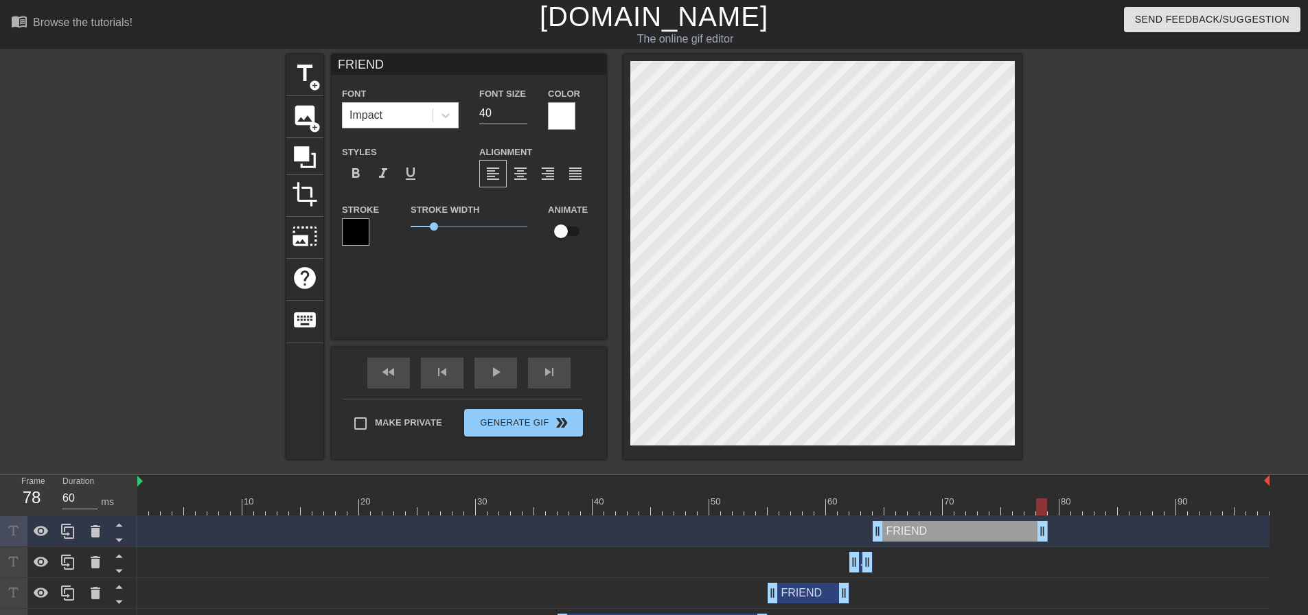
click at [1044, 544] on div "FRIEND drag_handle drag_handle" at bounding box center [703, 531] width 1132 height 31
drag, startPoint x: 1013, startPoint y: 511, endPoint x: 960, endPoint y: 499, distance: 55.0
click at [960, 499] on div at bounding box center [703, 506] width 1132 height 17
type input "60"
click at [1052, 507] on div at bounding box center [703, 506] width 1132 height 17
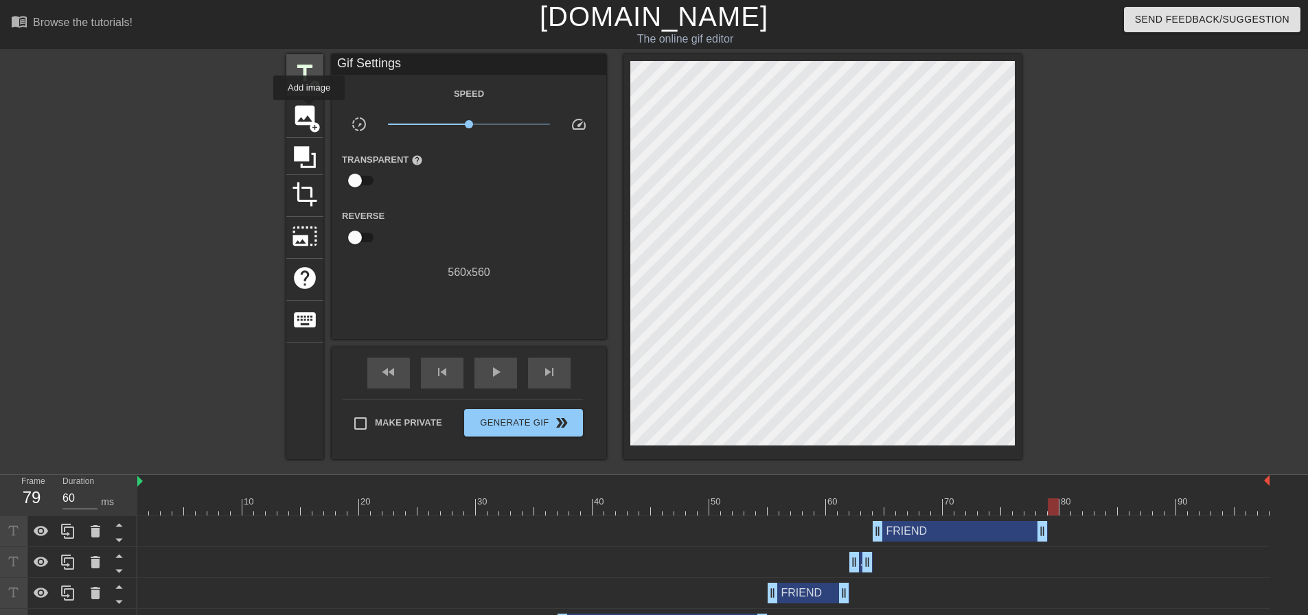
click at [310, 87] on span "add_circle" at bounding box center [315, 86] width 12 height 12
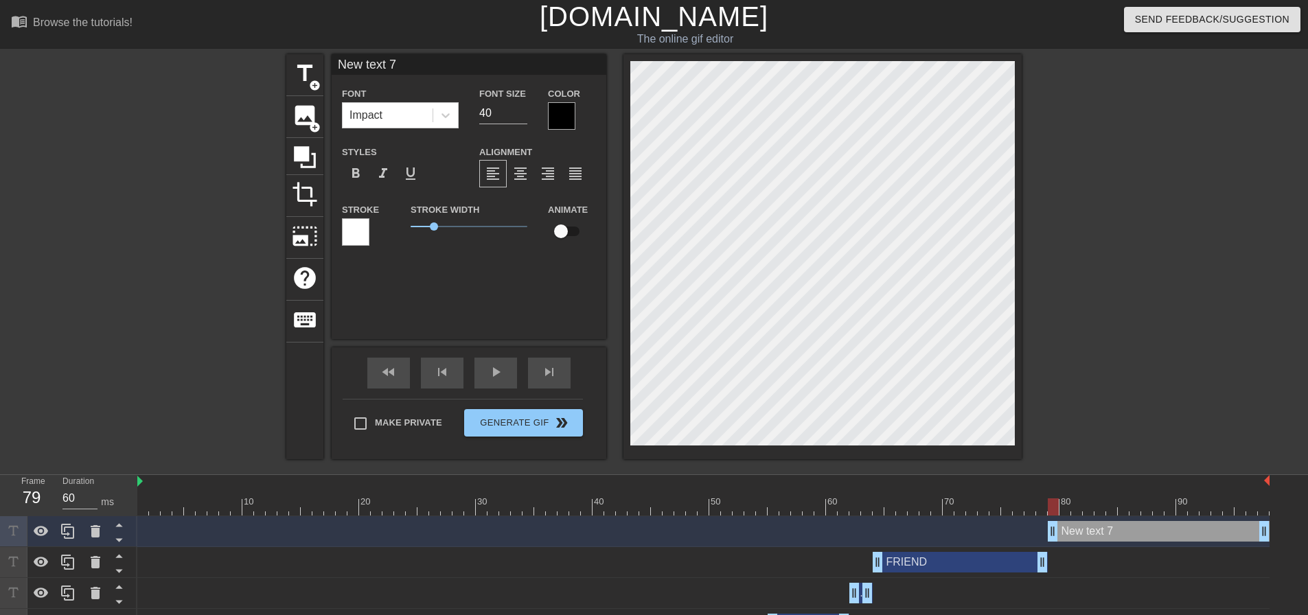
type input "F"
type textarea "F"
type input "FR"
type textarea "FR"
type input "FRI"
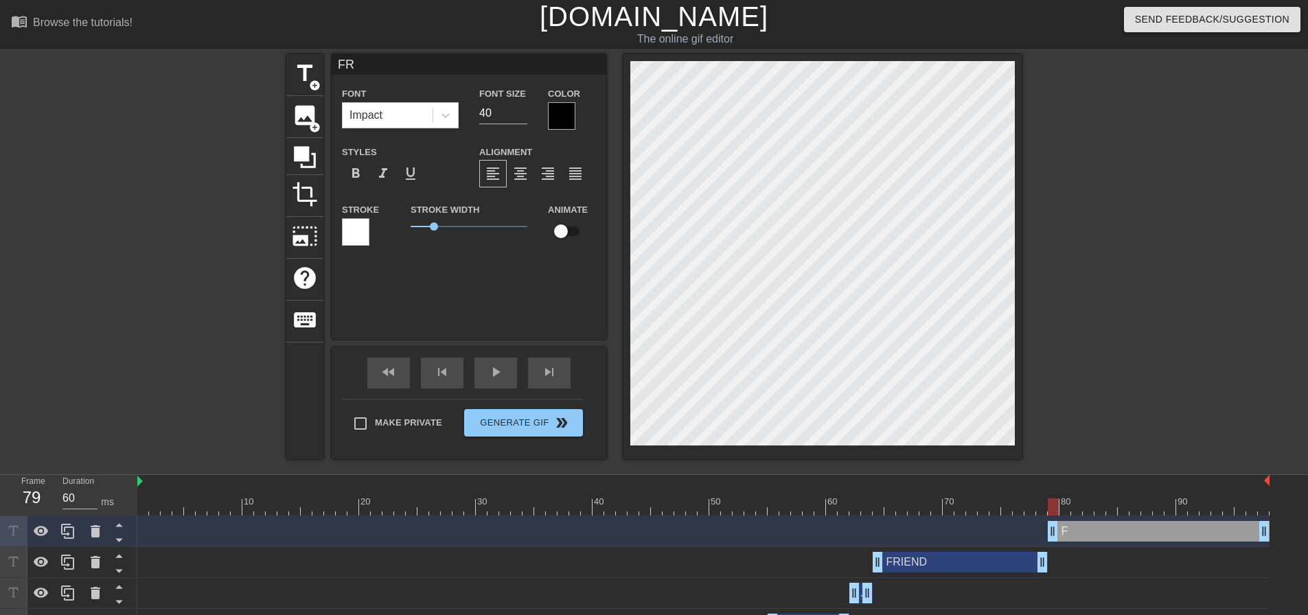
type textarea "FRI"
type input "FRIE"
type textarea "FRIE"
type input "FRIEN"
type textarea "FRIEN"
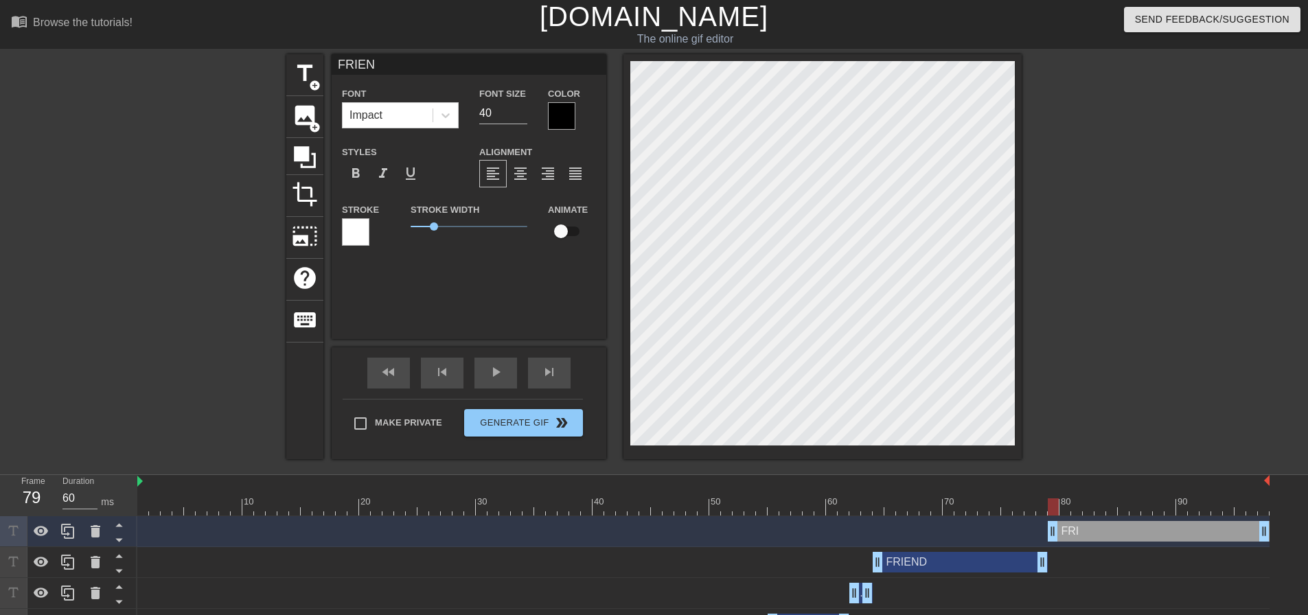
type input "FRIEND"
type textarea "FRIEND"
click at [552, 116] on div at bounding box center [561, 115] width 27 height 27
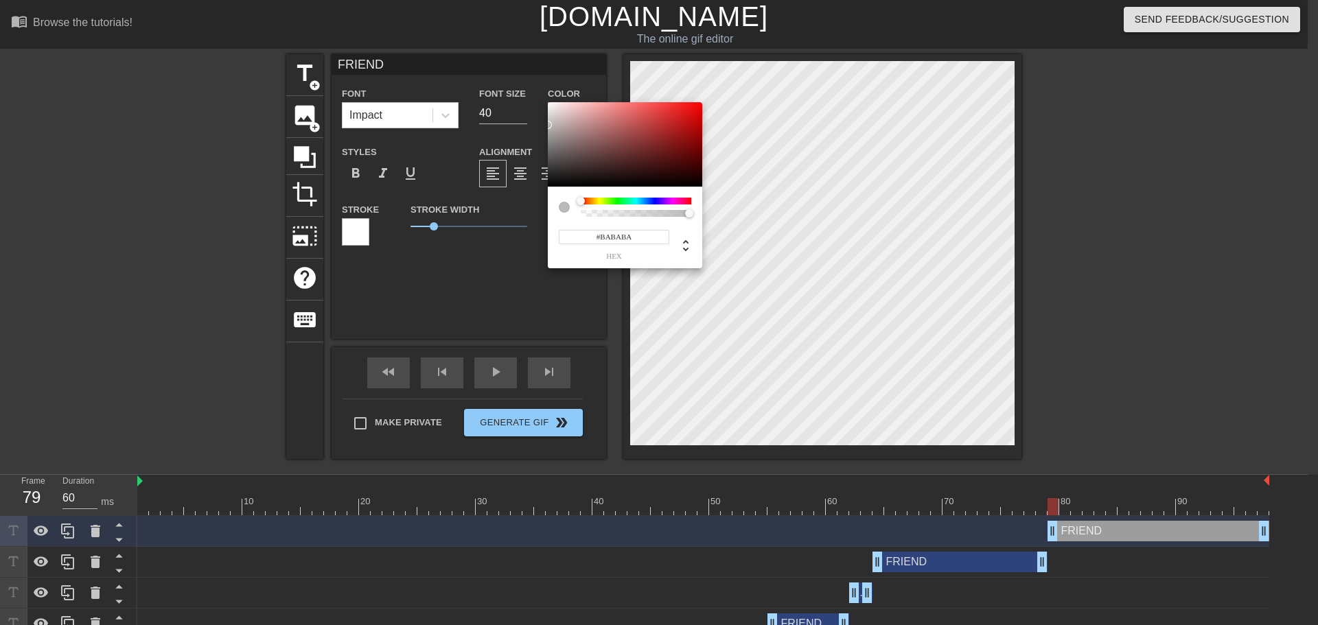
type input "#FFFFFF"
drag, startPoint x: 580, startPoint y: 159, endPoint x: 547, endPoint y: 92, distance: 74.9
click at [547, 92] on div "#FFFFFF hex" at bounding box center [659, 312] width 1318 height 625
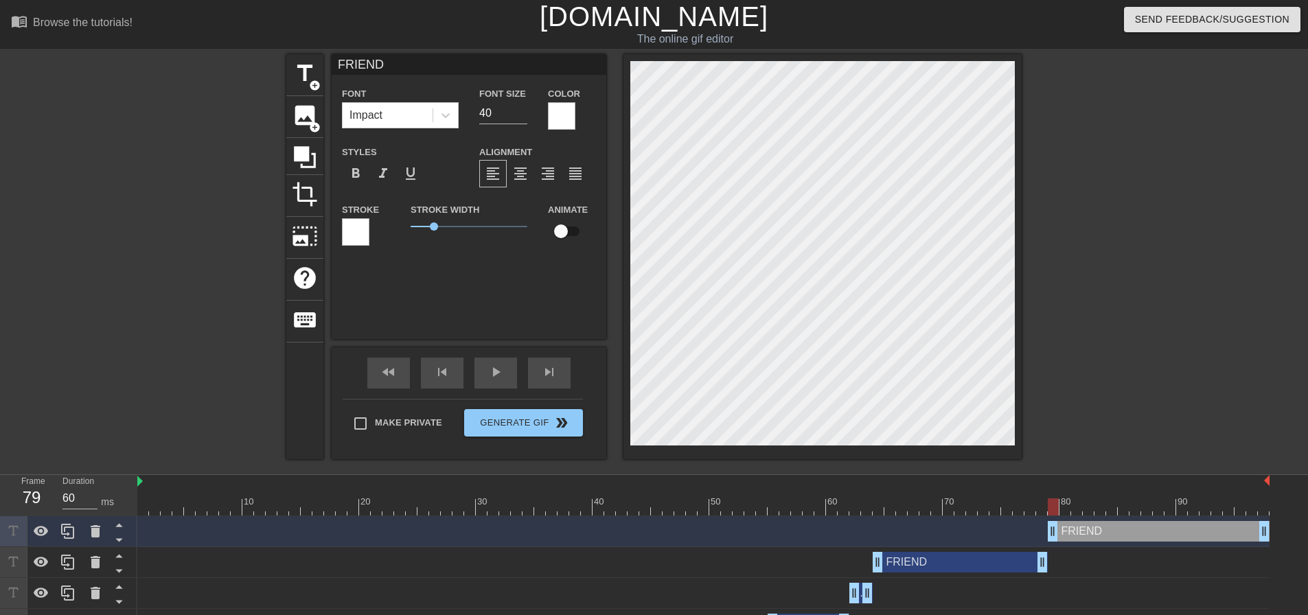
click at [347, 226] on div at bounding box center [355, 231] width 27 height 27
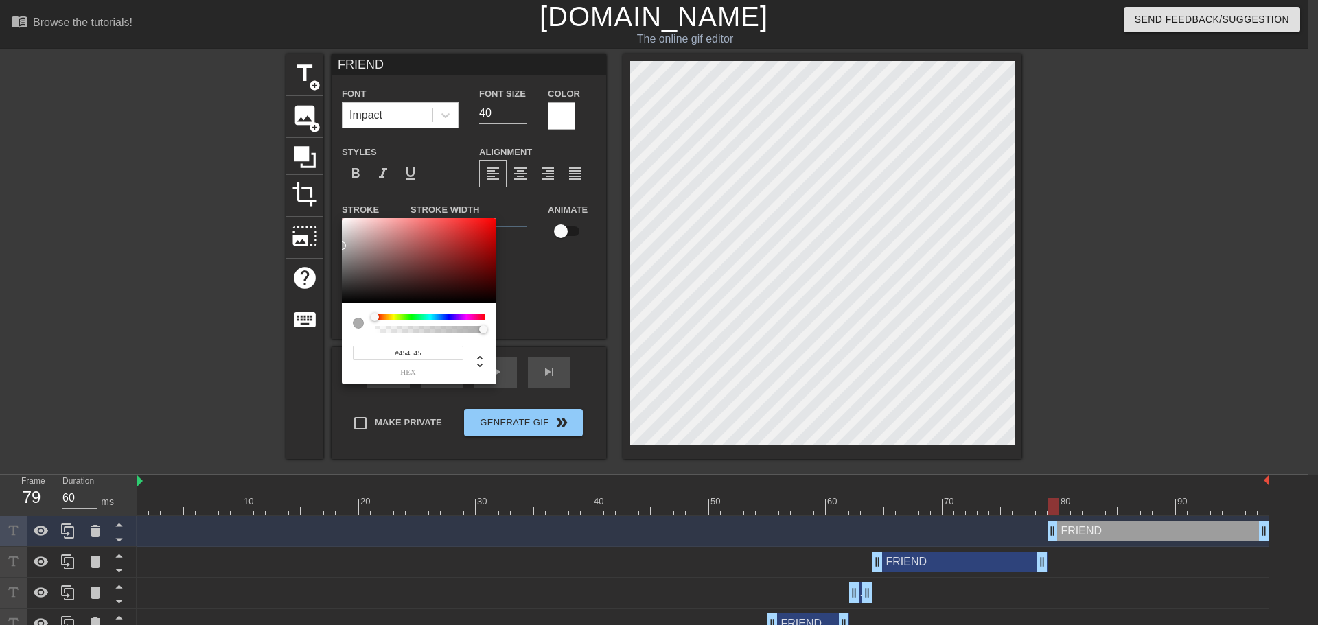
type input "#000000"
drag, startPoint x: 411, startPoint y: 254, endPoint x: 308, endPoint y: 332, distance: 128.8
click at [299, 334] on div "#000000 hex" at bounding box center [659, 312] width 1318 height 625
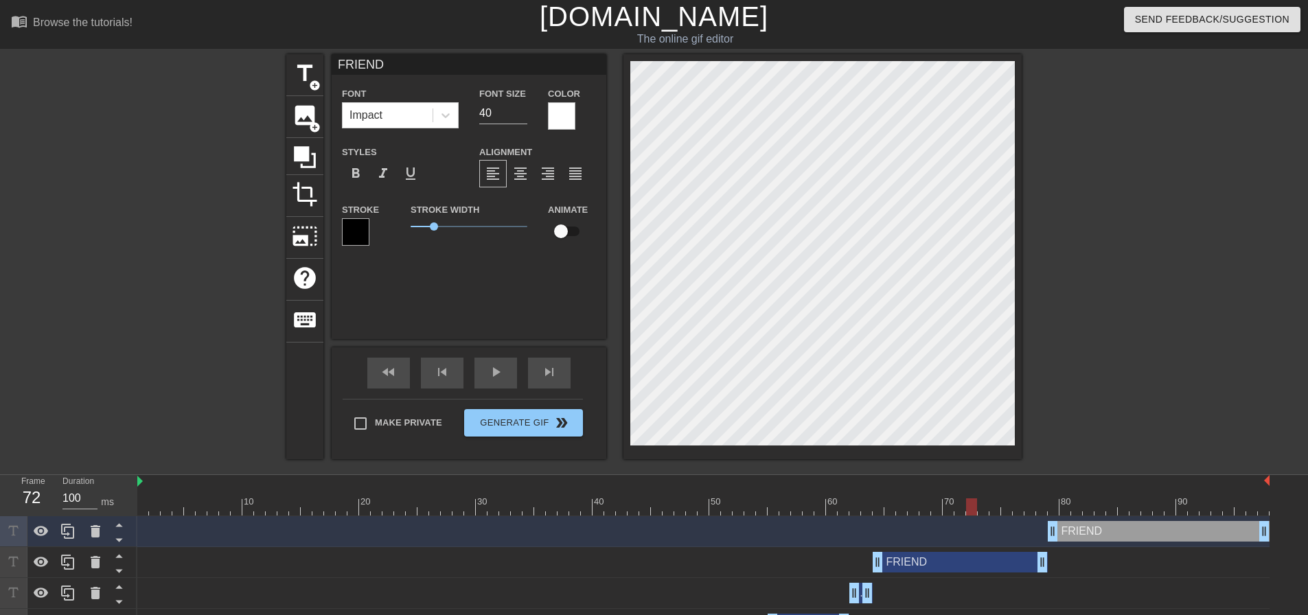
drag, startPoint x: 1047, startPoint y: 504, endPoint x: 963, endPoint y: 510, distance: 84.7
click at [965, 511] on div at bounding box center [703, 506] width 1132 height 17
click at [1057, 508] on div at bounding box center [703, 506] width 1132 height 17
click at [1087, 510] on div at bounding box center [703, 506] width 1132 height 17
type input "60"
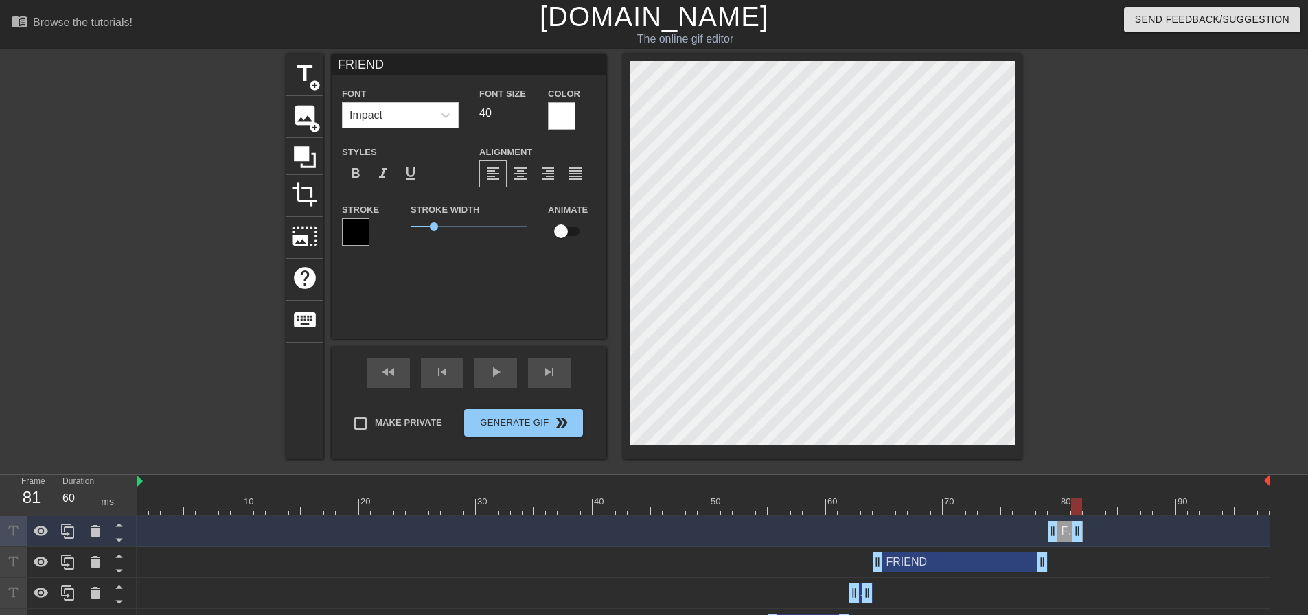
drag, startPoint x: 1258, startPoint y: 532, endPoint x: 1080, endPoint y: 546, distance: 179.0
click at [1080, 546] on div "FRIEND drag_handle drag_handle" at bounding box center [703, 531] width 1132 height 31
click at [1090, 509] on div at bounding box center [703, 506] width 1132 height 17
click at [300, 73] on span "title" at bounding box center [305, 73] width 26 height 26
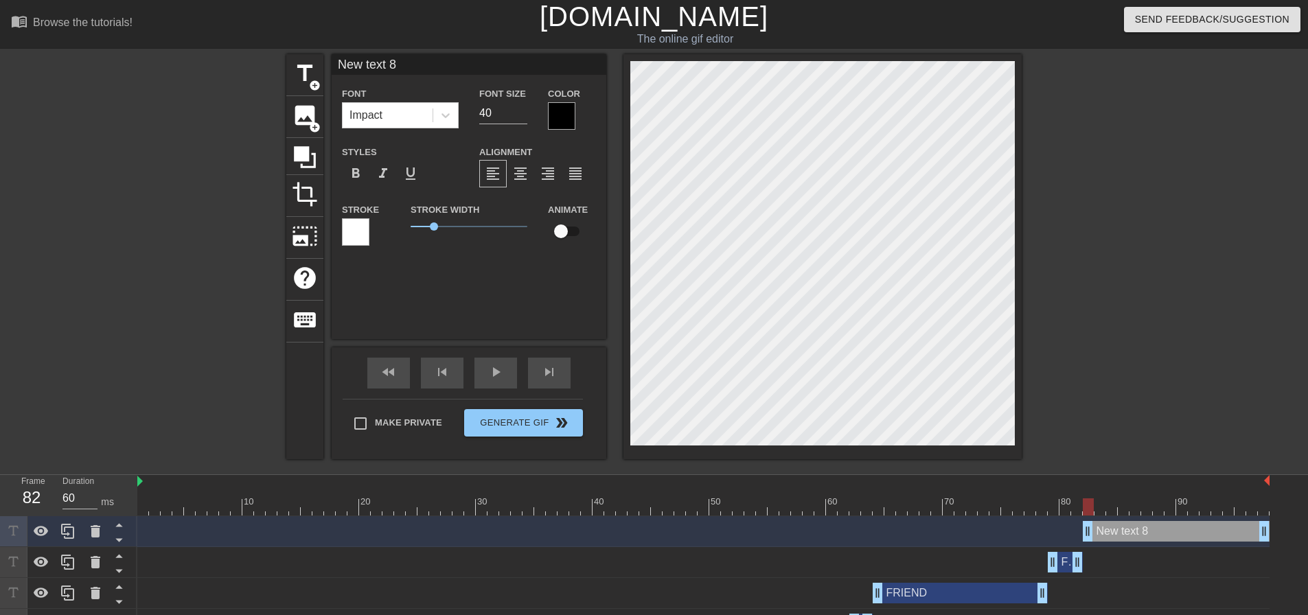
scroll to position [2, 1]
type input "F"
type textarea "F"
type input "FR"
type textarea "FR"
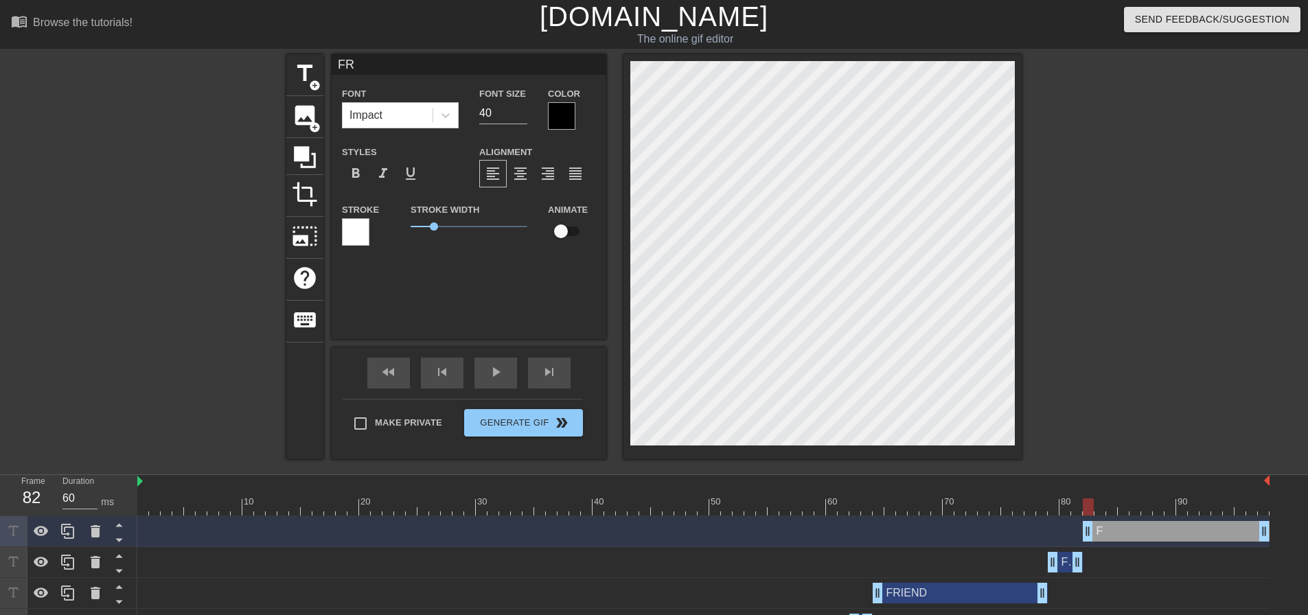
type input "FRI"
type textarea "FRI"
type input "FRIE"
type textarea "FRIE"
type input "FRIEN"
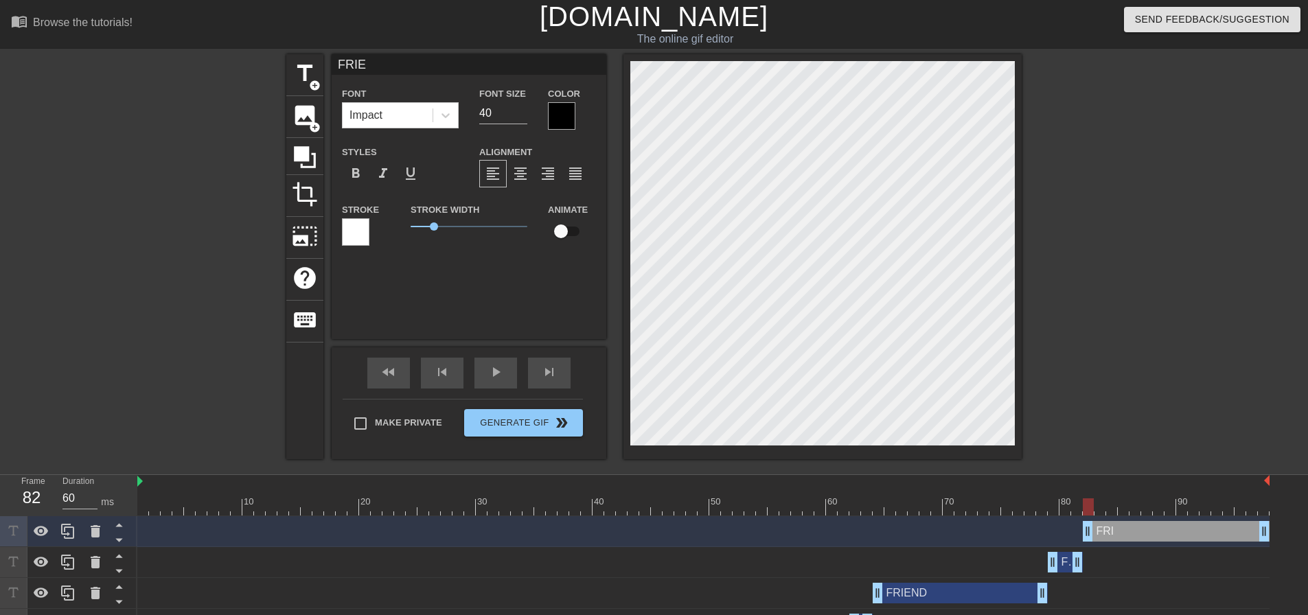
type textarea "FRIEN"
type input "FRIEND"
type textarea "FRIEND"
click at [353, 225] on div at bounding box center [355, 231] width 27 height 27
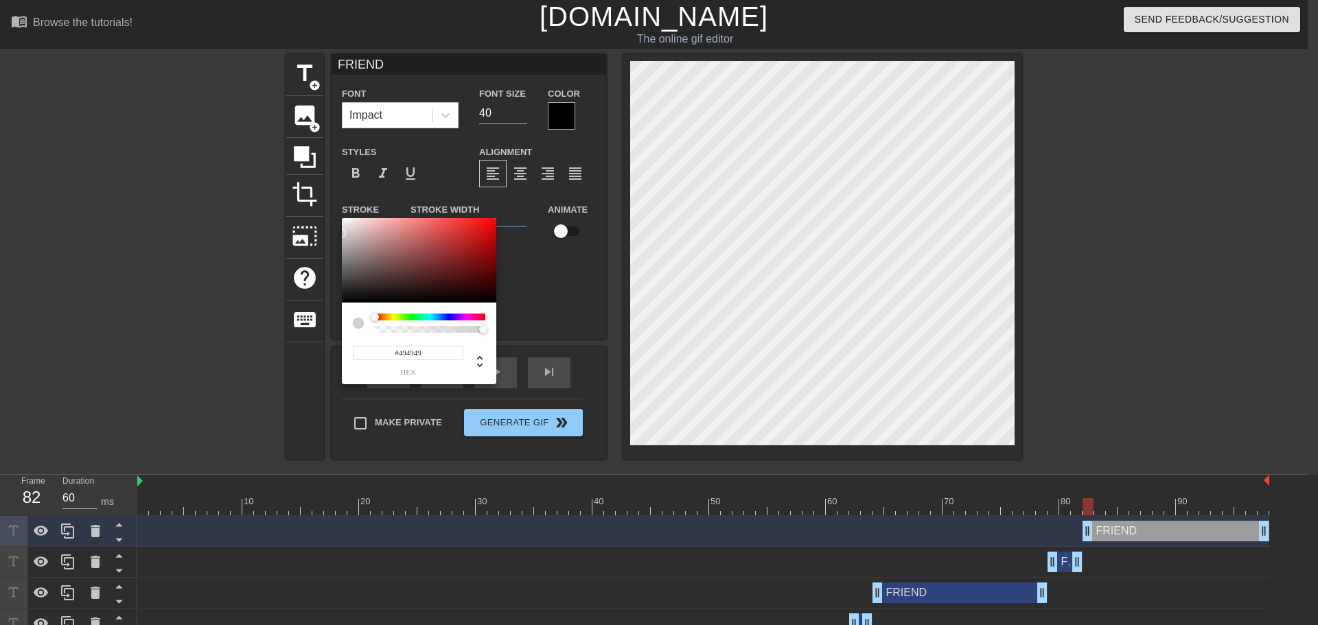
type input "#000000"
drag, startPoint x: 419, startPoint y: 275, endPoint x: 330, endPoint y: 325, distance: 102.7
click at [330, 325] on div "#000000 hex" at bounding box center [659, 312] width 1318 height 625
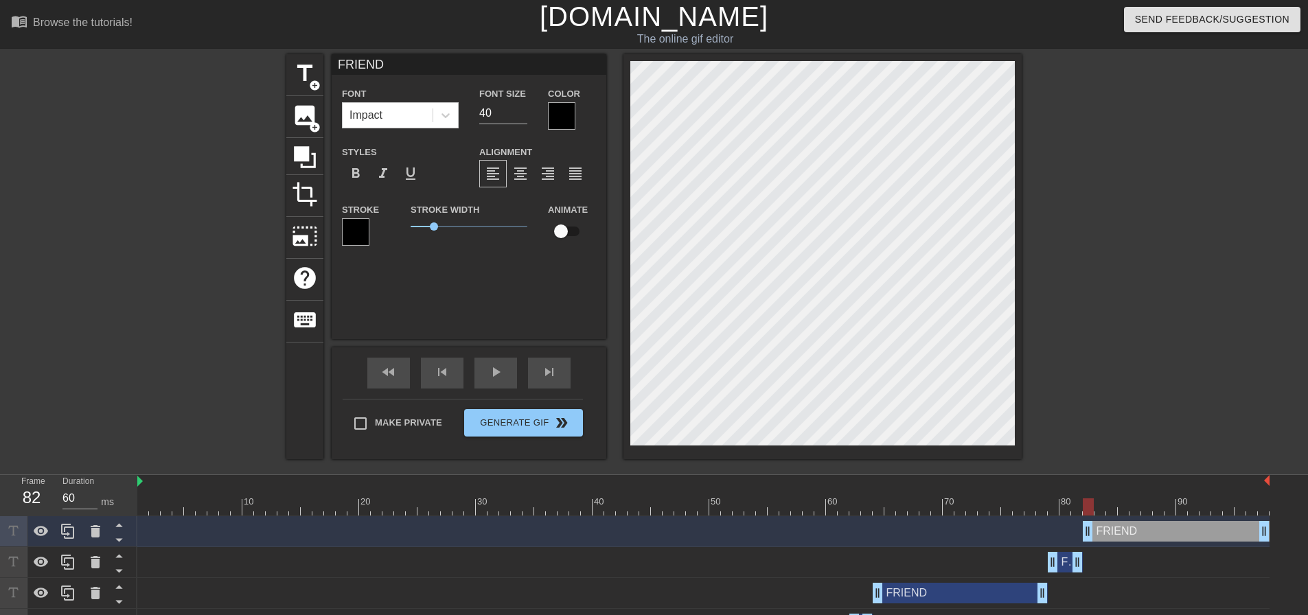
click at [566, 117] on div at bounding box center [561, 115] width 27 height 27
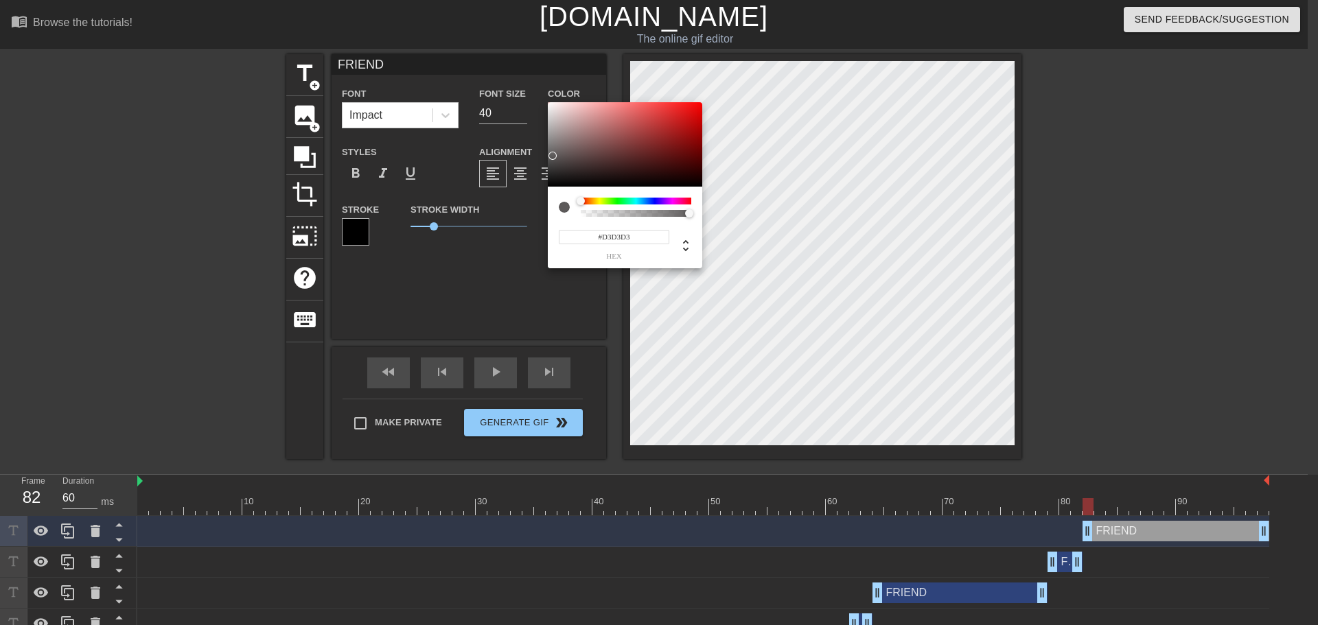
type input "#FFFFFF"
drag, startPoint x: 554, startPoint y: 156, endPoint x: 529, endPoint y: 80, distance: 80.1
click at [529, 80] on div "#FFFFFF hex" at bounding box center [659, 312] width 1318 height 625
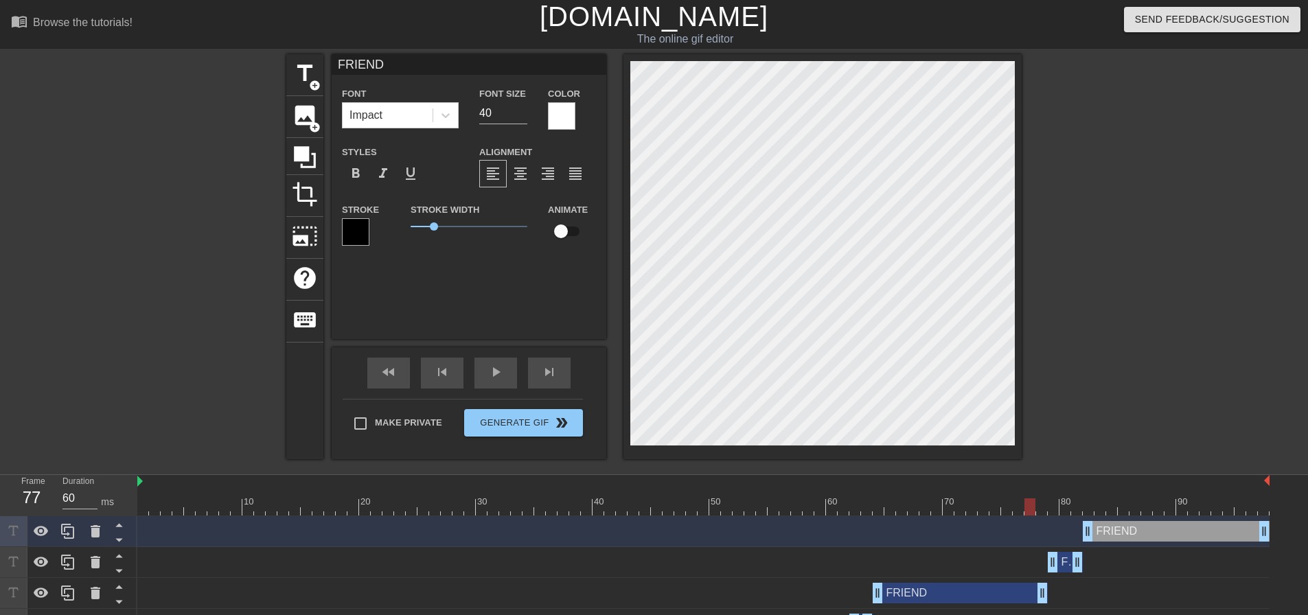
click at [1030, 503] on div at bounding box center [703, 506] width 1132 height 17
click at [1097, 514] on div at bounding box center [703, 506] width 1132 height 17
drag, startPoint x: 1086, startPoint y: 505, endPoint x: 1052, endPoint y: 507, distance: 33.7
click at [1052, 507] on div at bounding box center [703, 506] width 1132 height 17
type input "60"
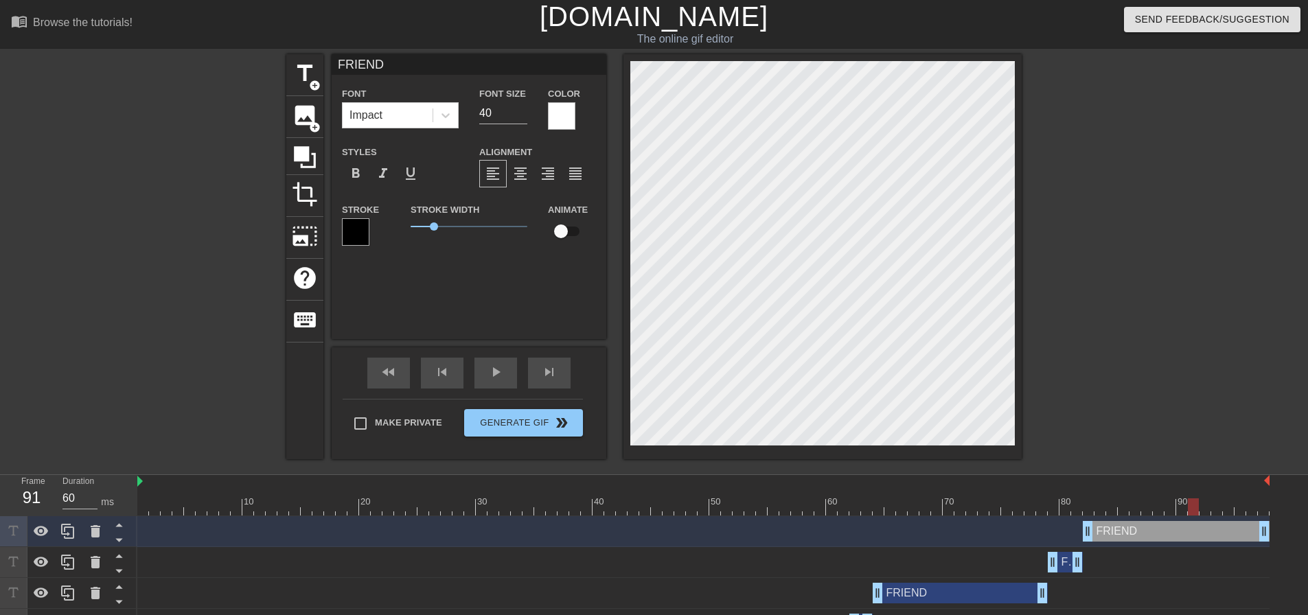
drag, startPoint x: 1174, startPoint y: 508, endPoint x: 1190, endPoint y: 511, distance: 16.8
click at [1190, 511] on div at bounding box center [703, 506] width 1132 height 17
drag, startPoint x: 1267, startPoint y: 540, endPoint x: 1201, endPoint y: 542, distance: 65.9
click at [1201, 542] on div "FRIEND drag_handle drag_handle" at bounding box center [703, 531] width 1132 height 31
click at [312, 88] on span "add_circle" at bounding box center [315, 86] width 12 height 12
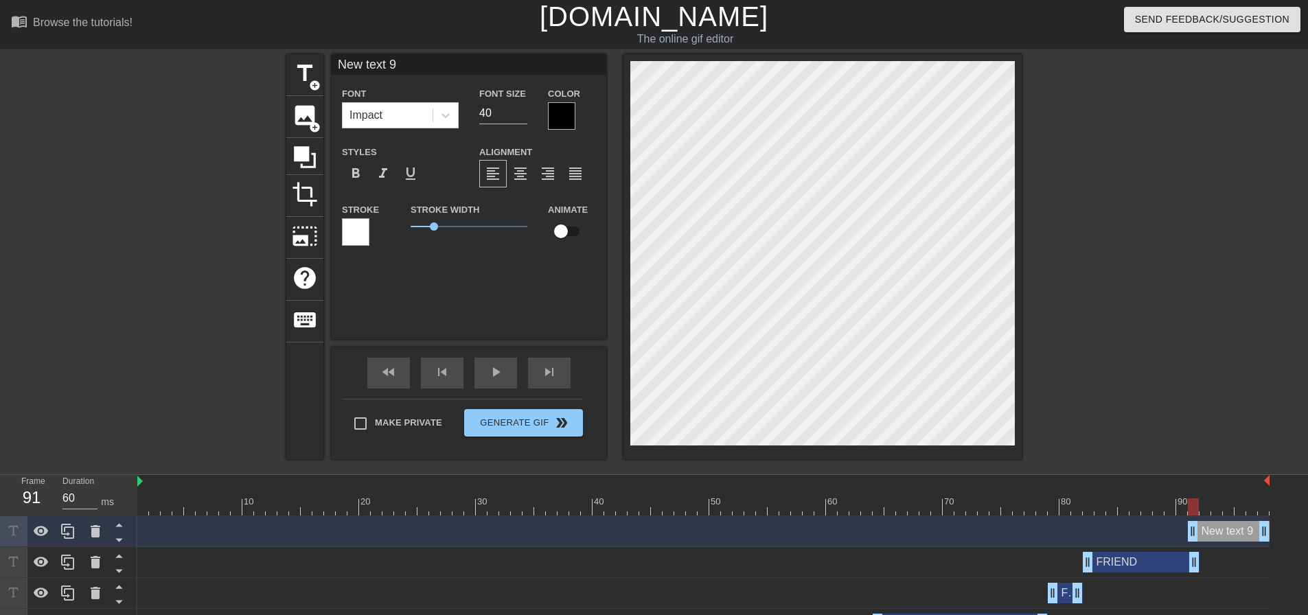
type input "F"
type textarea "F"
type input "FR"
type textarea "FR"
type input "FRI"
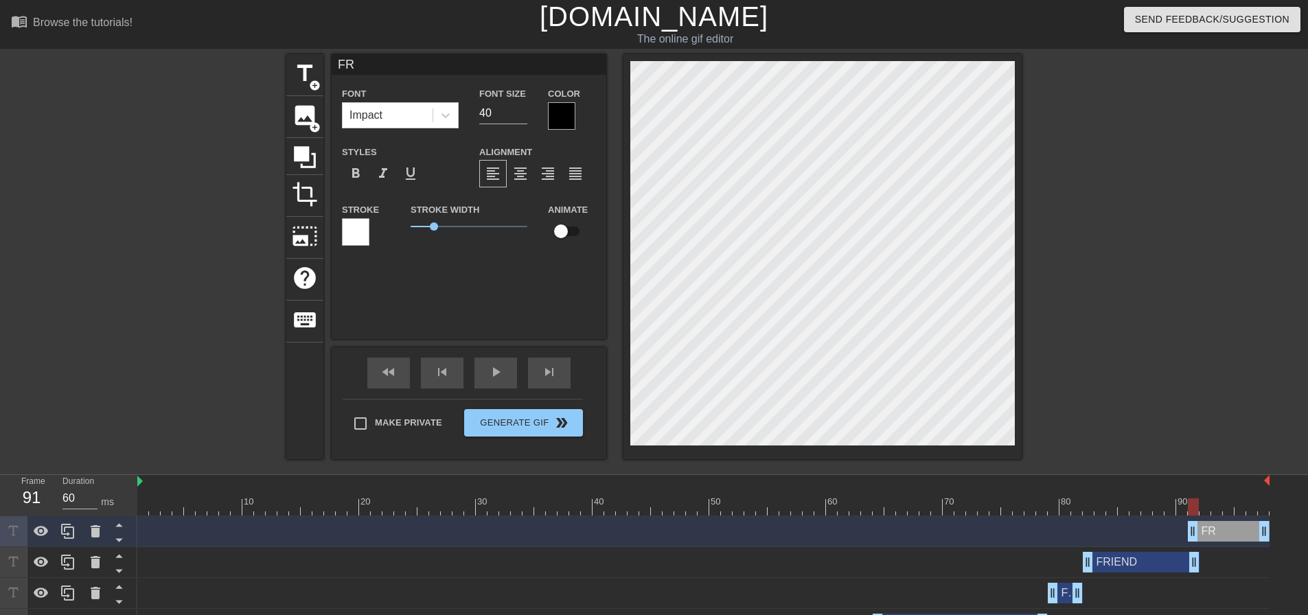
type textarea "FRI"
type input "FRIE"
type textarea "FRIE"
type input "FRIEN"
type textarea "FRIEN"
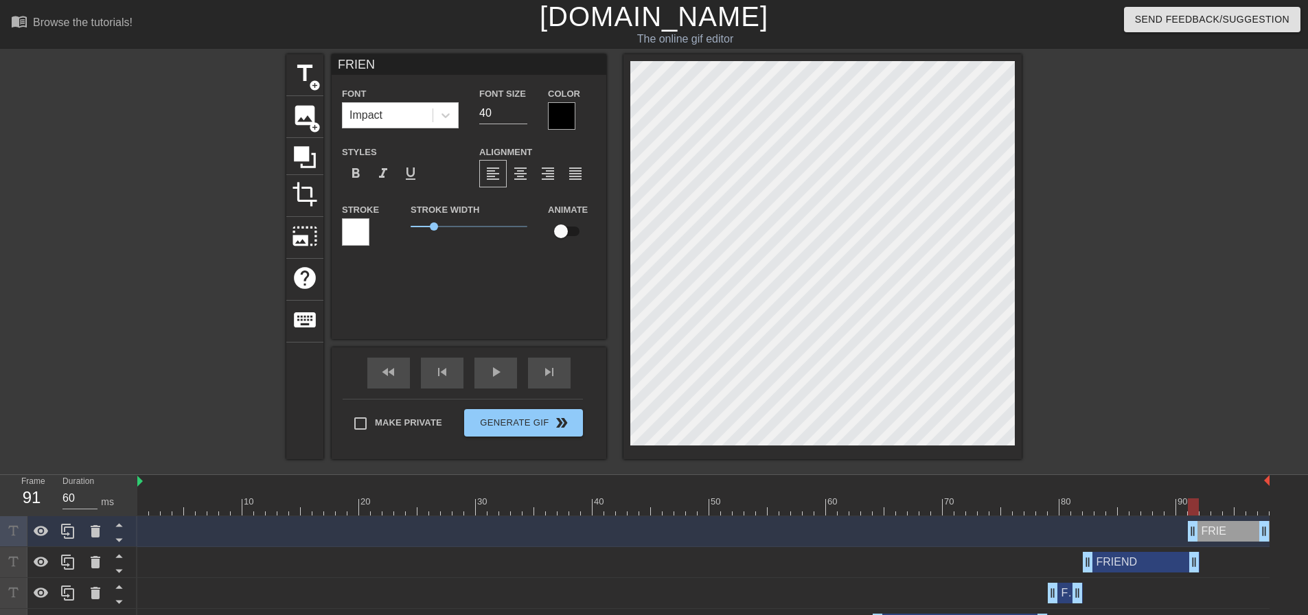
type input "FRIEND"
type textarea "FRIEND"
click at [568, 116] on div at bounding box center [561, 115] width 27 height 27
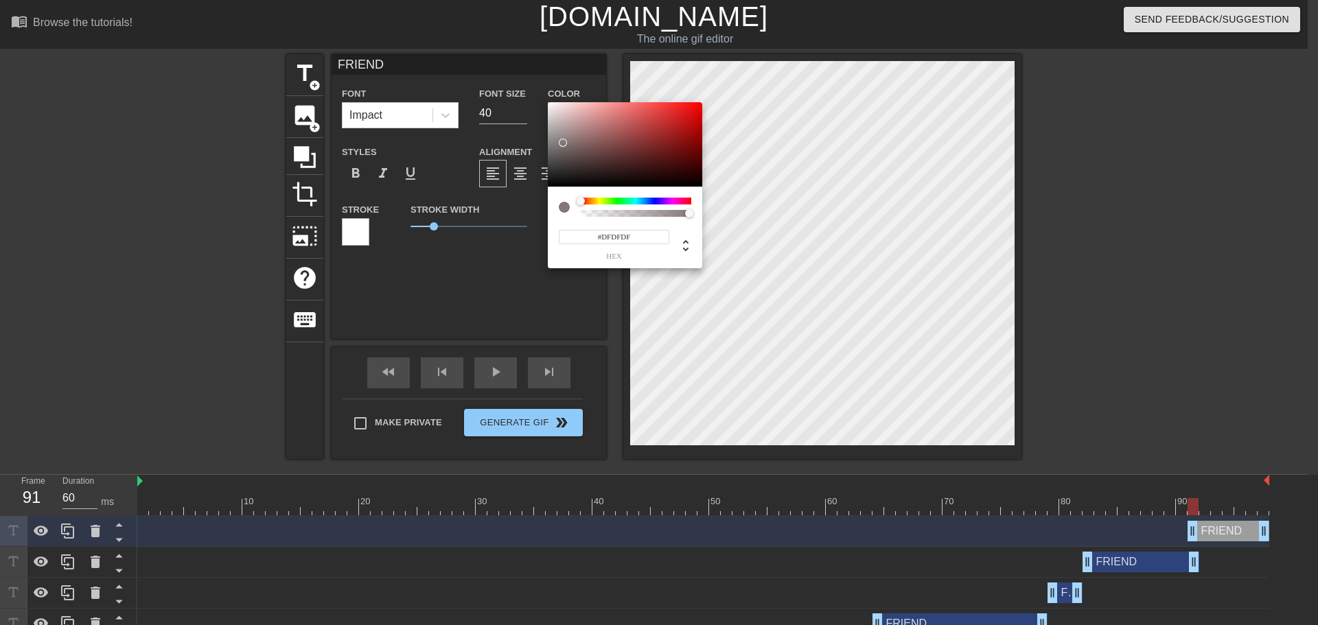
type input "#FFFFFF"
drag, startPoint x: 559, startPoint y: 133, endPoint x: 536, endPoint y: 92, distance: 47.3
click at [536, 92] on div "#FFFFFF hex" at bounding box center [659, 312] width 1318 height 625
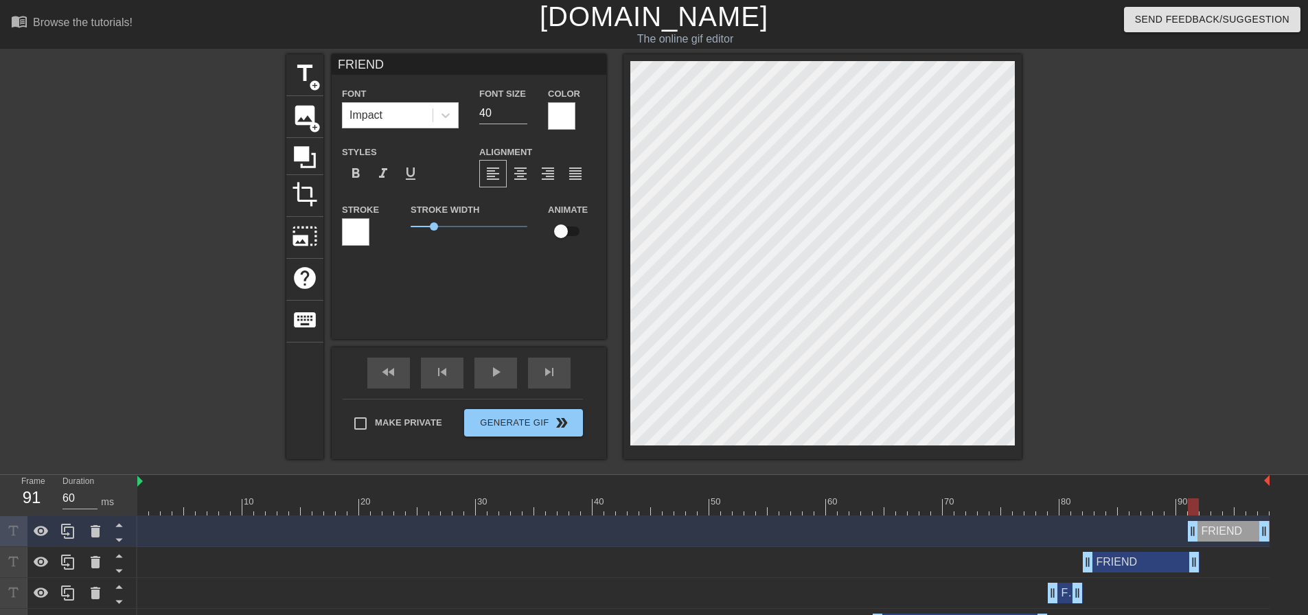
click at [362, 229] on div at bounding box center [355, 231] width 27 height 27
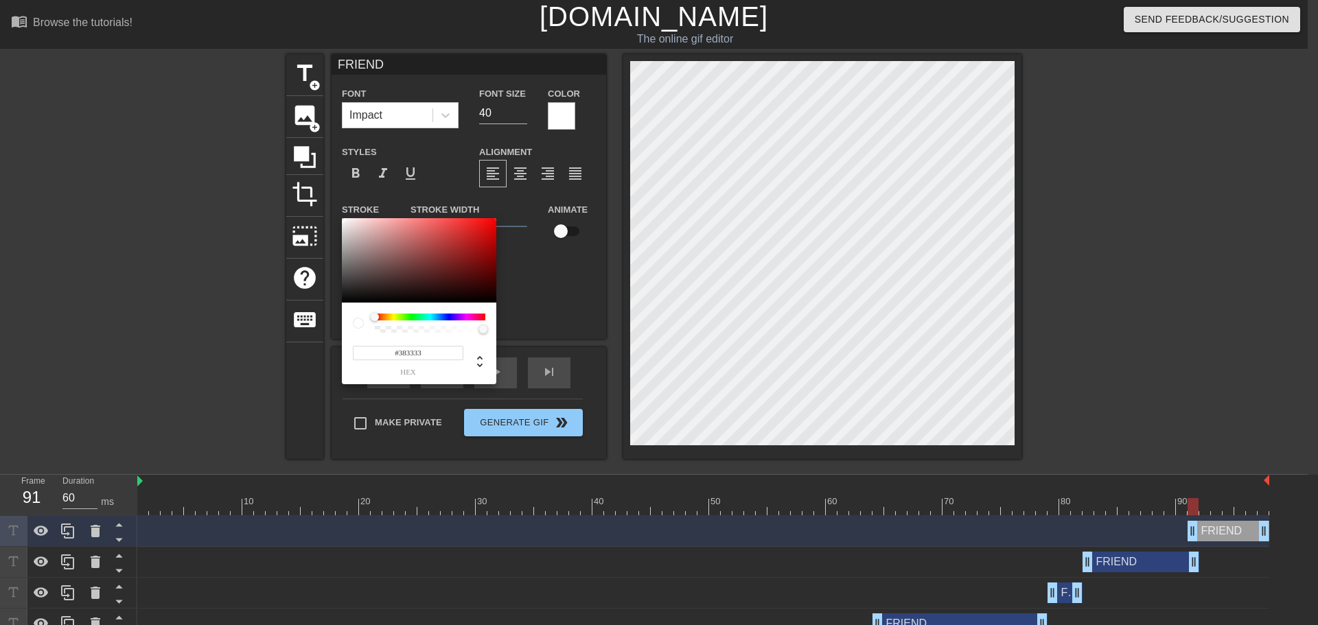
type input "#000000"
drag, startPoint x: 340, startPoint y: 290, endPoint x: 293, endPoint y: 311, distance: 51.0
click at [293, 311] on div "#000000 hex" at bounding box center [659, 312] width 1318 height 625
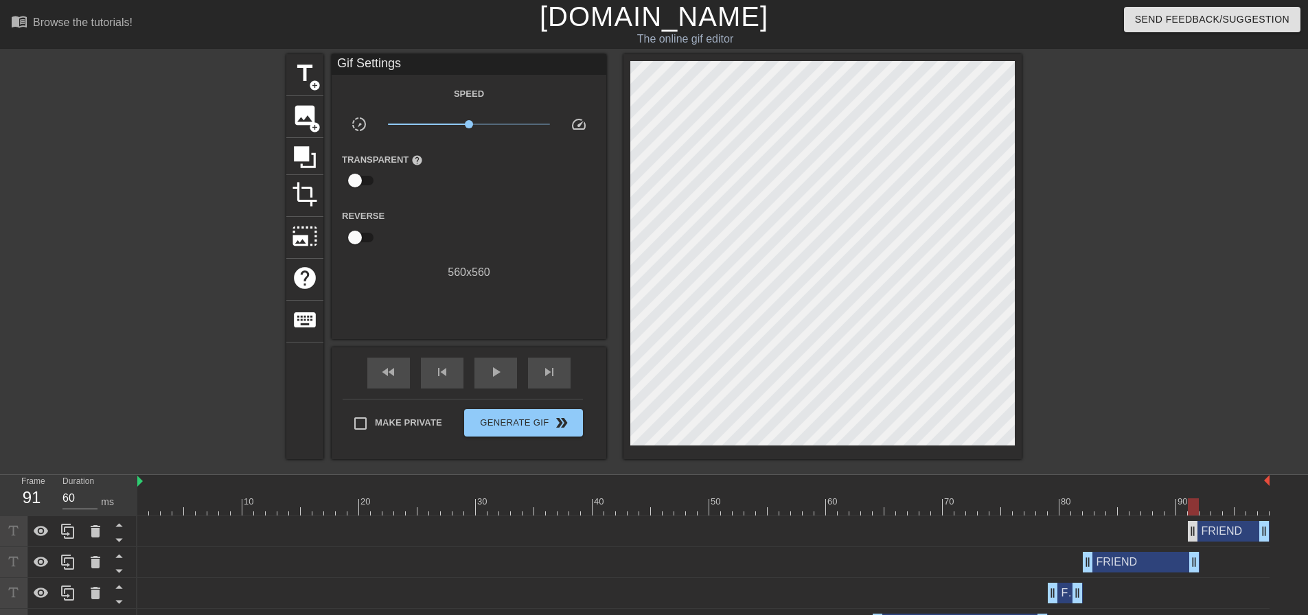
drag, startPoint x: 1193, startPoint y: 505, endPoint x: 1188, endPoint y: 528, distance: 23.7
click at [1193, 507] on div at bounding box center [1193, 506] width 11 height 17
drag, startPoint x: 1190, startPoint y: 530, endPoint x: 1198, endPoint y: 532, distance: 8.5
click at [1198, 532] on div "FRIEND drag_handle drag_handle" at bounding box center [703, 531] width 1132 height 21
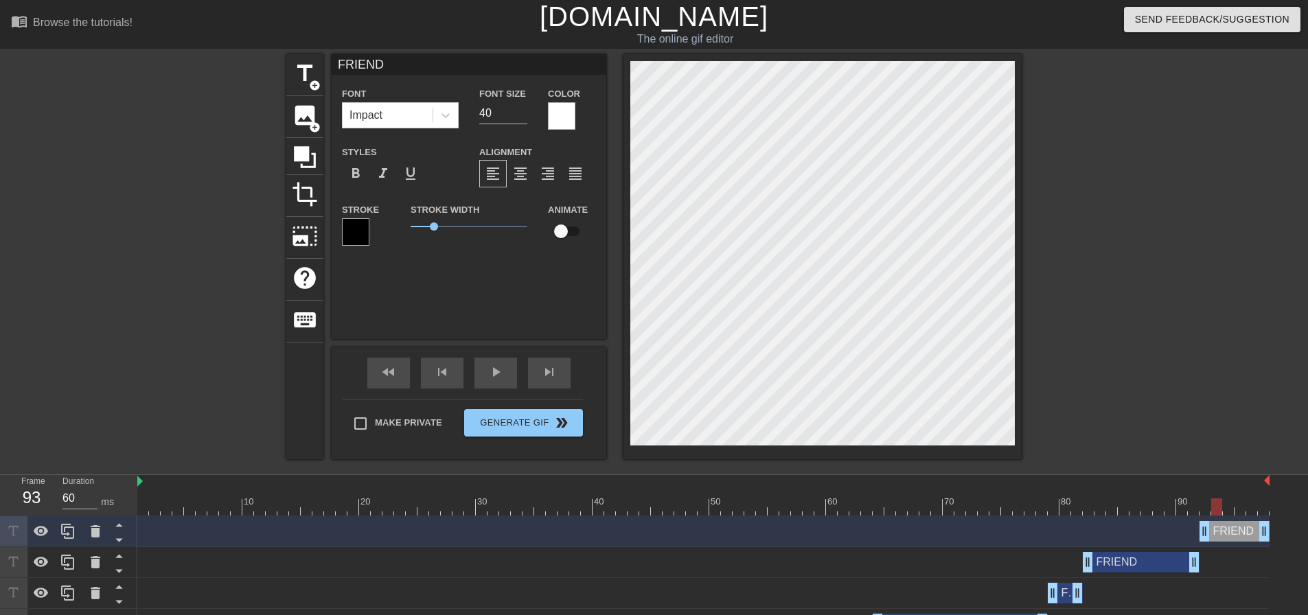
drag, startPoint x: 1207, startPoint y: 509, endPoint x: 1217, endPoint y: 511, distance: 10.5
click at [1217, 511] on div at bounding box center [1216, 506] width 11 height 17
drag, startPoint x: 1266, startPoint y: 530, endPoint x: 1224, endPoint y: 530, distance: 41.9
click at [1224, 530] on div "FRIEND drag_handle drag_handle" at bounding box center [703, 531] width 1132 height 21
click at [1223, 495] on div at bounding box center [1229, 497] width 12 height 17
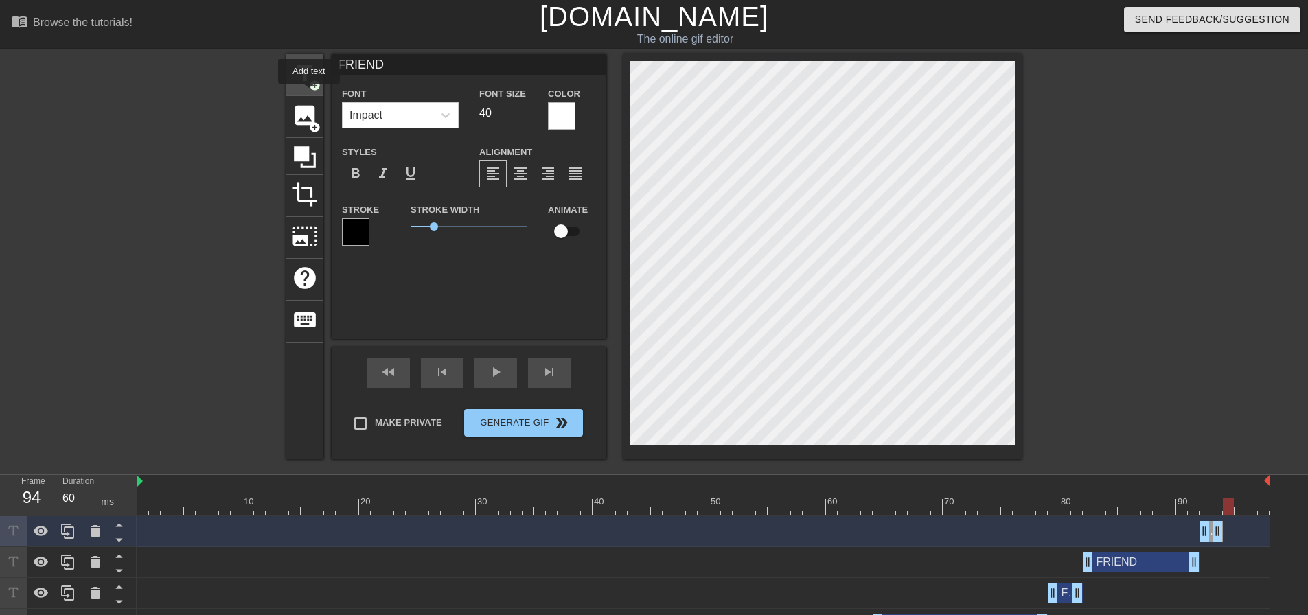
click at [310, 80] on span "add_circle" at bounding box center [315, 86] width 12 height 12
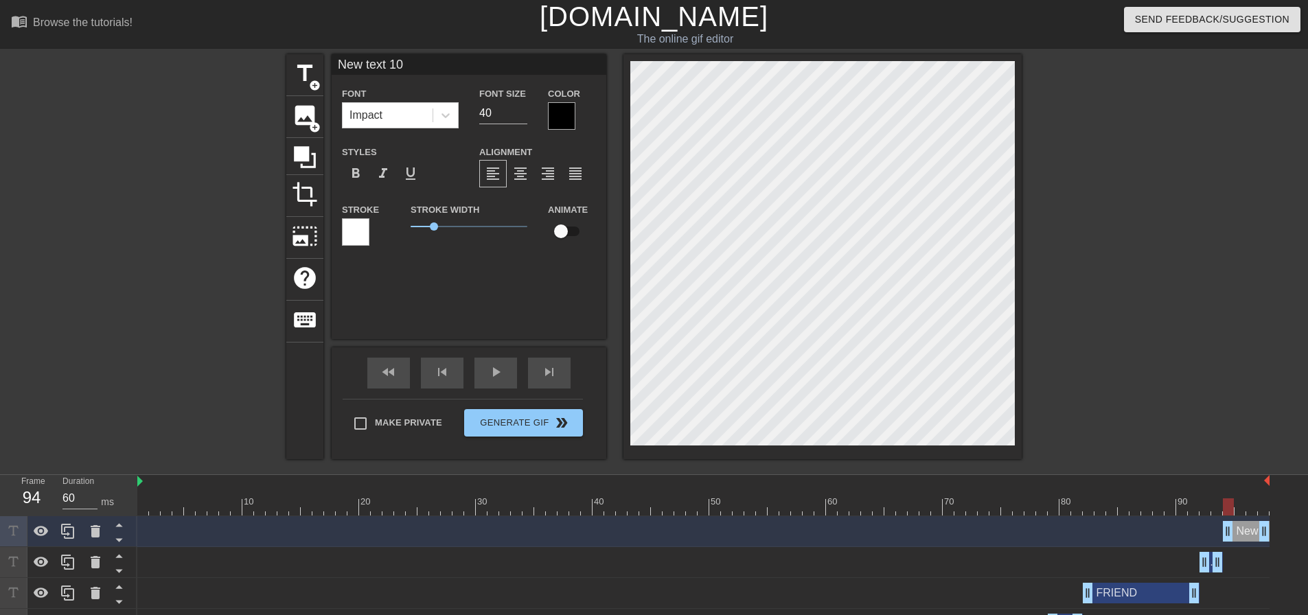
type input "F"
type textarea "F"
type input "FR"
type textarea "FR"
type input "FRI"
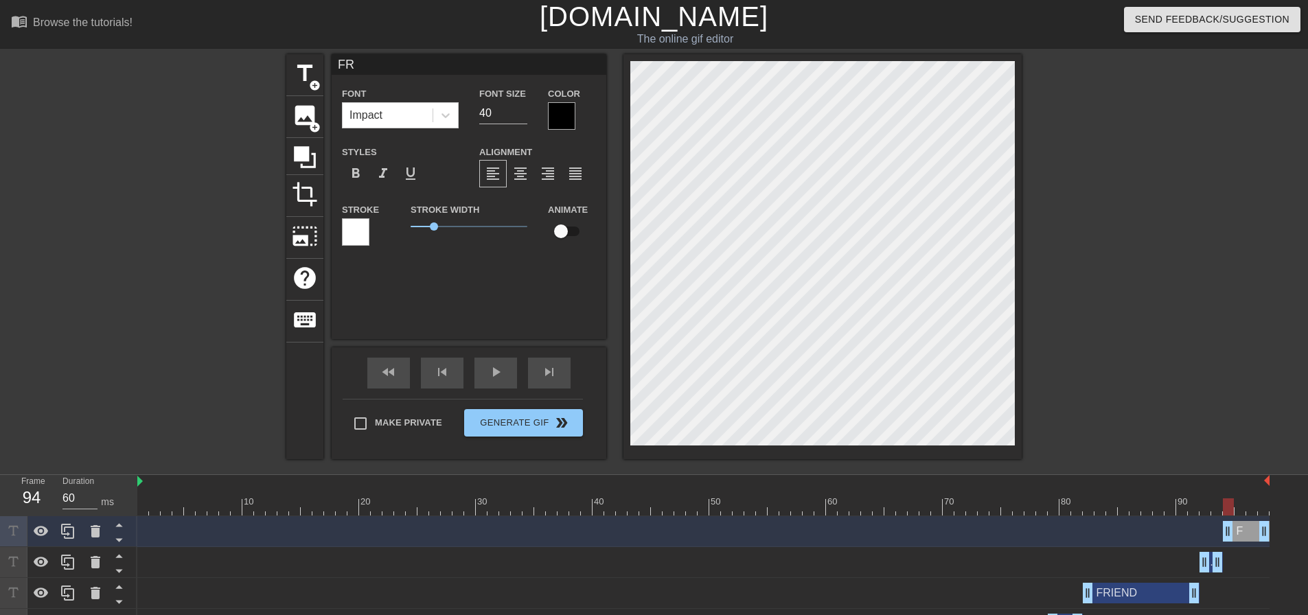
type textarea "FRI"
type input "FRIE"
type textarea "FRIE"
type input "FRIEN"
type textarea "FRIEN"
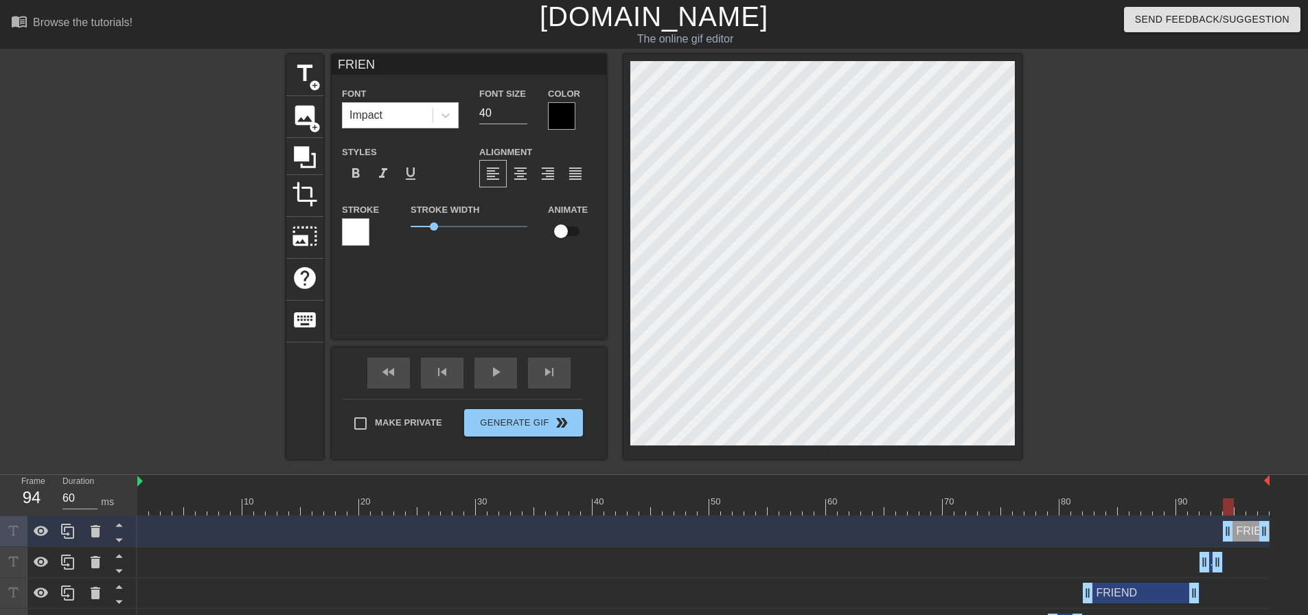
type input "FRIEND"
type textarea "FRIEND"
click at [352, 222] on div at bounding box center [355, 231] width 27 height 27
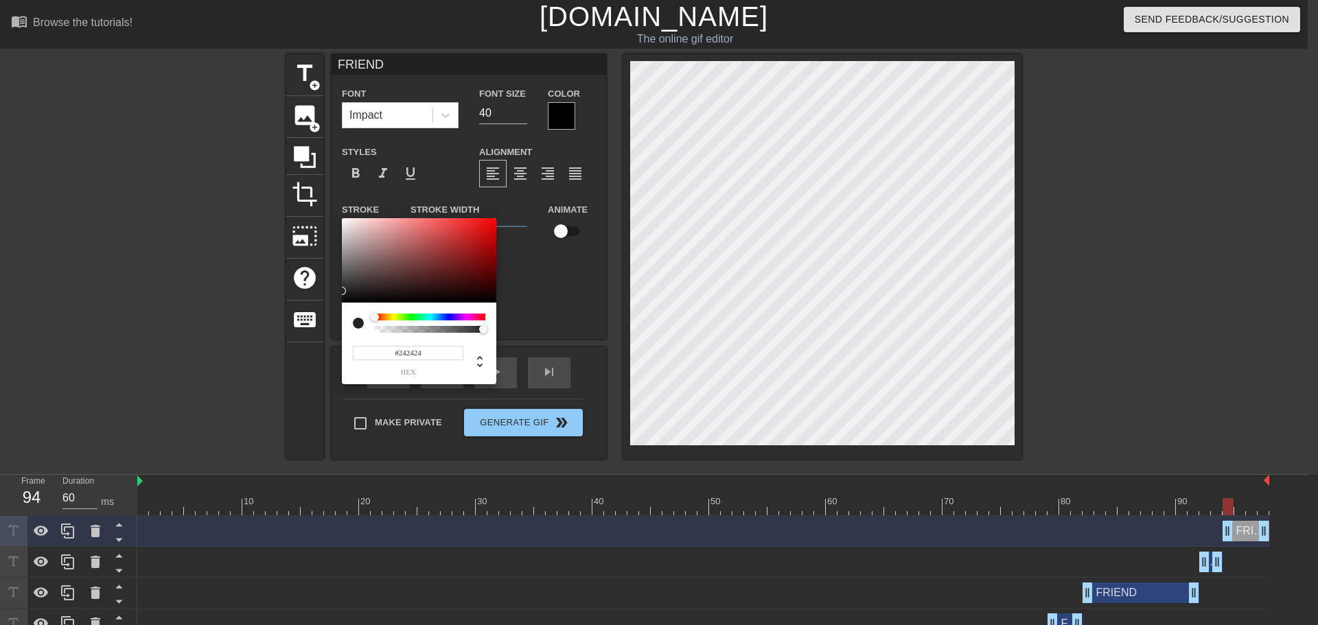
type input "#000000"
drag, startPoint x: 417, startPoint y: 242, endPoint x: 297, endPoint y: 313, distance: 138.8
click at [297, 313] on div "#000000 hex" at bounding box center [659, 312] width 1318 height 625
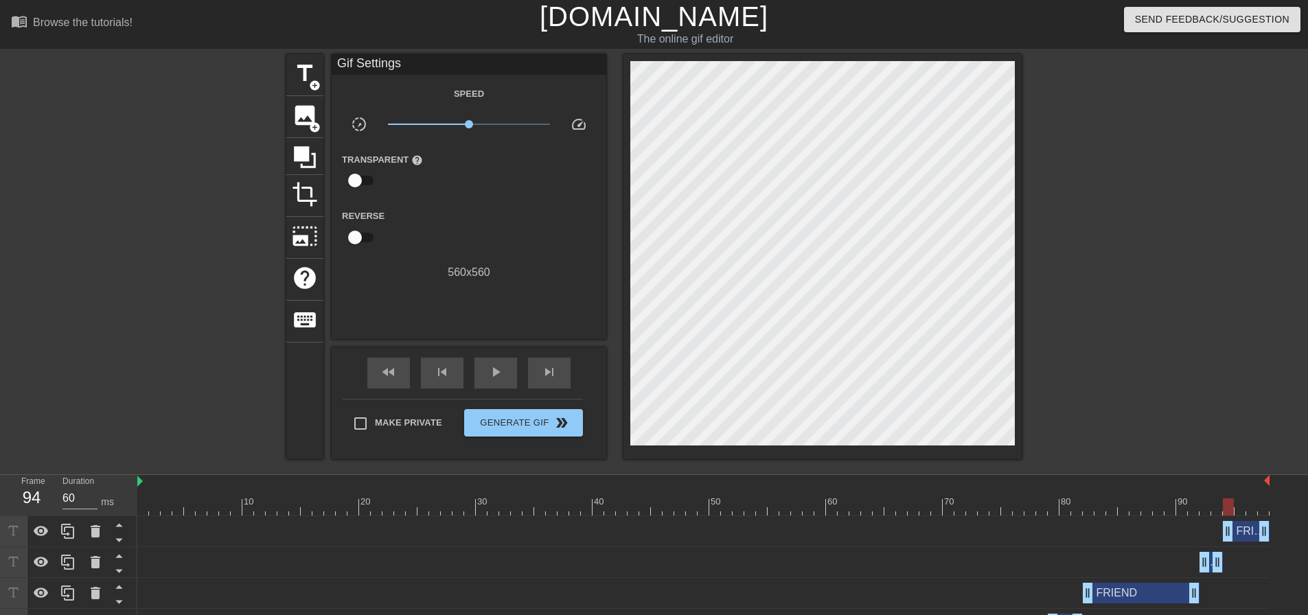
click at [575, 106] on div "Speed slow_motion_video x1.00 speed Transparent help Reverse 560 x 560" at bounding box center [469, 183] width 254 height 196
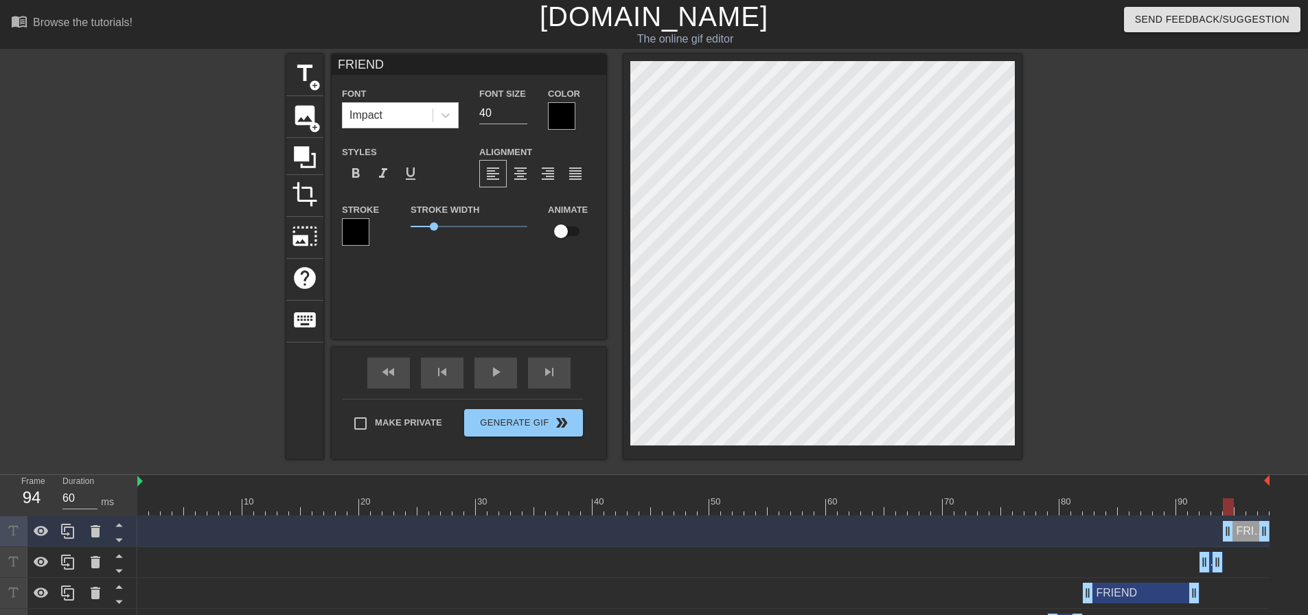
click at [555, 112] on div at bounding box center [561, 115] width 27 height 27
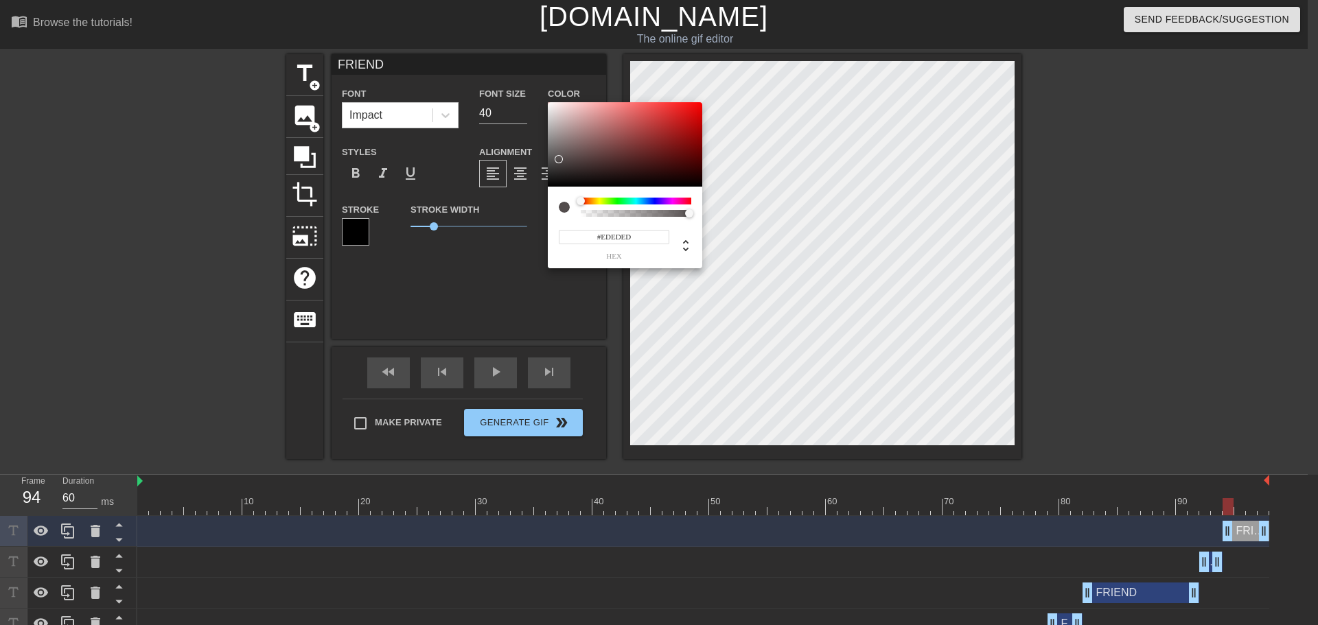
type input "#FFFFFF"
drag, startPoint x: 558, startPoint y: 157, endPoint x: 518, endPoint y: 62, distance: 103.0
click at [518, 62] on div "#FFFFFF hex" at bounding box center [659, 312] width 1318 height 625
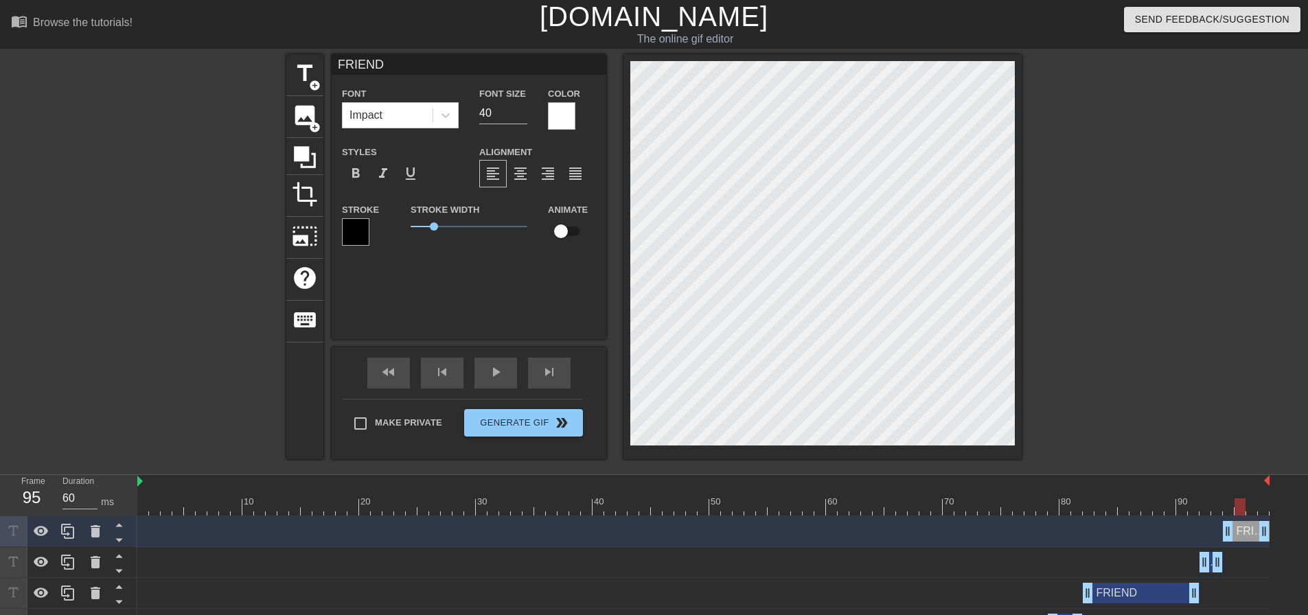
click at [1236, 501] on div at bounding box center [1239, 506] width 11 height 17
drag, startPoint x: 1265, startPoint y: 527, endPoint x: 1245, endPoint y: 530, distance: 20.1
drag, startPoint x: 1225, startPoint y: 507, endPoint x: 1237, endPoint y: 507, distance: 12.4
click at [1237, 507] on div at bounding box center [703, 506] width 1132 height 17
click at [1251, 505] on div at bounding box center [703, 506] width 1132 height 17
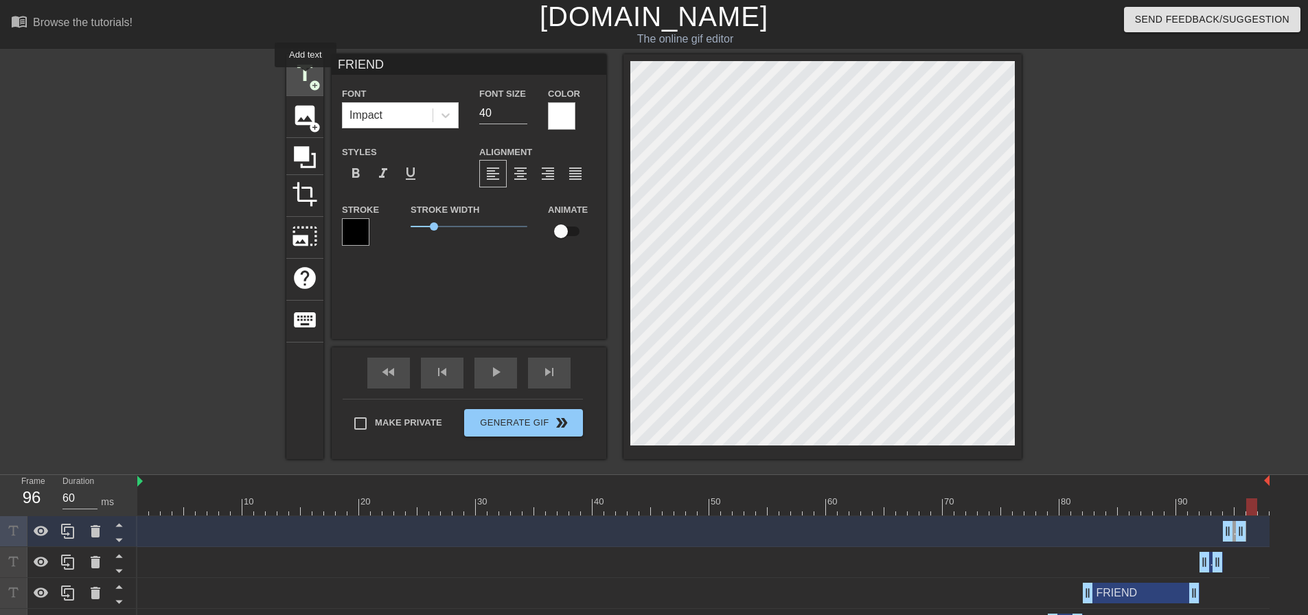
click at [306, 77] on span "title" at bounding box center [305, 73] width 26 height 26
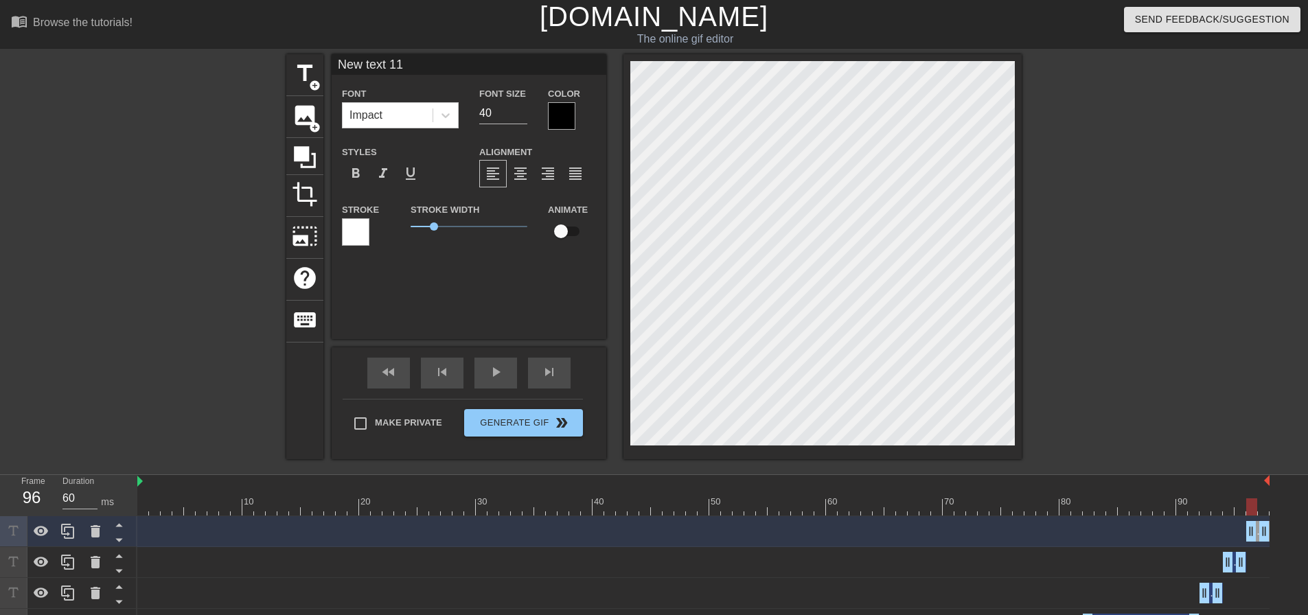
type input "F"
type textarea "F"
type input "FR"
type textarea "FR"
type input "FRI"
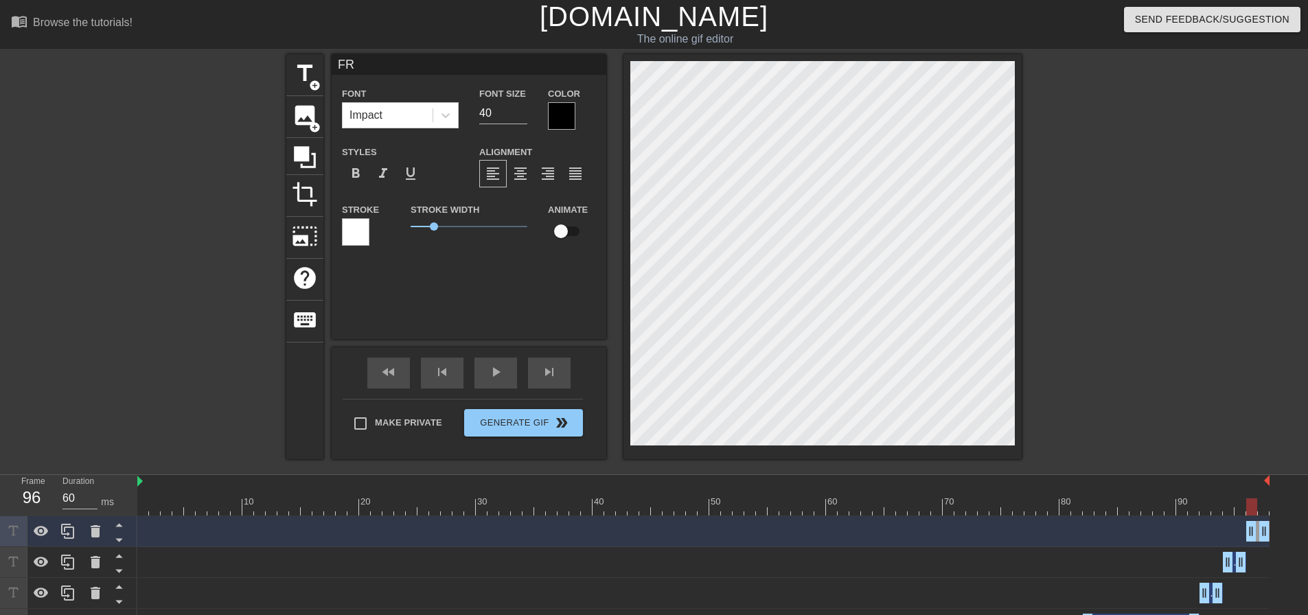
type textarea "FRI"
type input "FRIE"
type textarea "FRIE"
type input "FRIEN"
type textarea "FRIEN"
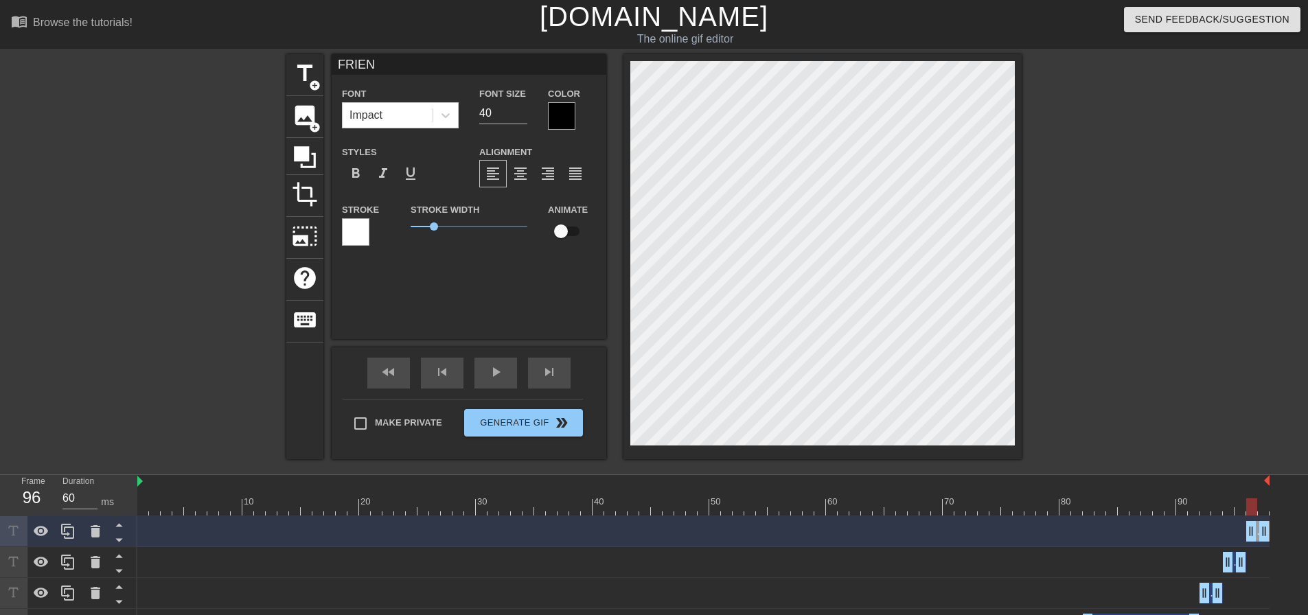
type input "FRIEND"
type textarea "FRIEND"
click at [563, 110] on div at bounding box center [561, 115] width 27 height 27
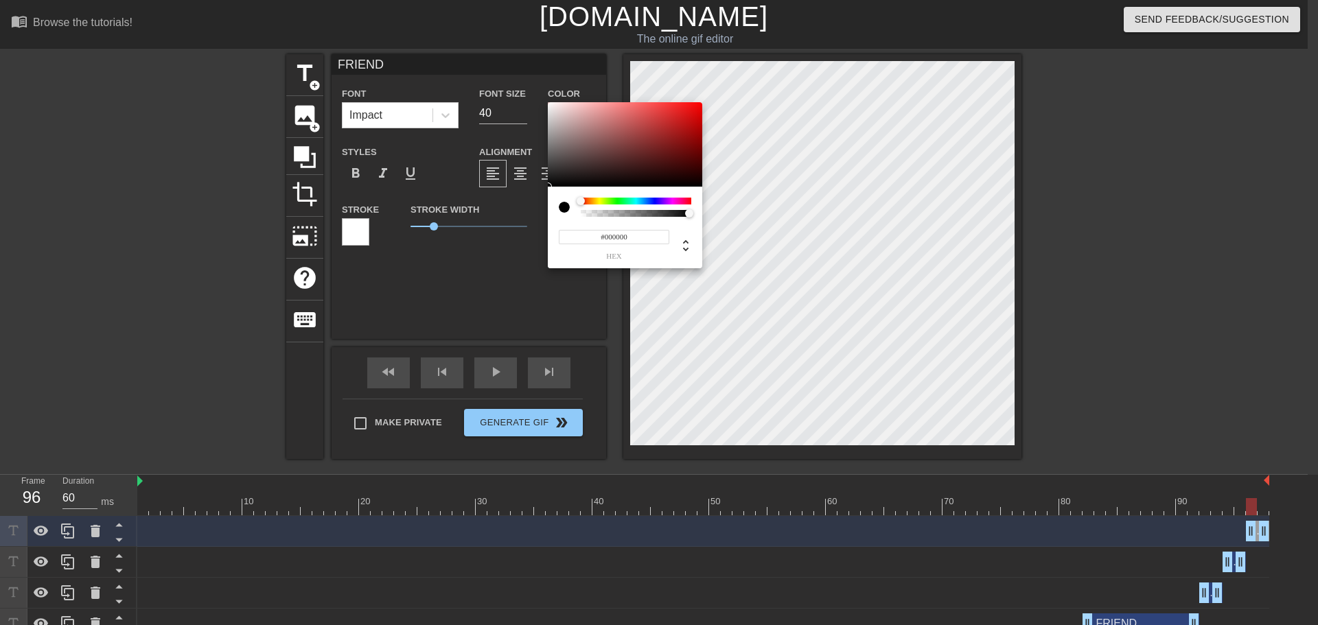
drag, startPoint x: 577, startPoint y: 156, endPoint x: 538, endPoint y: 213, distance: 69.1
click at [538, 213] on div "#000000 hex" at bounding box center [659, 312] width 1318 height 625
click at [580, 155] on div at bounding box center [580, 155] width 8 height 8
type input "#000000"
drag, startPoint x: 573, startPoint y: 157, endPoint x: 548, endPoint y: 192, distance: 43.3
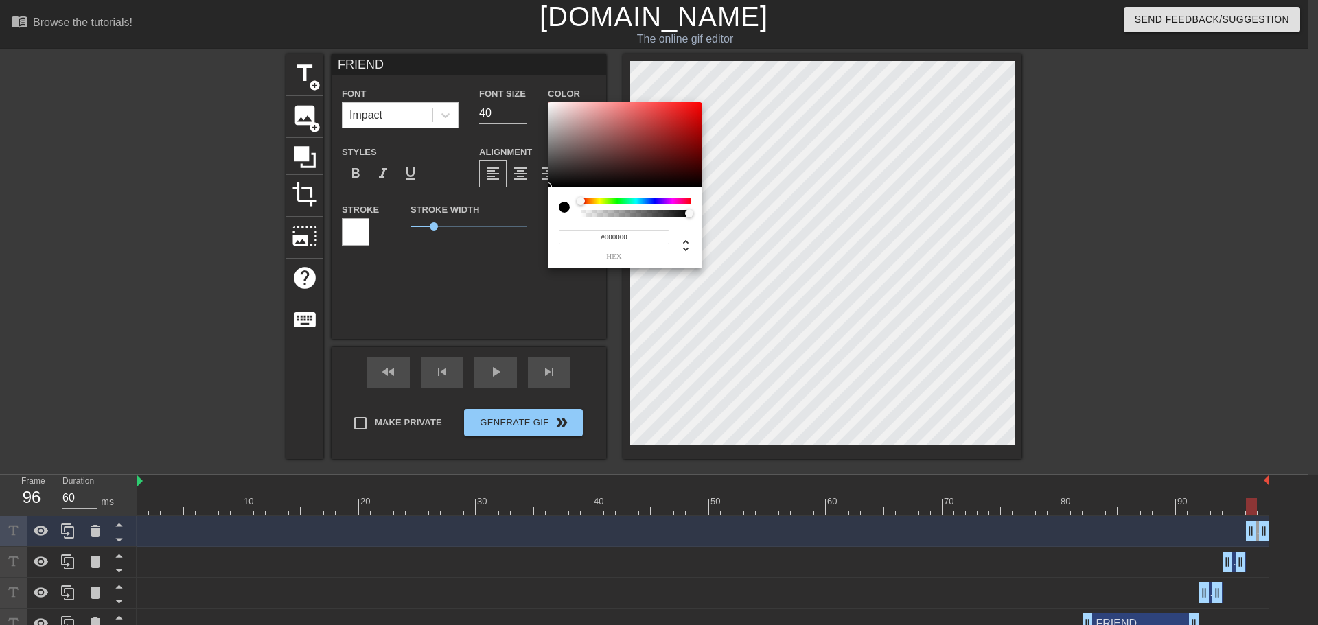
click at [548, 192] on div "#000000 hex" at bounding box center [625, 185] width 154 height 167
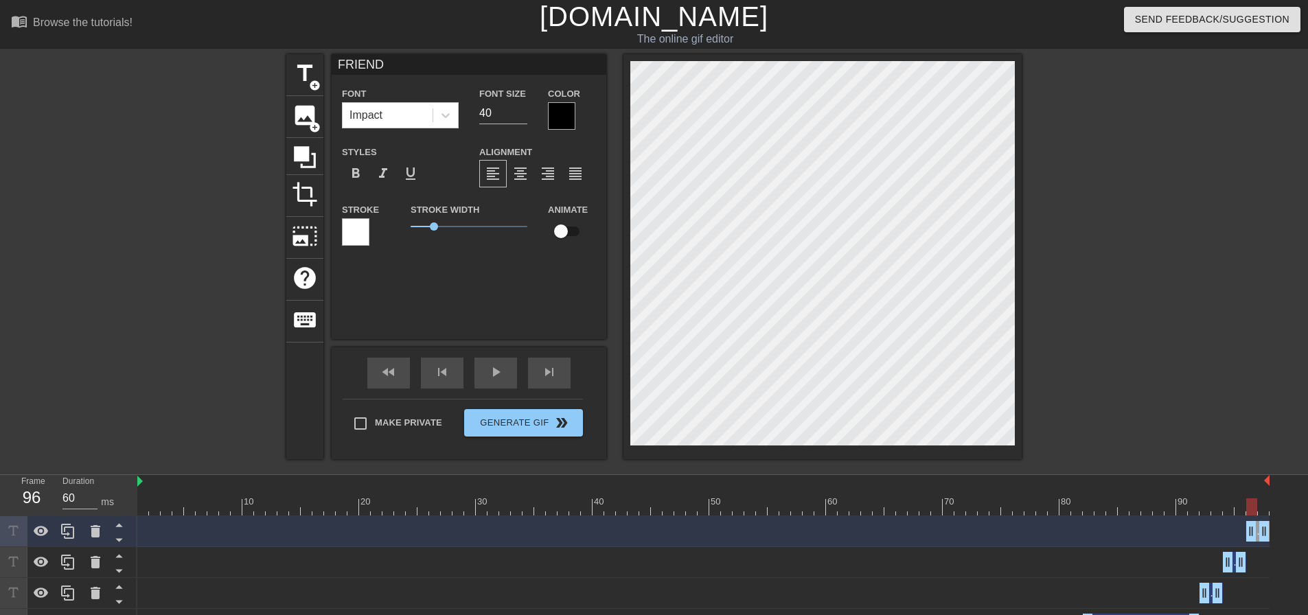
click at [353, 229] on div at bounding box center [355, 231] width 27 height 27
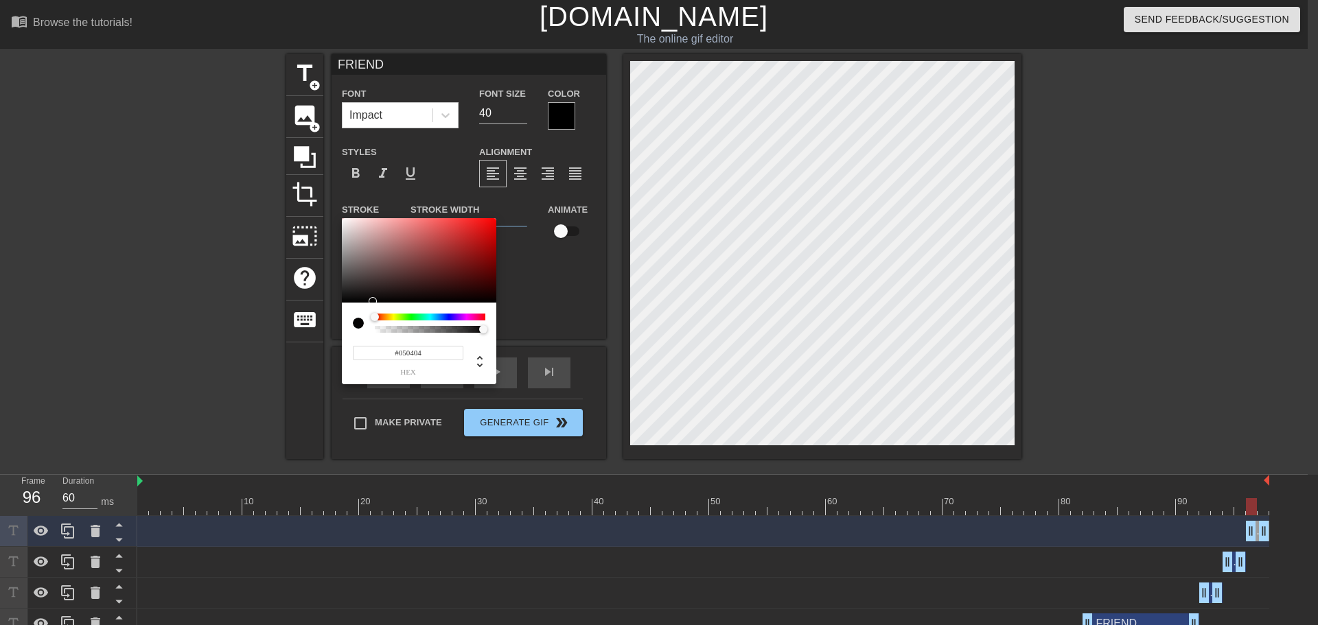
type input "#000000"
drag, startPoint x: 423, startPoint y: 244, endPoint x: 336, endPoint y: 293, distance: 99.6
click at [338, 316] on div "#000000 hex" at bounding box center [659, 312] width 1318 height 625
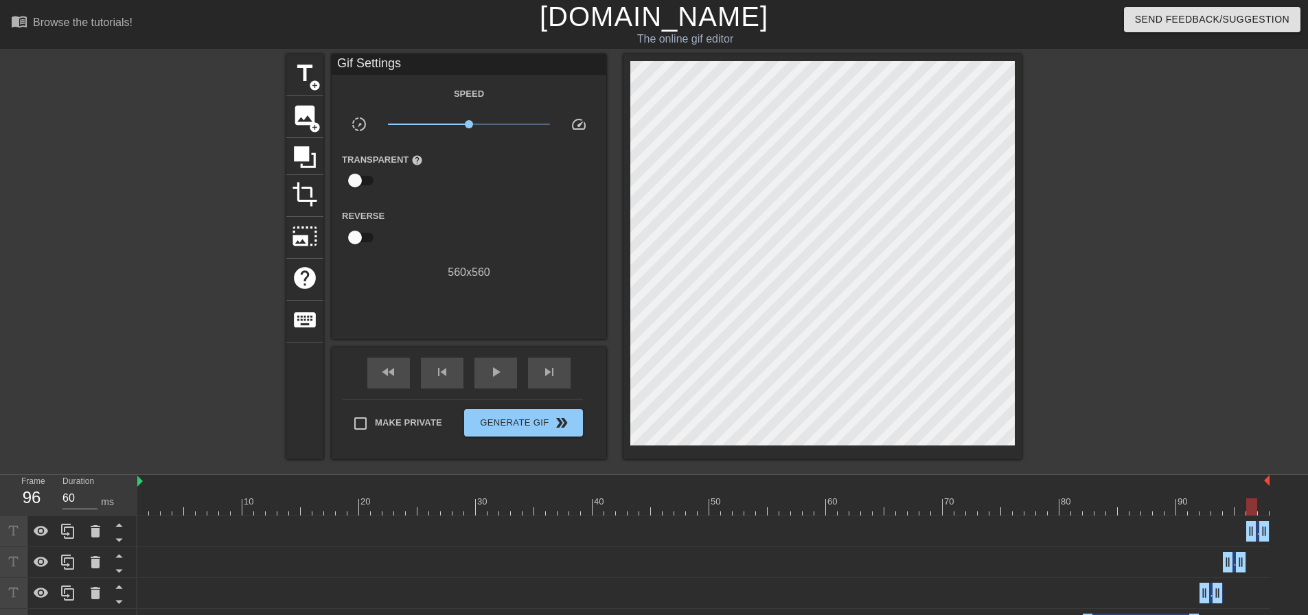
click at [554, 117] on div "x1.00" at bounding box center [469, 126] width 183 height 21
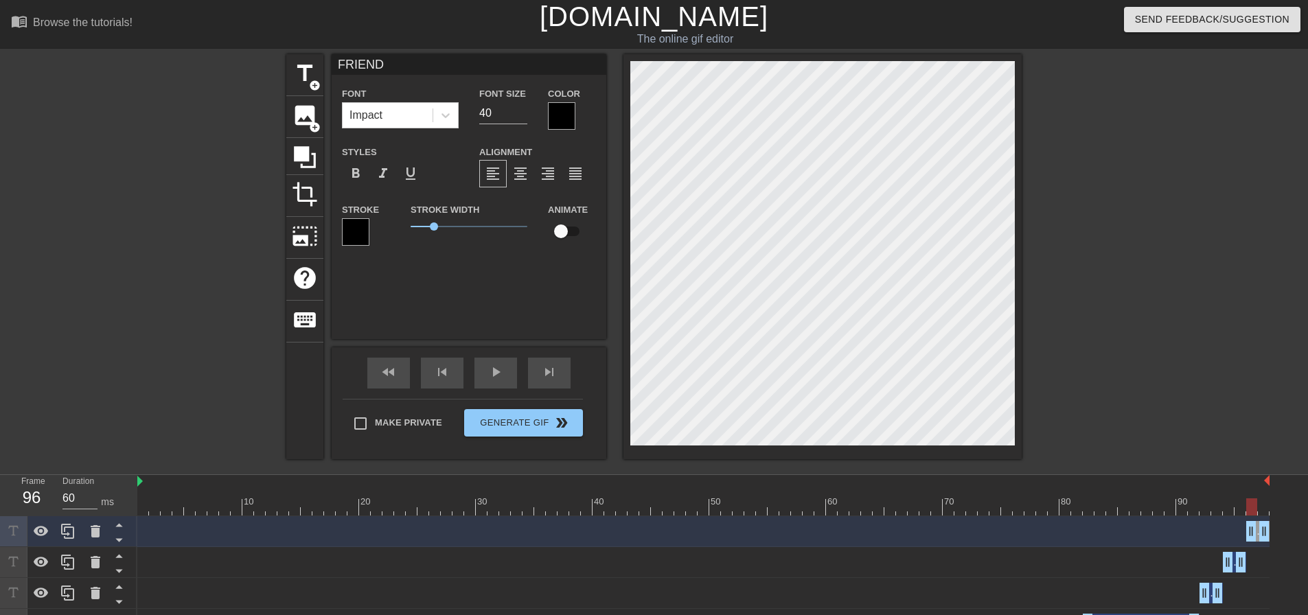
click at [561, 113] on div at bounding box center [561, 115] width 27 height 27
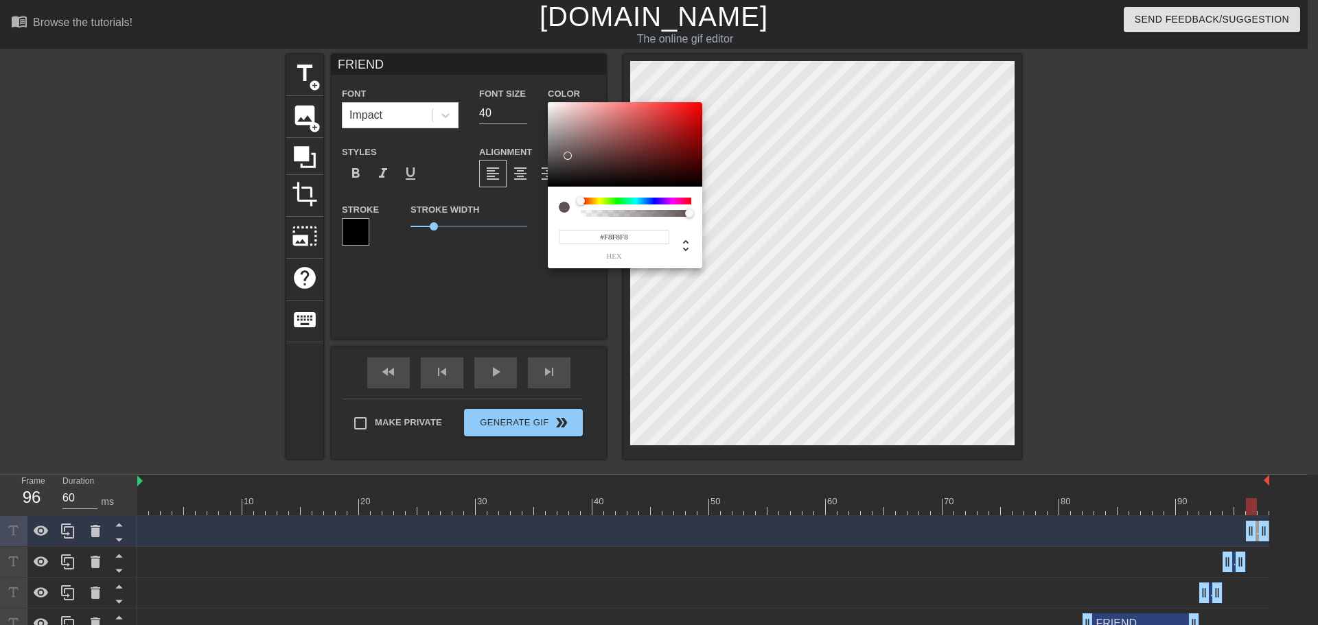
type input "#FFFFFF"
drag, startPoint x: 565, startPoint y: 153, endPoint x: 601, endPoint y: 126, distance: 44.6
click at [517, 84] on div "#FFFFFF hex" at bounding box center [659, 312] width 1318 height 625
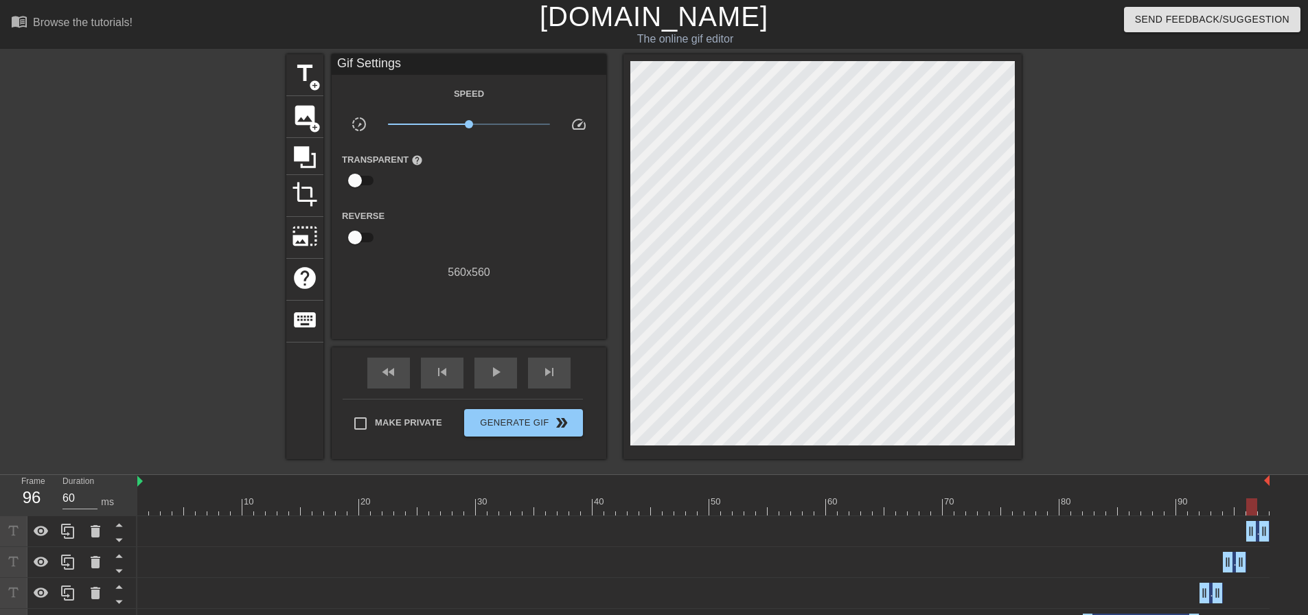
drag, startPoint x: 1262, startPoint y: 503, endPoint x: 1243, endPoint y: 514, distance: 22.1
click at [1247, 515] on div at bounding box center [703, 506] width 1132 height 17
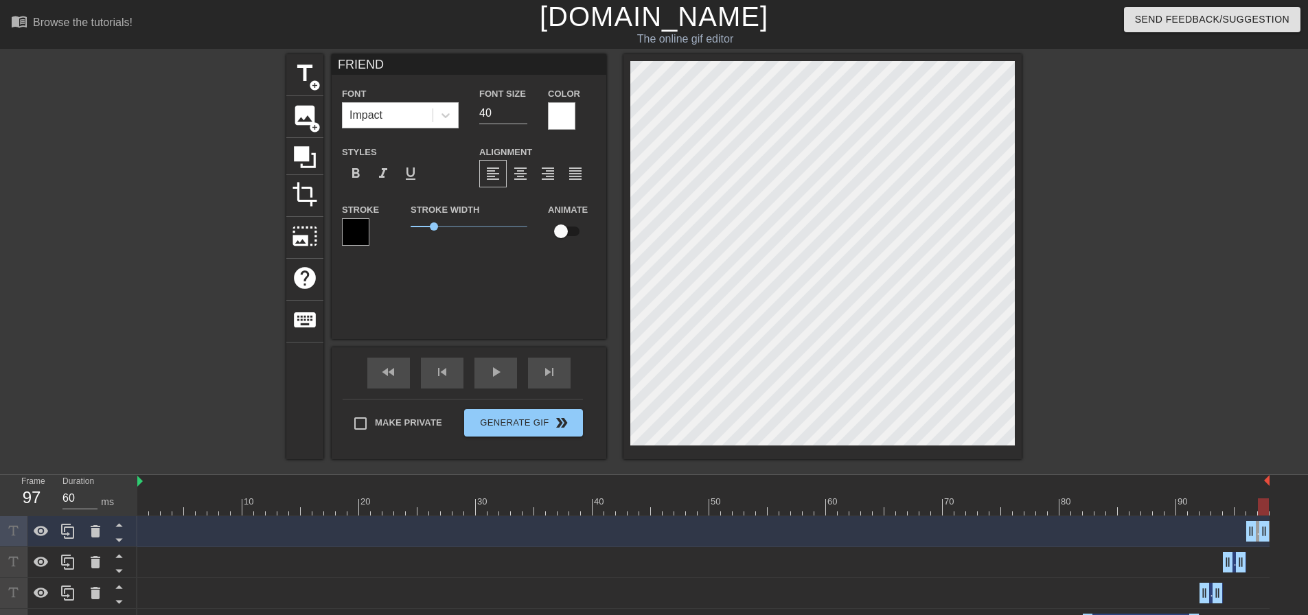
click at [1267, 503] on div at bounding box center [703, 506] width 1132 height 17
drag, startPoint x: 944, startPoint y: 503, endPoint x: 585, endPoint y: 518, distance: 359.3
type input "60"
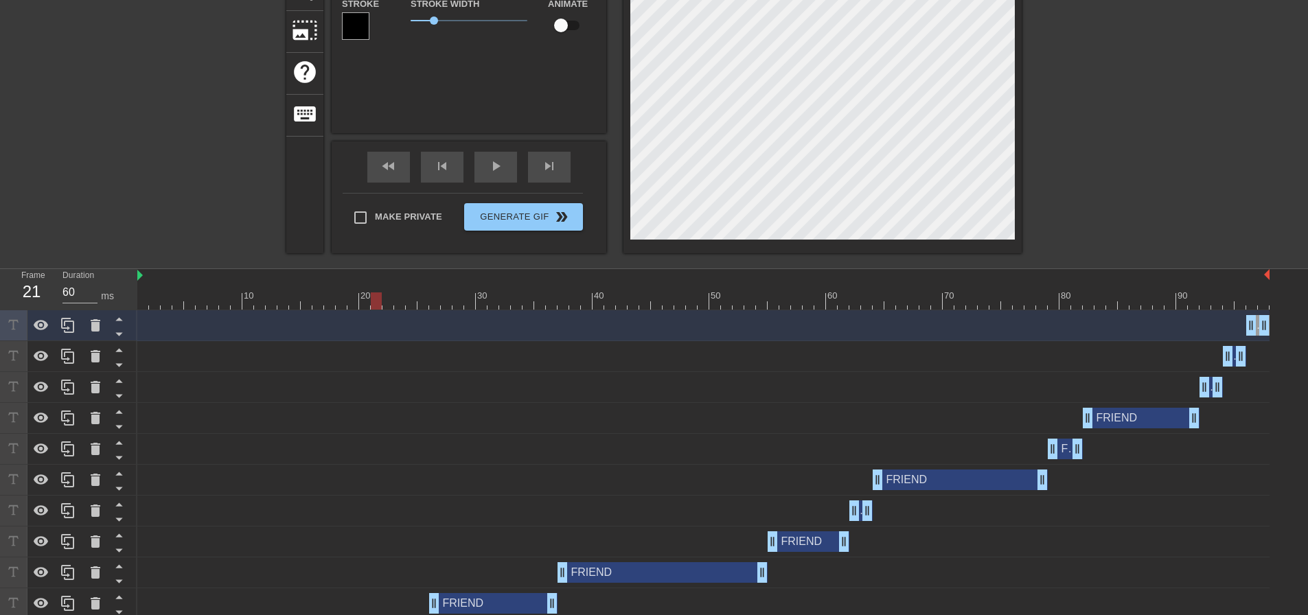
scroll to position [275, 0]
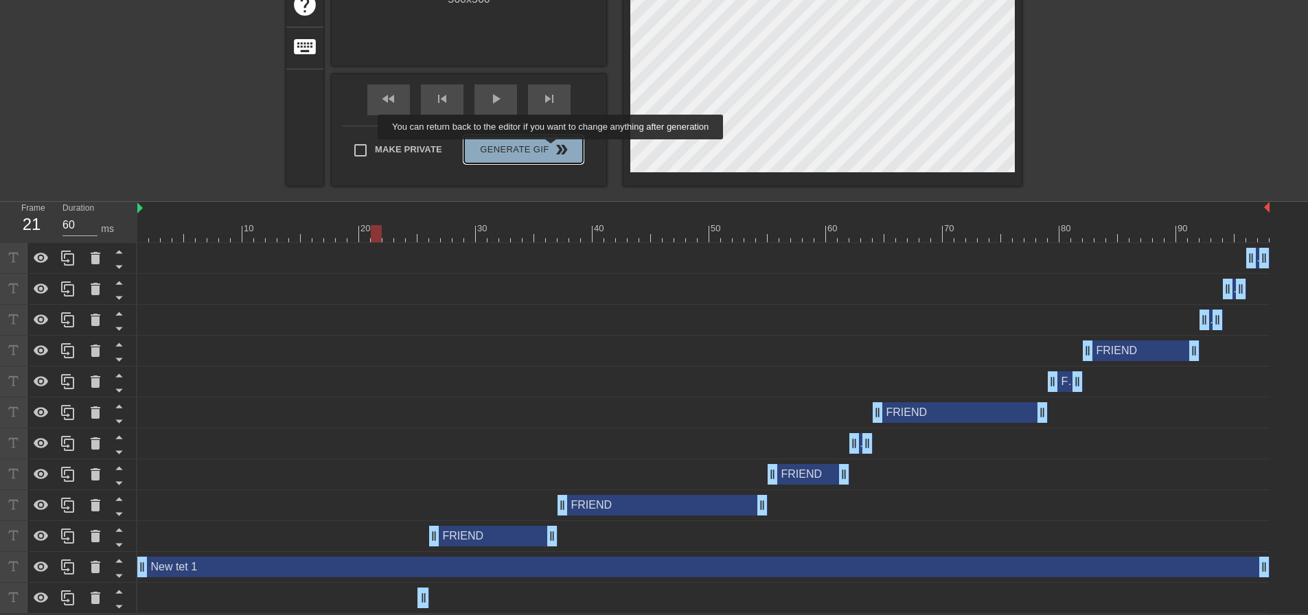
click at [553, 149] on span "double_arrow" at bounding box center [561, 149] width 16 height 16
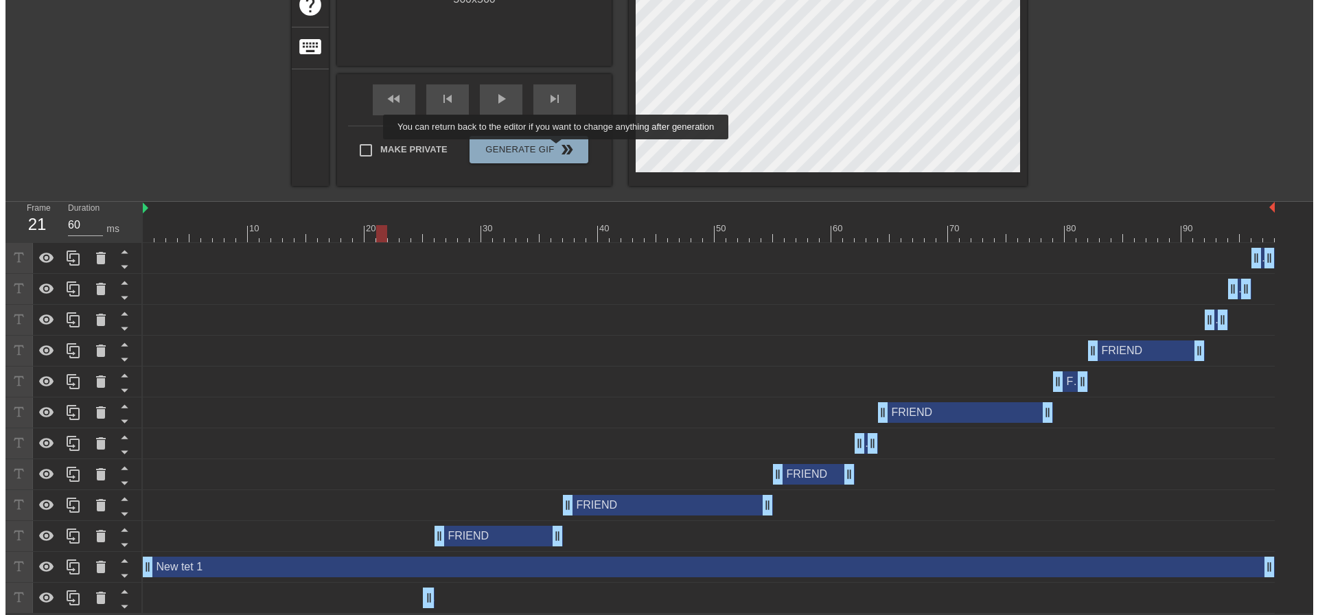
scroll to position [0, 0]
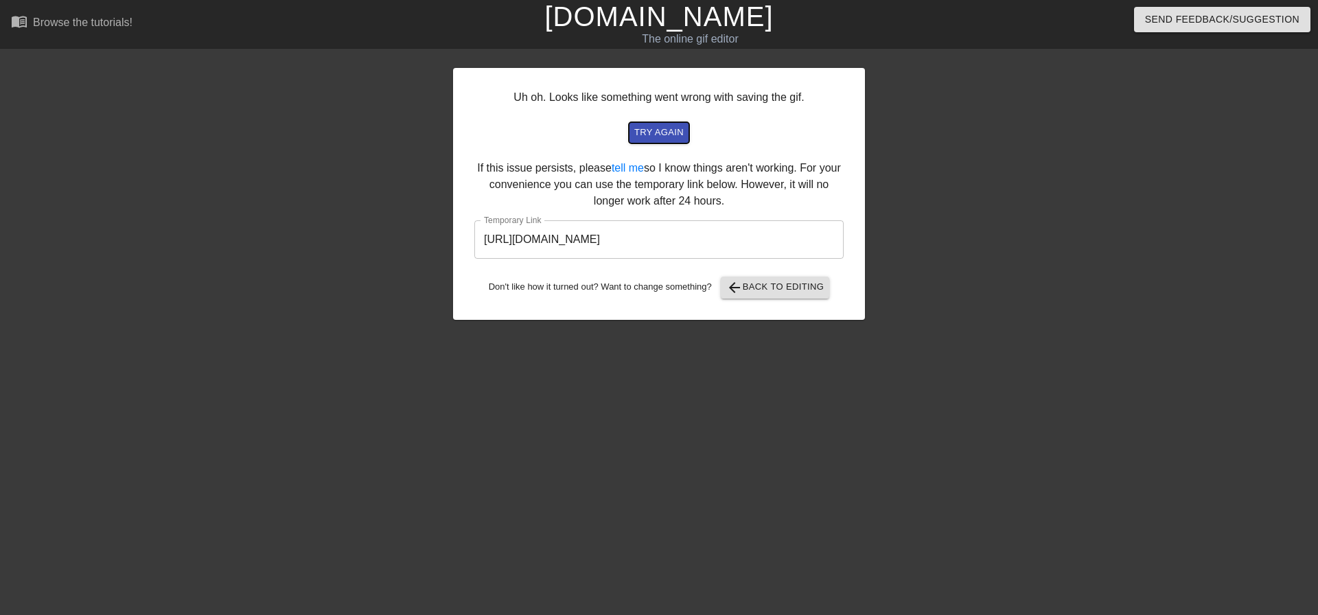
drag, startPoint x: 675, startPoint y: 139, endPoint x: 711, endPoint y: 221, distance: 89.4
click at [702, 192] on div "Uh oh. Looks like something went wrong with saving the gif. try again If this i…" at bounding box center [659, 194] width 412 height 252
click at [678, 135] on span "try again" at bounding box center [658, 133] width 49 height 16
click at [724, 237] on input "[URL][DOMAIN_NAME]" at bounding box center [658, 239] width 369 height 38
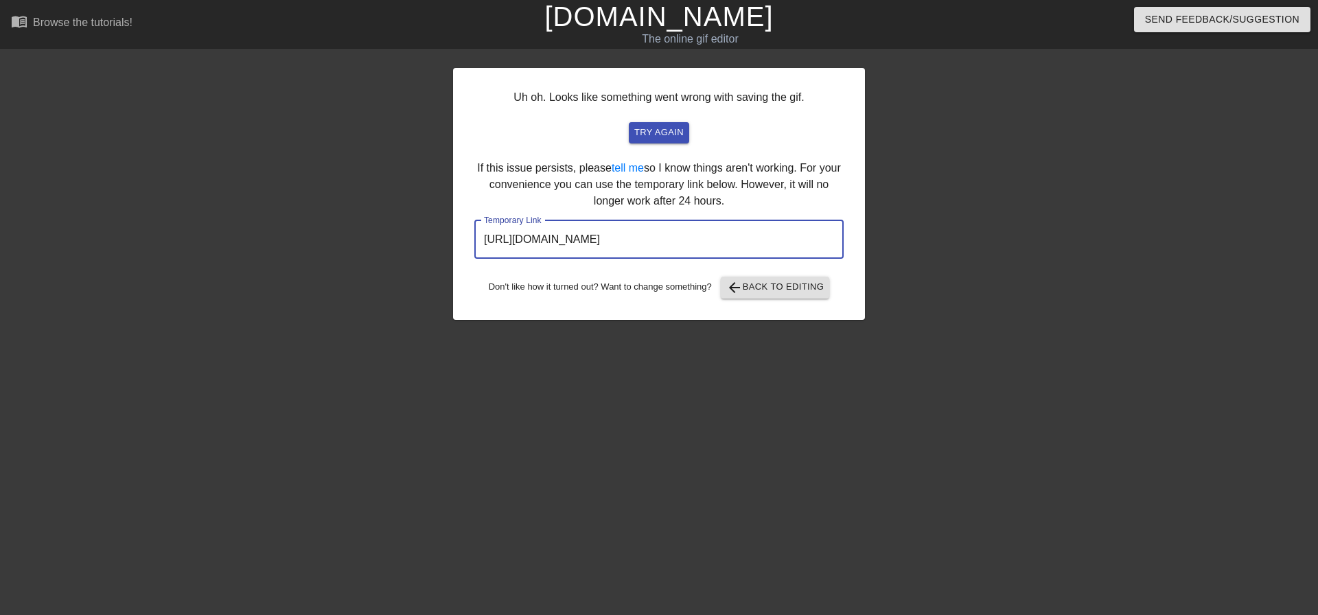
click at [724, 237] on input "[URL][DOMAIN_NAME]" at bounding box center [658, 239] width 369 height 38
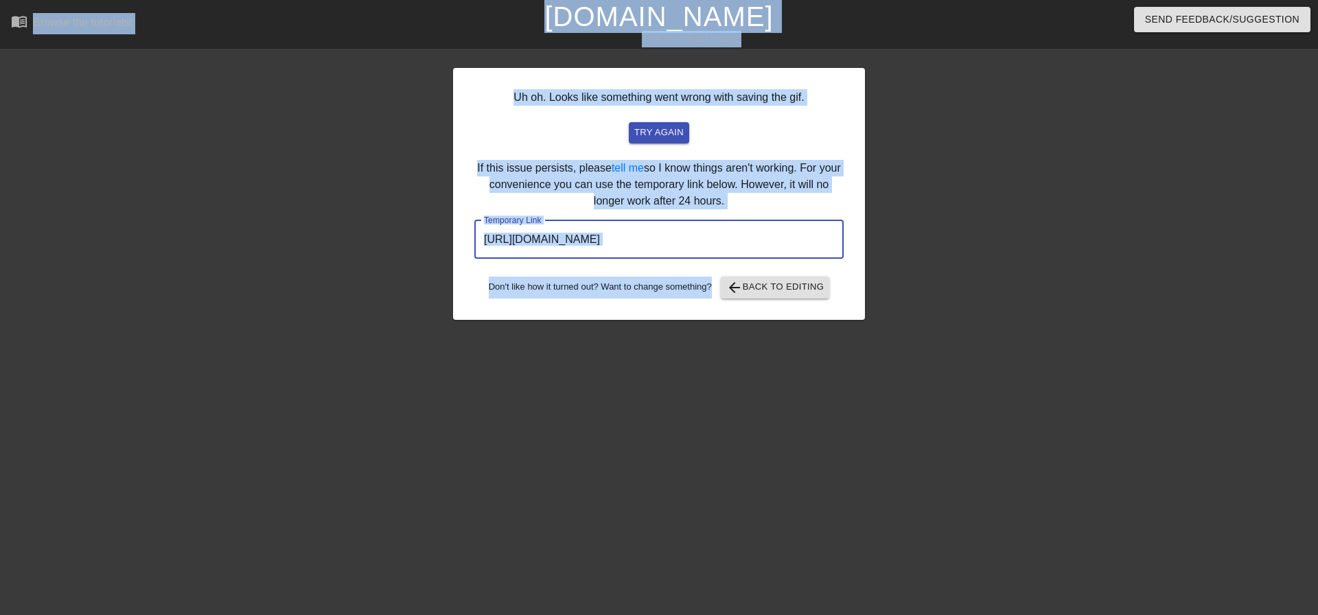
click at [724, 237] on input "[URL][DOMAIN_NAME]" at bounding box center [658, 239] width 369 height 38
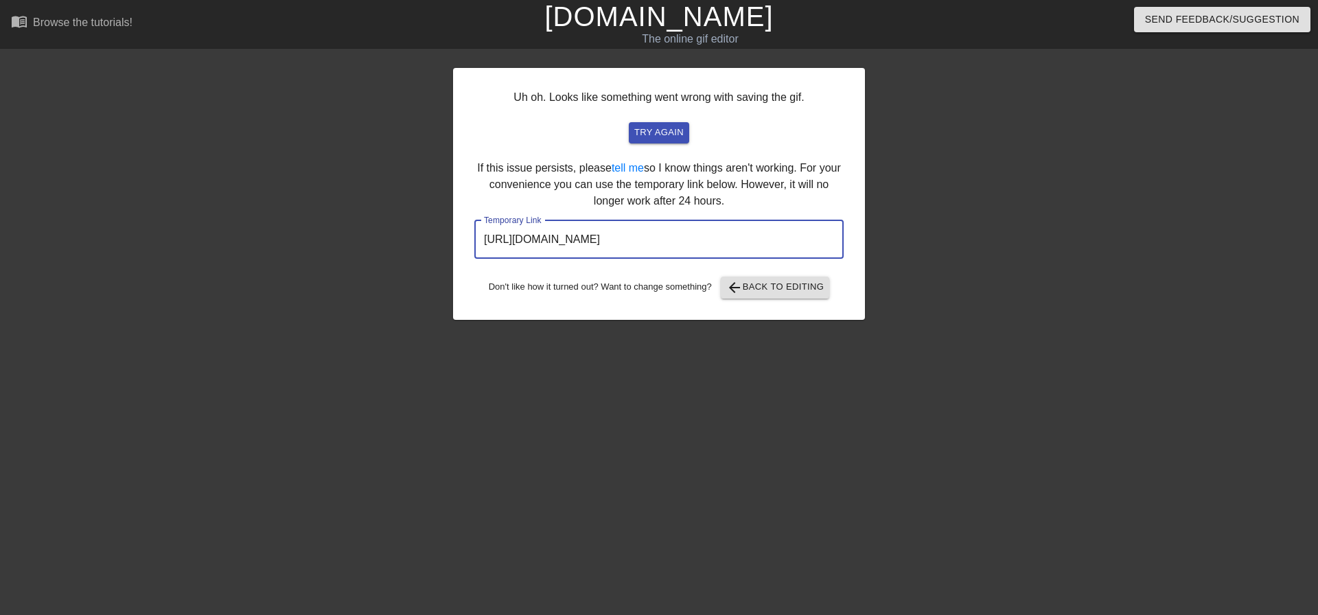
click at [724, 237] on input "[URL][DOMAIN_NAME]" at bounding box center [658, 239] width 369 height 38
click at [641, 163] on link "tell me" at bounding box center [628, 168] width 32 height 12
click at [719, 228] on input "[URL][DOMAIN_NAME]" at bounding box center [658, 239] width 369 height 38
